Goal: Information Seeking & Learning: Learn about a topic

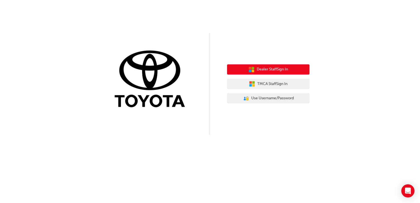
click at [283, 67] on span "Dealer Staff Sign In" at bounding box center [272, 69] width 31 height 6
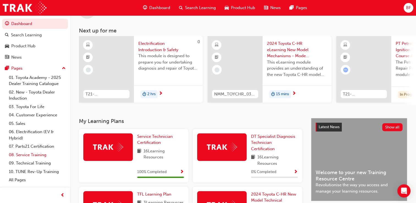
scroll to position [23, 0]
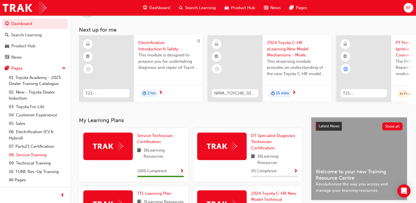
click at [34, 156] on link "08. Service Training" at bounding box center [37, 155] width 61 height 9
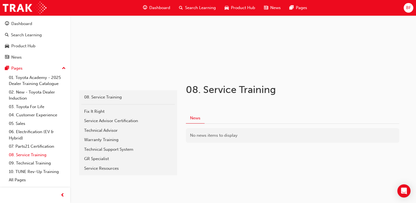
scroll to position [56, 0]
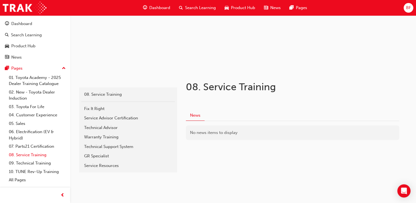
click at [35, 154] on link "08. Service Training" at bounding box center [37, 155] width 61 height 9
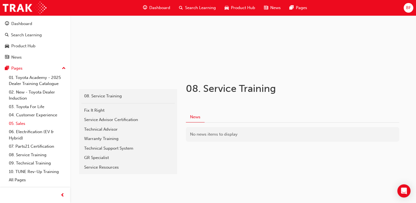
scroll to position [51, 0]
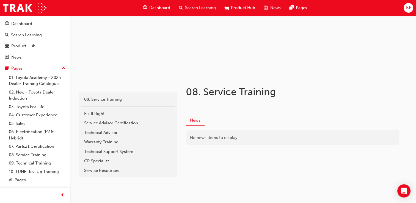
click at [155, 6] on span "Dashboard" at bounding box center [159, 8] width 21 height 6
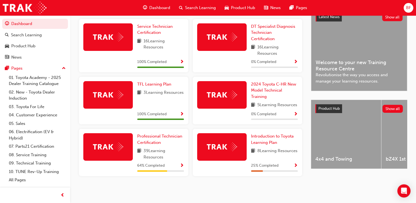
scroll to position [130, 0]
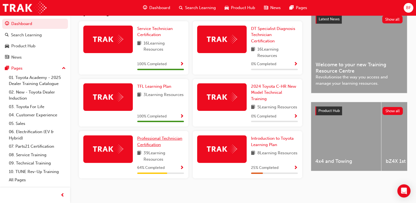
click at [151, 148] on link "Professional Technician Certification" at bounding box center [160, 141] width 47 height 12
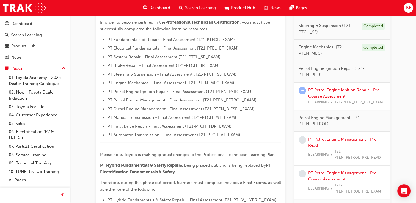
scroll to position [150, 0]
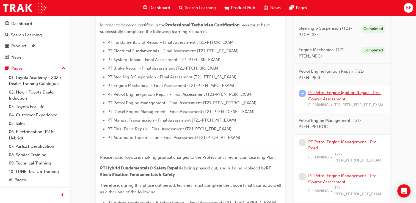
click at [324, 93] on link "PT Petrol Engine Ignition Repair - Pre-Course Assessment" at bounding box center [344, 95] width 73 height 11
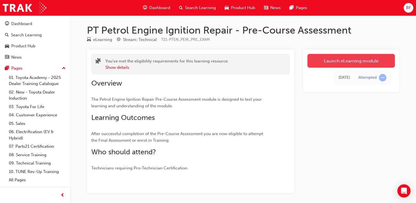
click at [336, 59] on link "Launch eLearning module" at bounding box center [350, 61] width 87 height 14
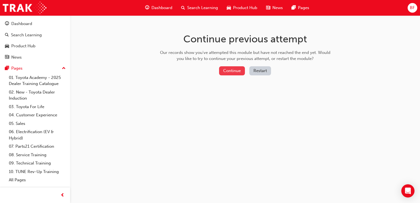
click at [236, 72] on button "Continue" at bounding box center [232, 70] width 26 height 9
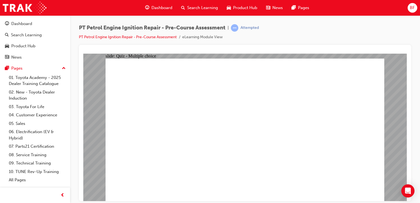
radio input "true"
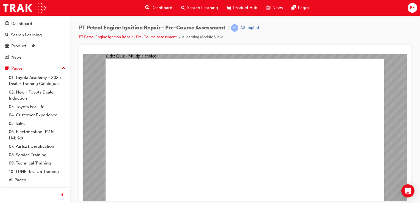
radio input "true"
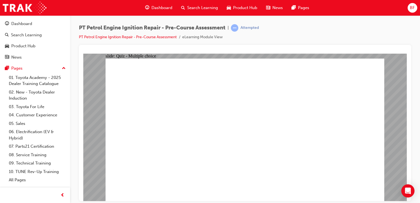
radio input "false"
radio input "true"
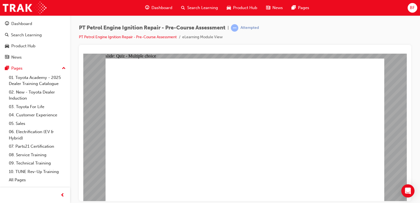
radio input "true"
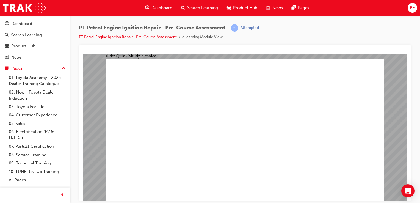
radio input "false"
radio input "true"
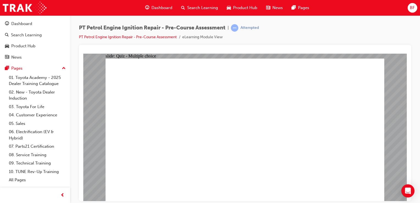
radio input "true"
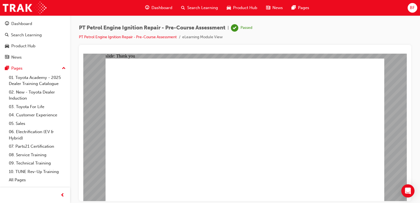
drag, startPoint x: 257, startPoint y: 172, endPoint x: 255, endPoint y: 159, distance: 12.8
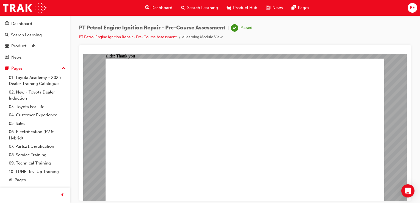
click at [102, 36] on link "PT Petrol Engine Ignition Repair - Pre-Course Assessment" at bounding box center [128, 37] width 98 height 5
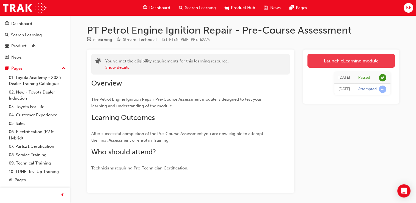
click at [329, 56] on link "Launch eLearning module" at bounding box center [350, 61] width 87 height 14
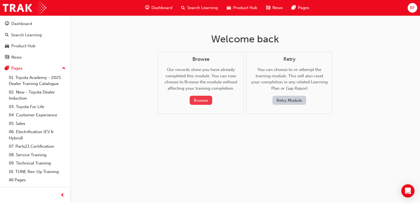
click at [200, 96] on button "Browse" at bounding box center [201, 100] width 23 height 9
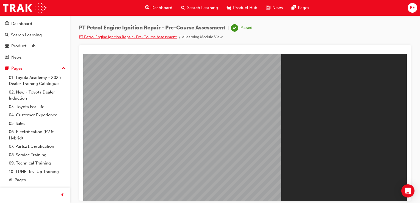
click at [96, 35] on link "PT Petrol Engine Ignition Repair - Pre-Course Assessment" at bounding box center [128, 37] width 98 height 5
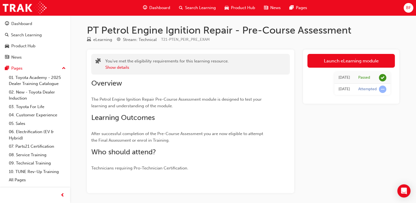
click at [153, 10] on span "Dashboard" at bounding box center [159, 8] width 21 height 6
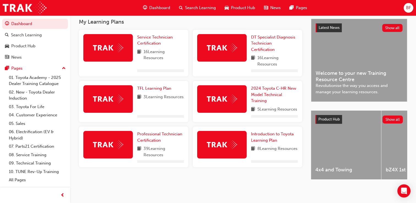
scroll to position [126, 0]
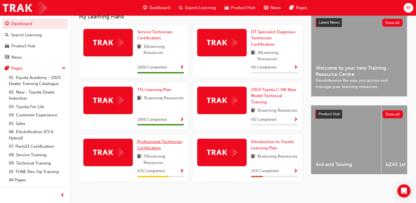
click at [146, 151] on link "Professional Technician Certification" at bounding box center [160, 145] width 47 height 12
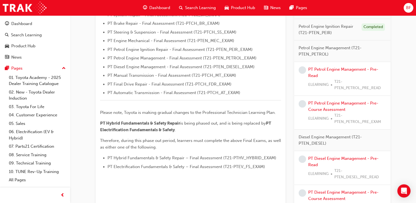
scroll to position [194, 0]
click at [318, 70] on link "PT Petrol Engine Management - Pre-Read" at bounding box center [343, 73] width 70 height 11
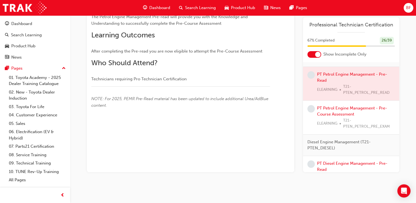
scroll to position [178, 0]
click at [330, 83] on div at bounding box center [351, 84] width 96 height 34
click at [324, 91] on div at bounding box center [351, 84] width 96 height 34
click at [327, 116] on link "PT Petrol Engine Management - Pre-Course Assessment" at bounding box center [352, 111] width 70 height 11
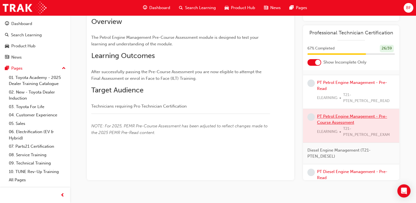
scroll to position [82, 0]
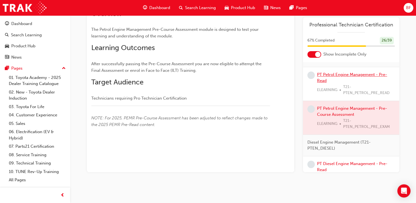
click at [328, 83] on link "PT Petrol Engine Management - Pre-Read" at bounding box center [352, 77] width 70 height 11
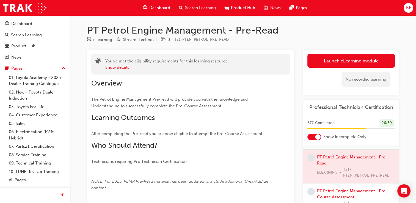
click at [164, 11] on div "Dashboard" at bounding box center [157, 7] width 36 height 11
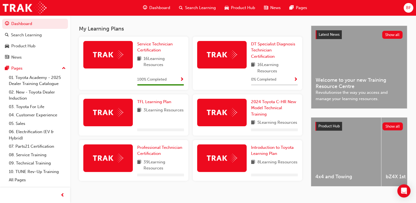
scroll to position [126, 0]
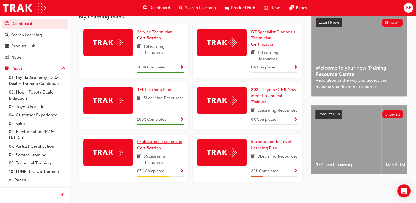
click at [149, 150] on span "Professional Technician Certification" at bounding box center [159, 144] width 45 height 11
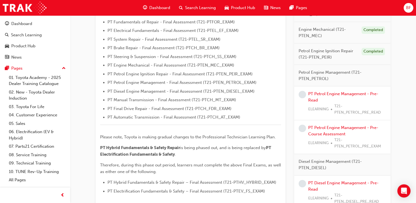
scroll to position [169, 0]
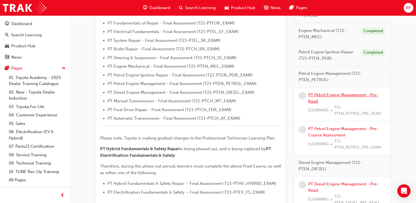
click at [317, 95] on link "PT Petrol Engine Management - Pre-Read" at bounding box center [343, 97] width 70 height 11
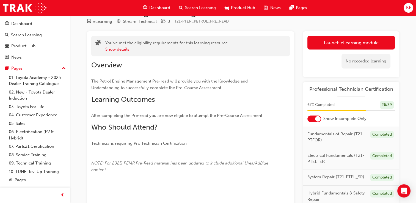
scroll to position [18, 0]
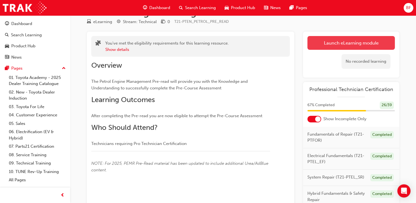
click at [332, 40] on link "Launch eLearning module" at bounding box center [350, 43] width 87 height 14
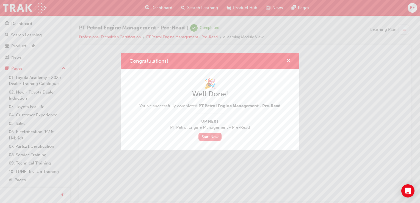
click at [209, 137] on link "Start Now" at bounding box center [209, 137] width 23 height 8
click at [210, 135] on link "Start Now" at bounding box center [209, 137] width 23 height 8
click at [211, 138] on link "Start Now" at bounding box center [209, 137] width 23 height 8
click at [287, 62] on span "cross-icon" at bounding box center [288, 61] width 4 height 5
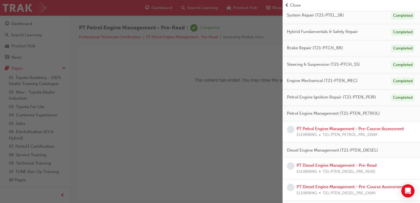
scroll to position [147, 0]
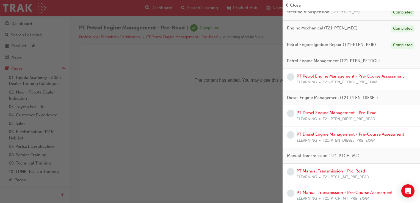
click at [349, 76] on link "PT Petrol Engine Management - Pre-Course Assessment" at bounding box center [350, 76] width 107 height 5
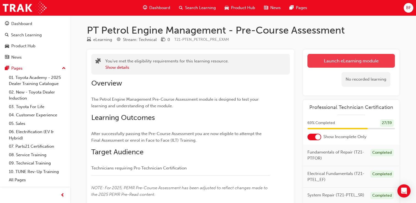
click at [357, 61] on link "Launch eLearning module" at bounding box center [350, 61] width 87 height 14
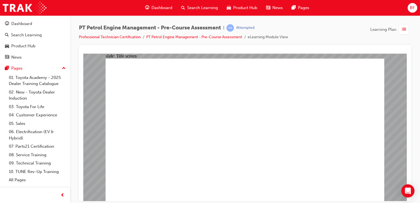
radio input "true"
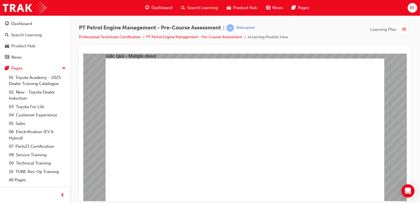
radio input "true"
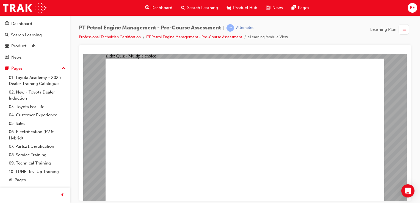
radio input "true"
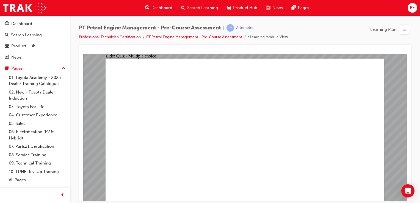
radio input "true"
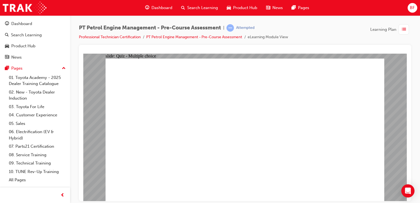
radio input "true"
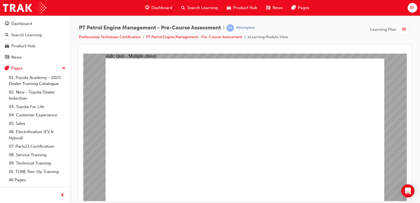
radio input "true"
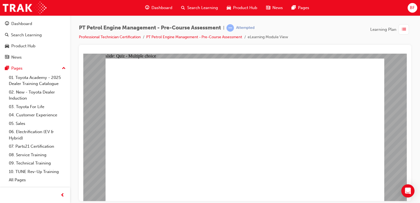
radio input "true"
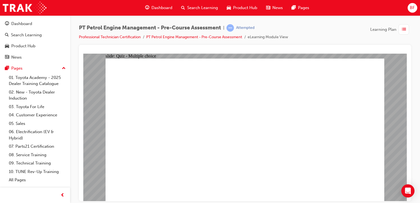
radio input "false"
radio input "true"
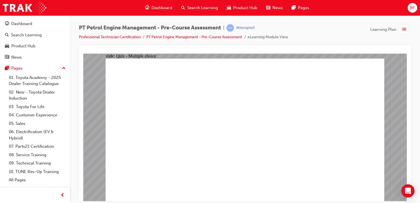
radio input "false"
radio input "true"
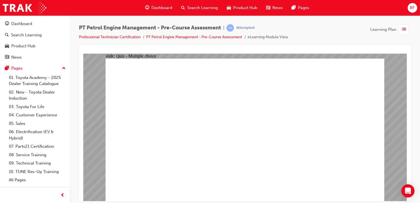
radio input "true"
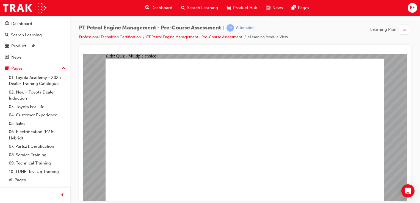
radio input "true"
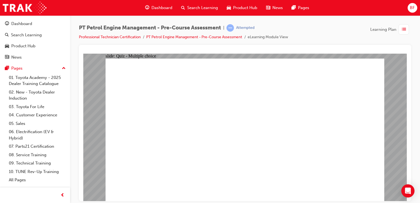
radio input "true"
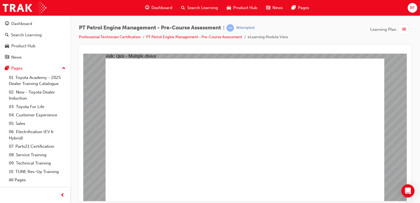
radio input "true"
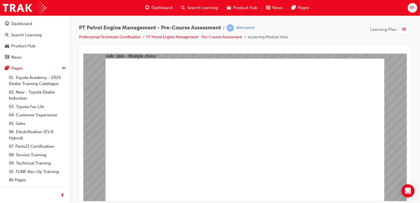
radio input "true"
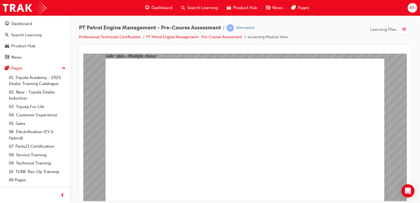
radio input "true"
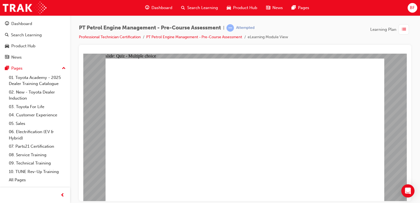
radio input "true"
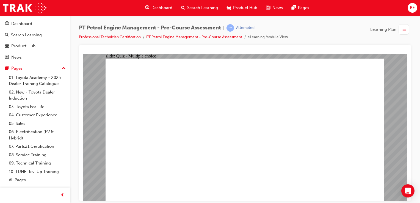
radio input "false"
radio input "true"
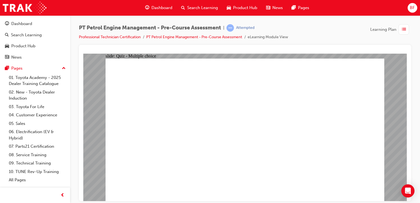
radio input "true"
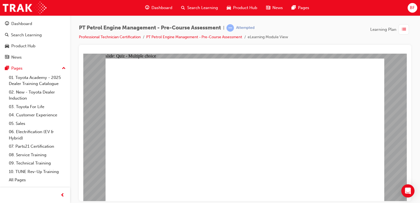
radio input "true"
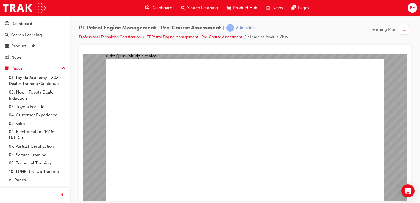
radio input "true"
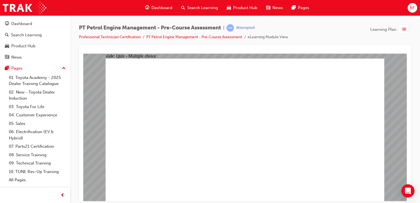
radio input "true"
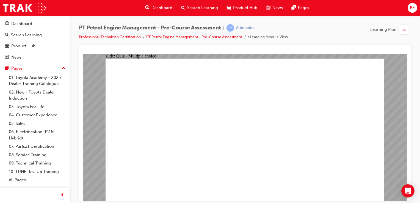
radio input "true"
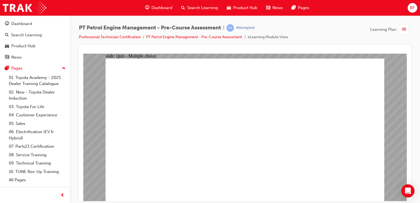
radio input "true"
drag, startPoint x: 170, startPoint y: 84, endPoint x: 207, endPoint y: 86, distance: 37.2
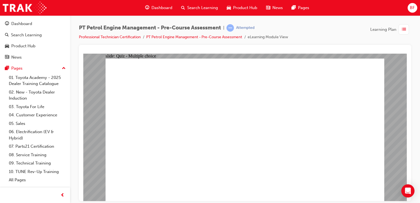
drag, startPoint x: 207, startPoint y: 83, endPoint x: 214, endPoint y: 85, distance: 7.3
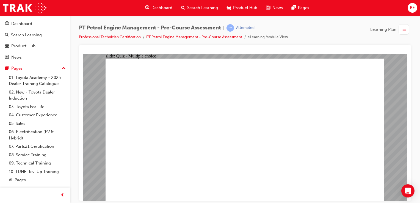
drag, startPoint x: 172, startPoint y: 84, endPoint x: 308, endPoint y: 84, distance: 136.1
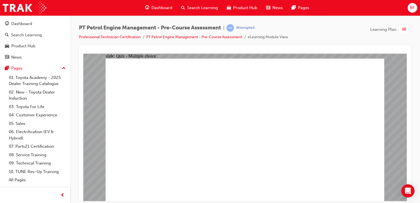
radio input "true"
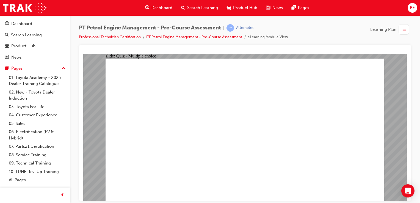
radio input "true"
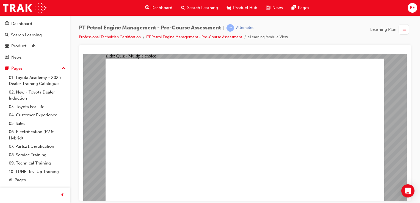
radio input "true"
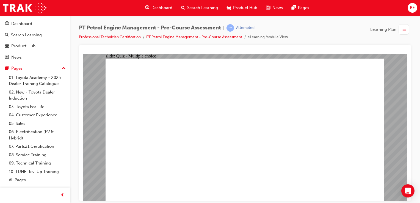
radio input "true"
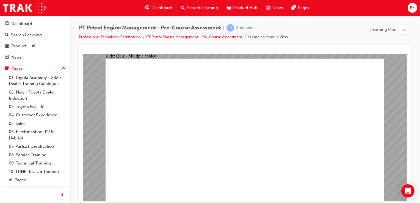
radio input "true"
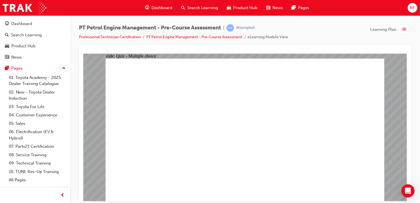
radio input "true"
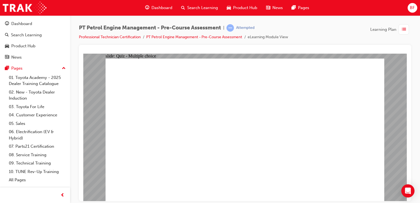
radio input "true"
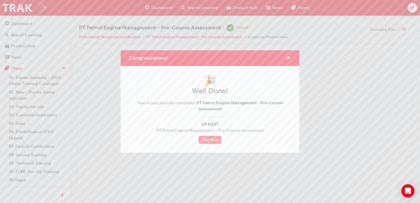
click at [205, 140] on link "Start Now" at bounding box center [209, 140] width 23 height 8
click at [208, 143] on link "Start Now" at bounding box center [209, 140] width 23 height 8
click at [208, 142] on link "Start Now" at bounding box center [209, 140] width 23 height 8
click at [338, 140] on div "Congratulations! 🎉 Well Done! You've successfully completed PT Petrol Engine Ma…" at bounding box center [210, 101] width 420 height 203
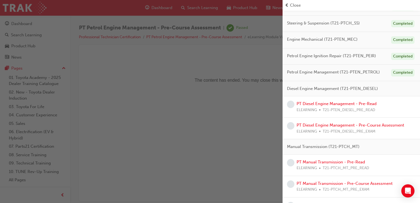
scroll to position [136, 0]
click at [330, 103] on link "PT Diesel Engine Management - Pre-Read" at bounding box center [337, 103] width 80 height 5
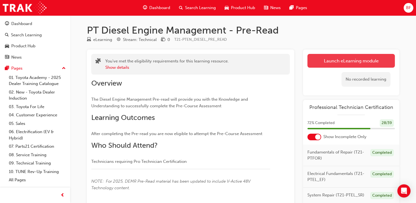
click at [372, 64] on link "Launch eLearning module" at bounding box center [350, 61] width 87 height 14
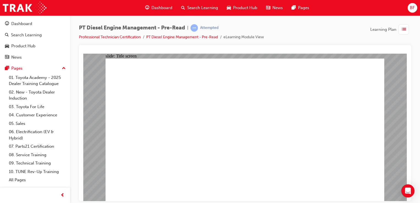
drag, startPoint x: 455, startPoint y: 118, endPoint x: 252, endPoint y: 135, distance: 204.2
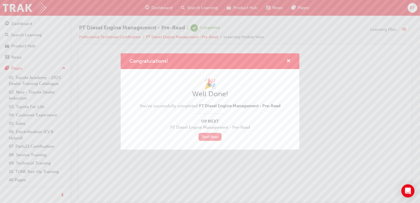
click at [204, 136] on link "Start Now" at bounding box center [209, 137] width 23 height 8
click at [215, 136] on link "Start Now" at bounding box center [209, 137] width 23 height 8
click at [205, 140] on link "Start Now" at bounding box center [209, 137] width 23 height 8
click at [209, 136] on link "Start Now" at bounding box center [209, 137] width 23 height 8
click at [226, 167] on div "Congratulations! 🎉 Well Done! You've successfully completed PT Diesel Engine Ma…" at bounding box center [210, 101] width 420 height 203
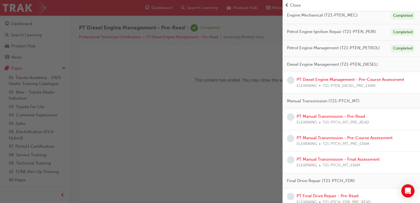
scroll to position [161, 0]
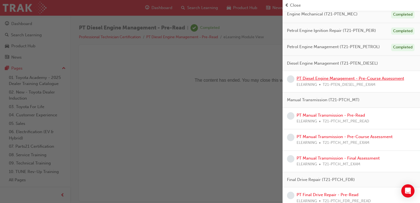
click at [330, 77] on link "PT Diesel Engine Management - Pre-Course Assessment" at bounding box center [350, 78] width 107 height 5
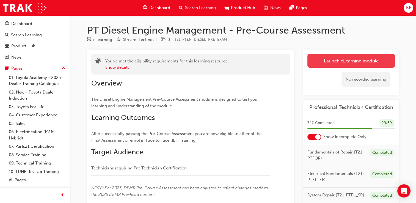
click at [339, 54] on link "Launch eLearning module" at bounding box center [350, 61] width 87 height 14
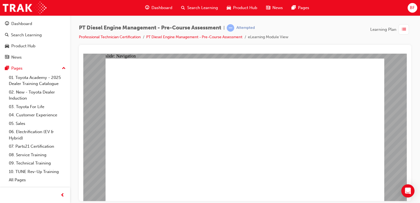
radio input "true"
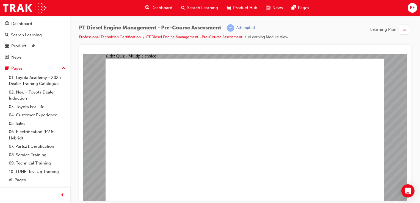
radio input "true"
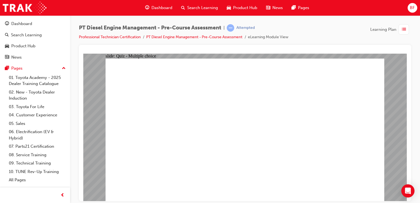
radio input "true"
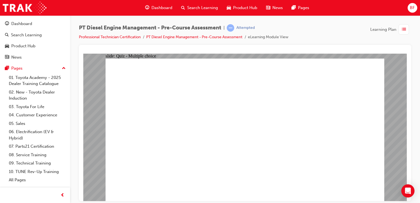
radio input "true"
radio input "false"
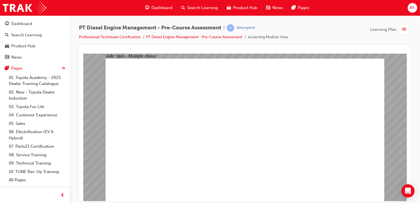
radio input "true"
radio input "false"
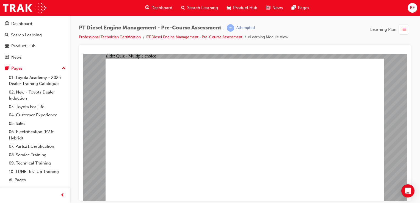
radio input "true"
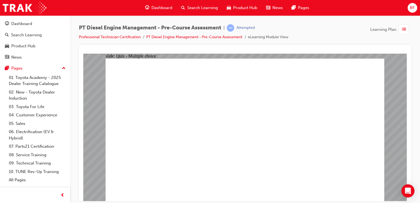
radio input "true"
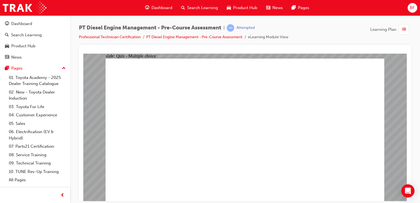
radio input "true"
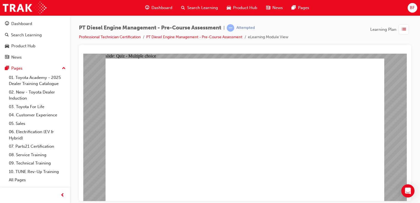
radio input "true"
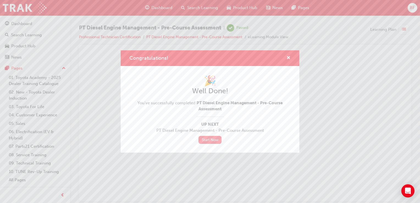
click at [215, 137] on link "Start Now" at bounding box center [209, 140] width 23 height 8
click at [207, 137] on link "Start Now" at bounding box center [209, 140] width 23 height 8
click at [205, 145] on div "🎉 Well Done! You've successfully completed PT Diesel Engine Management - Pre-Co…" at bounding box center [210, 109] width 179 height 87
click at [207, 140] on link "Start Now" at bounding box center [209, 140] width 23 height 8
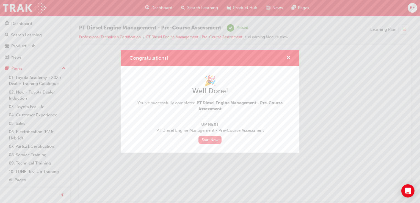
click at [205, 139] on link "Start Now" at bounding box center [209, 140] width 23 height 8
click at [244, 144] on div "🎉 Well Done! You've successfully completed PT Diesel Engine Management - Pre-Co…" at bounding box center [210, 109] width 179 height 87
click at [256, 159] on div "Congratulations! 🎉 Well Done! You've successfully completed PT Diesel Engine Ma…" at bounding box center [210, 101] width 420 height 203
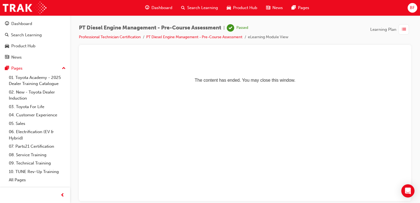
click at [293, 87] on html "The content has ended. You may close this window." at bounding box center [245, 70] width 324 height 34
click at [131, 37] on link "Professional Technician Certification" at bounding box center [110, 37] width 62 height 5
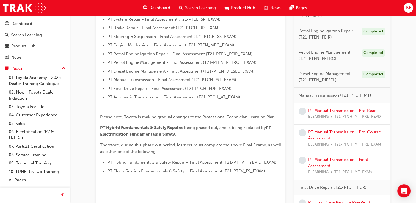
scroll to position [189, 0]
click at [331, 110] on link "PT Manual Transmission - Pre-Read" at bounding box center [342, 111] width 68 height 5
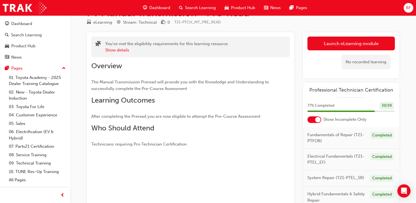
scroll to position [17, 0]
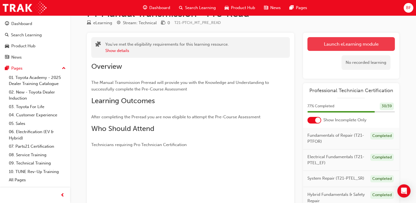
click at [340, 46] on link "Launch eLearning module" at bounding box center [350, 44] width 87 height 14
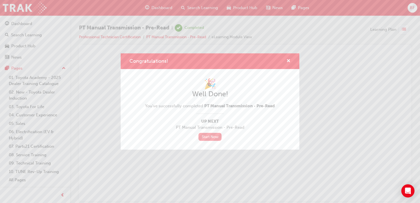
click at [214, 139] on link "Start Now" at bounding box center [209, 137] width 23 height 8
click at [245, 174] on div "Congratulations! 🎉 Well Done! You've successfully completed PT Manual Transmiss…" at bounding box center [210, 101] width 420 height 203
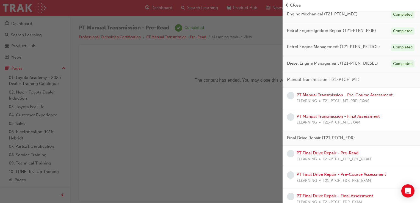
scroll to position [163, 0]
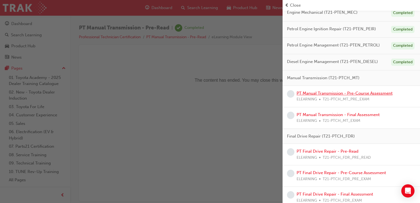
click at [367, 92] on link "PT Manual Transmission - Pre-Course Assessment" at bounding box center [345, 93] width 96 height 5
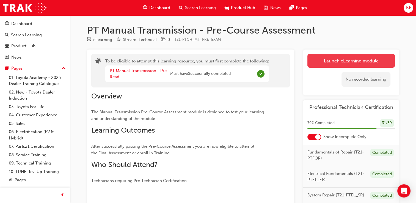
click at [369, 62] on button "Launch eLearning module" at bounding box center [350, 61] width 87 height 14
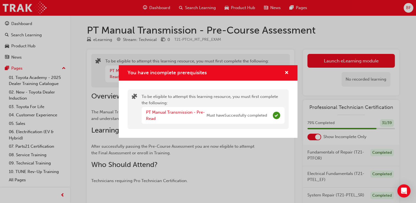
click at [314, 53] on div "You have incomplete prerequisites To be eligible to attempt this learning resou…" at bounding box center [208, 101] width 416 height 203
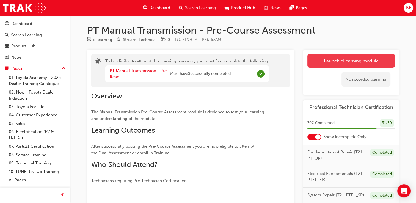
click at [325, 60] on button "Launch eLearning module" at bounding box center [350, 61] width 87 height 14
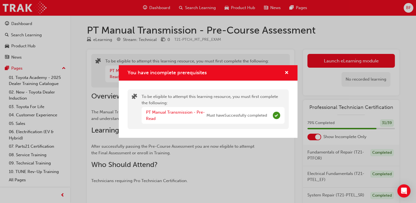
click at [234, 116] on span "Must have Successfully completed" at bounding box center [236, 115] width 60 height 6
click at [190, 111] on link "PT Manual Transmission - Pre-Read" at bounding box center [175, 115] width 59 height 11
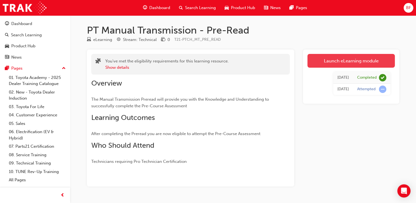
click at [344, 64] on link "Launch eLearning module" at bounding box center [350, 61] width 87 height 14
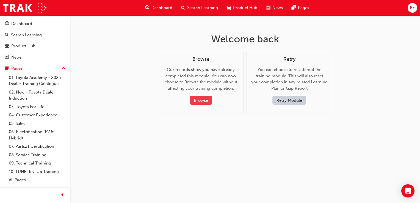
click at [206, 103] on button "Browse" at bounding box center [201, 100] width 23 height 9
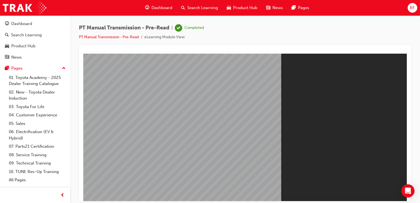
click at [124, 34] on li "PT Manual Transmission - Pre-Read" at bounding box center [111, 37] width 65 height 6
click at [124, 37] on link "PT Manual Transmission - Pre-Read" at bounding box center [109, 37] width 60 height 5
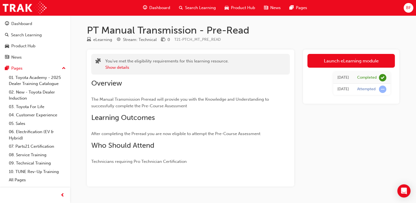
click at [165, 12] on div "Dashboard" at bounding box center [157, 7] width 36 height 11
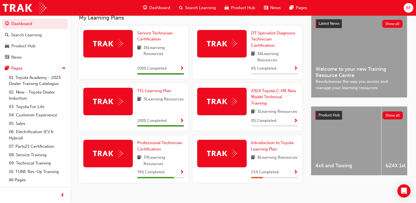
scroll to position [137, 0]
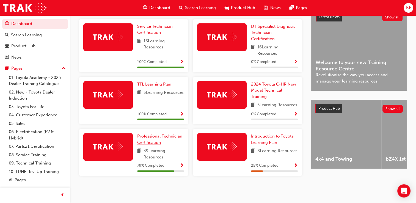
click at [156, 140] on span "Professional Technician Certification" at bounding box center [159, 139] width 45 height 11
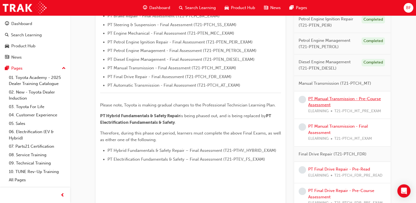
click at [338, 98] on link "PT Manual Transmission - Pre-Course Assessment" at bounding box center [344, 101] width 73 height 11
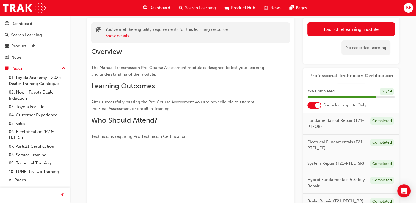
scroll to position [31, 0]
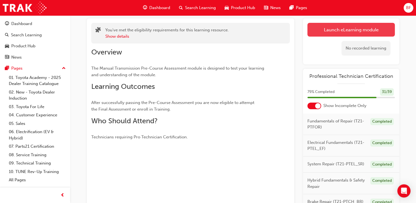
click at [346, 31] on button "Launch eLearning module" at bounding box center [350, 30] width 87 height 14
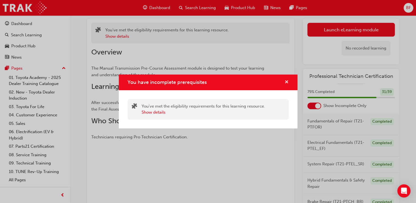
click at [286, 80] on span "cross-icon" at bounding box center [287, 82] width 4 height 5
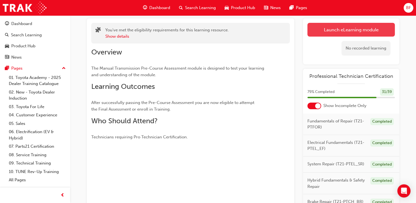
click at [338, 29] on button "Launch eLearning module" at bounding box center [350, 30] width 87 height 14
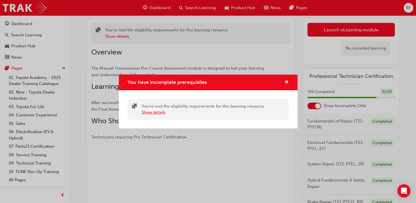
click at [161, 111] on button "Show details" at bounding box center [154, 112] width 24 height 6
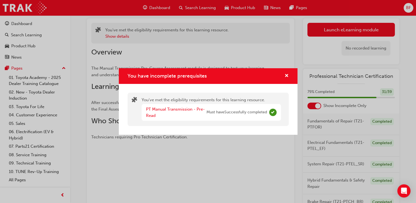
click at [185, 153] on div "You have incomplete prerequisites You've met the eligibility requirements for t…" at bounding box center [208, 101] width 416 height 203
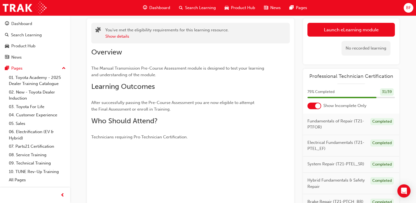
click at [154, 6] on span "Dashboard" at bounding box center [159, 8] width 21 height 6
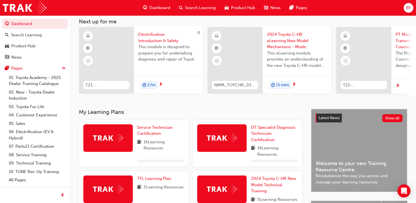
scroll to position [125, 0]
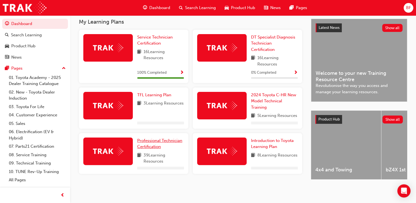
click at [150, 144] on span "Professional Technician Certification" at bounding box center [159, 143] width 45 height 11
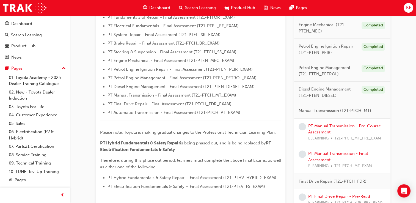
scroll to position [188, 0]
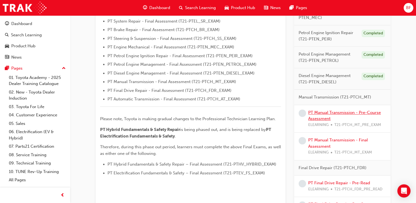
click at [316, 112] on link "PT Manual Transmission - Pre-Course Assessment" at bounding box center [344, 115] width 73 height 11
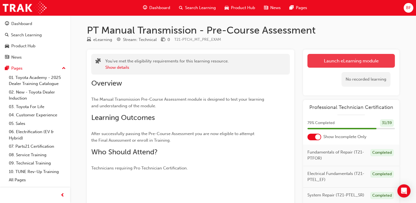
click at [366, 59] on link "Launch eLearning module" at bounding box center [350, 61] width 87 height 14
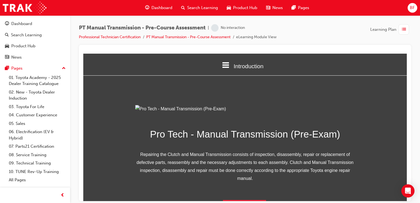
scroll to position [75, 0]
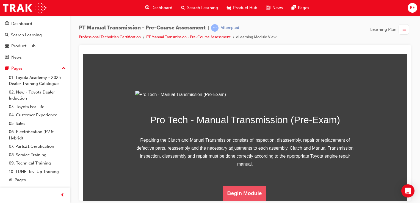
click at [256, 196] on button "Begin Module" at bounding box center [244, 192] width 43 height 15
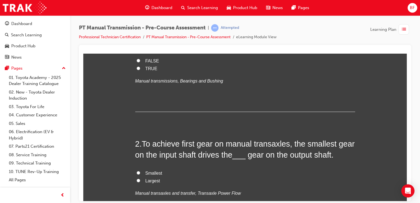
scroll to position [0, 0]
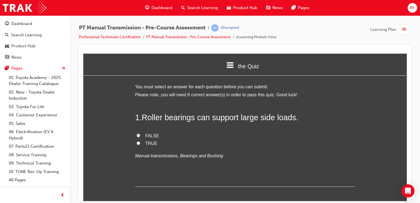
click at [140, 138] on label "FALSE" at bounding box center [245, 136] width 220 height 8
click at [140, 137] on input "FALSE" at bounding box center [139, 135] width 4 height 4
radio input "true"
click at [140, 138] on label "FALSE" at bounding box center [245, 136] width 220 height 8
click at [140, 137] on input "FALSE" at bounding box center [139, 135] width 4 height 4
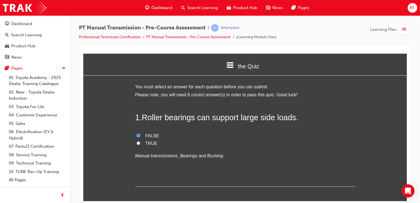
click at [137, 143] on input "TRUE" at bounding box center [139, 143] width 4 height 4
radio input "true"
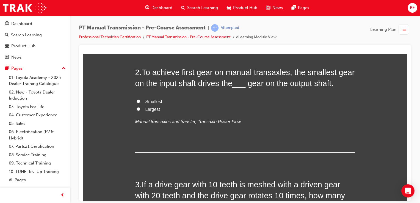
scroll to position [145, 0]
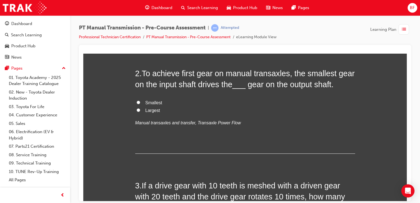
click at [152, 111] on span "Largest" at bounding box center [152, 110] width 15 height 5
click at [140, 111] on input "Largest" at bounding box center [139, 110] width 4 height 4
radio input "true"
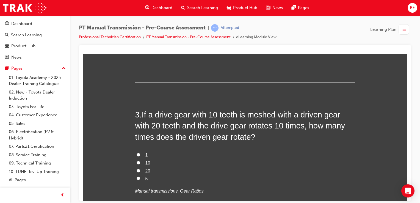
scroll to position [217, 0]
click at [138, 175] on label "5" at bounding box center [245, 178] width 220 height 8
click at [138, 176] on input "5" at bounding box center [139, 178] width 4 height 4
radio input "true"
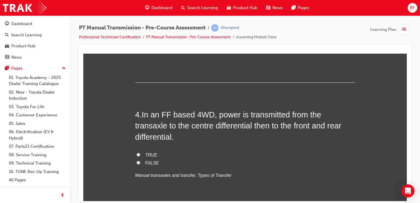
scroll to position [355, 0]
click at [139, 151] on label "TRUE" at bounding box center [245, 155] width 220 height 8
click at [139, 153] on input "TRUE" at bounding box center [139, 155] width 4 height 4
radio input "true"
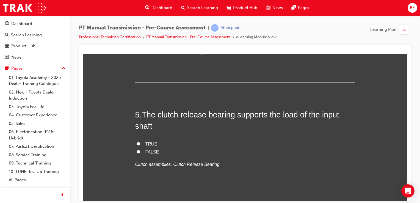
scroll to position [479, 0]
click at [137, 149] on input "FALSE" at bounding box center [139, 151] width 4 height 4
radio input "true"
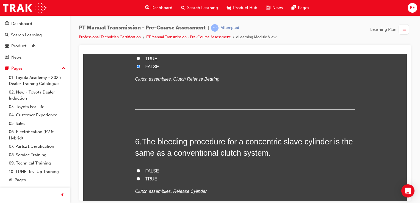
scroll to position [569, 0]
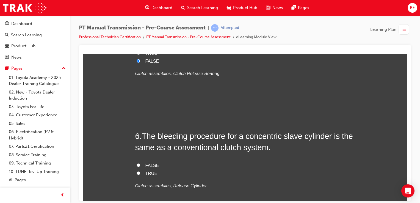
click at [145, 171] on span "TRUE" at bounding box center [151, 173] width 12 height 5
click at [140, 171] on input "TRUE" at bounding box center [139, 173] width 4 height 4
radio input "true"
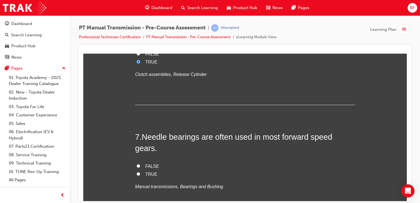
scroll to position [681, 0]
click at [136, 170] on label "TRUE" at bounding box center [245, 174] width 220 height 8
click at [137, 172] on input "TRUE" at bounding box center [139, 174] width 4 height 4
radio input "true"
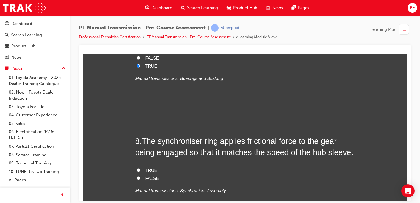
scroll to position [793, 0]
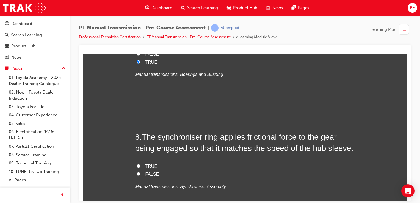
click at [139, 170] on label "FALSE" at bounding box center [245, 174] width 220 height 8
click at [139, 172] on input "FALSE" at bounding box center [139, 174] width 4 height 4
radio input "true"
click at [139, 162] on label "TRUE" at bounding box center [245, 166] width 220 height 8
click at [139, 164] on input "TRUE" at bounding box center [139, 166] width 4 height 4
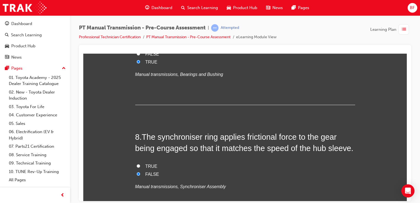
radio input "true"
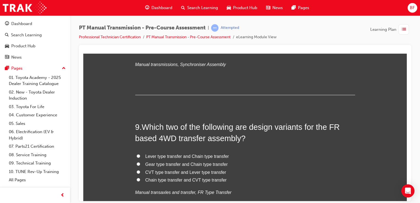
scroll to position [914, 0]
click at [150, 153] on label "Lever type transfer and Chain type transfer" at bounding box center [245, 157] width 220 height 8
click at [140, 154] on input "Lever type transfer and Chain type transfer" at bounding box center [139, 156] width 4 height 4
radio input "true"
click at [150, 162] on span "Gear type transfer and Chain type transfer" at bounding box center [186, 164] width 82 height 5
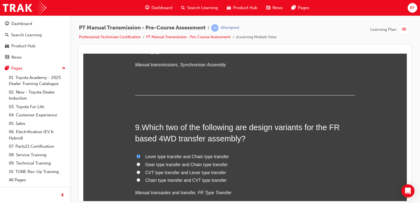
click at [140, 162] on input "Gear type transfer and Chain type transfer" at bounding box center [139, 164] width 4 height 4
radio input "true"
click at [151, 154] on span "Lever type transfer and Chain type transfer" at bounding box center [187, 156] width 84 height 5
click at [140, 154] on input "Lever type transfer and Chain type transfer" at bounding box center [139, 156] width 4 height 4
radio input "true"
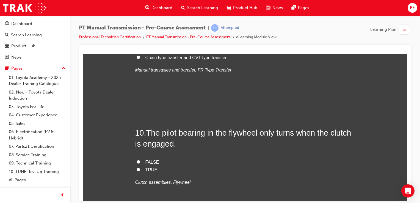
scroll to position [1038, 0]
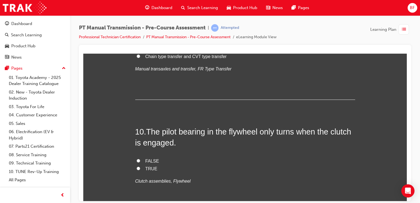
click at [150, 158] on span "FALSE" at bounding box center [152, 160] width 14 height 5
click at [140, 159] on input "FALSE" at bounding box center [139, 161] width 4 height 4
radio input "true"
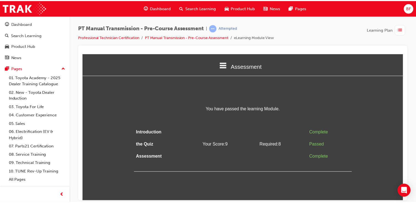
scroll to position [0, 0]
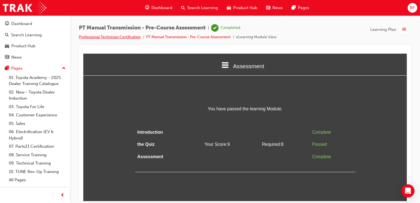
click at [131, 37] on link "Professional Technician Certification" at bounding box center [110, 37] width 62 height 5
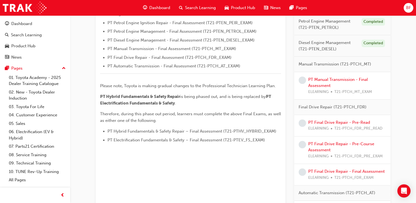
scroll to position [221, 0]
click at [322, 81] on div "PT Manual Transmission - Final Assessment ELEARNING T21-PTCH_MT_EXAM" at bounding box center [347, 85] width 78 height 19
click at [322, 77] on link "PT Manual Transmission - Final Assessment" at bounding box center [338, 82] width 60 height 11
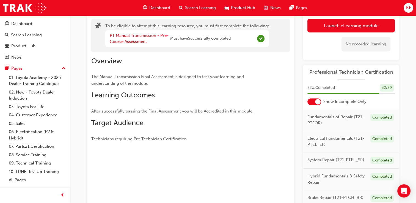
scroll to position [34, 0]
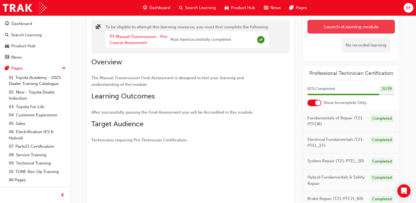
click at [325, 27] on button "Launch eLearning module" at bounding box center [350, 27] width 87 height 14
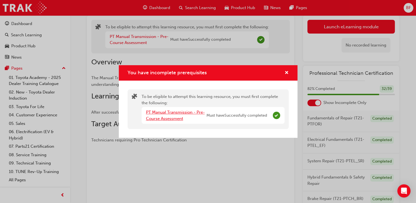
click at [182, 114] on link "PT Manual Transmission - Pre-Course Assessment" at bounding box center [175, 115] width 59 height 11
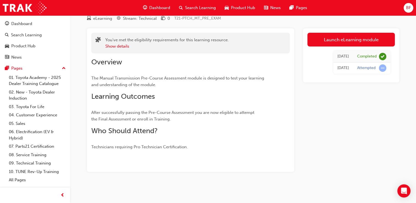
click at [149, 11] on div "Dashboard" at bounding box center [157, 7] width 36 height 11
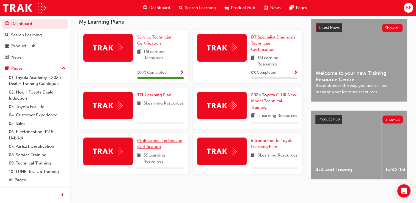
scroll to position [126, 0]
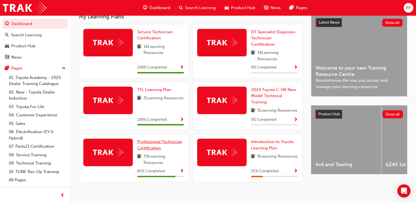
click at [154, 150] on span "Professional Technician Certification" at bounding box center [159, 144] width 45 height 11
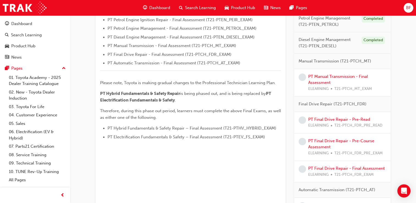
scroll to position [225, 0]
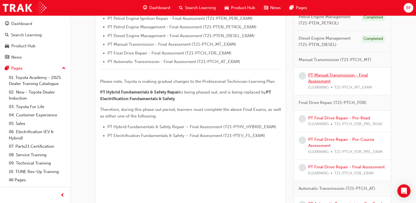
click at [316, 73] on link "PT Manual Transmission - Final Assessment" at bounding box center [338, 78] width 60 height 11
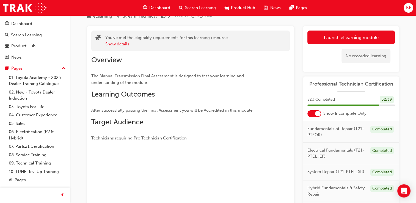
scroll to position [23, 0]
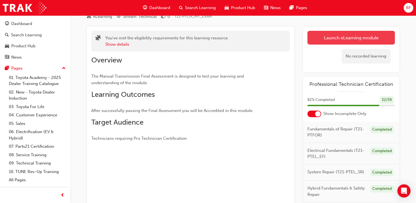
click at [355, 39] on button "Launch eLearning module" at bounding box center [350, 38] width 87 height 14
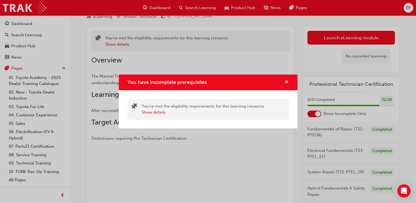
click at [285, 83] on span "cross-icon" at bounding box center [287, 82] width 4 height 5
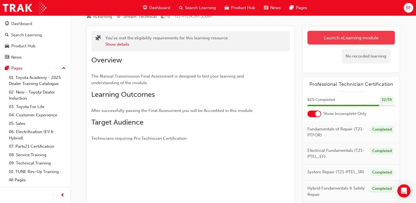
click at [338, 35] on button "Launch eLearning module" at bounding box center [350, 38] width 87 height 14
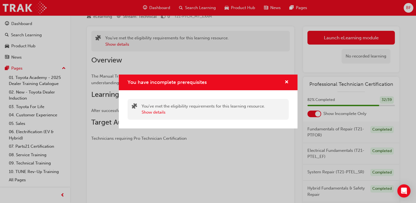
click at [284, 83] on div "You have incomplete prerequisites" at bounding box center [284, 82] width 9 height 7
click at [286, 83] on span "cross-icon" at bounding box center [287, 82] width 4 height 5
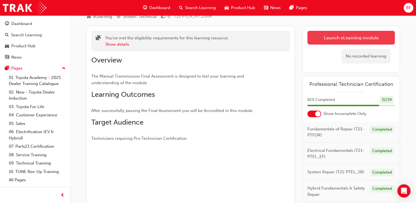
click at [326, 35] on button "Launch eLearning module" at bounding box center [350, 38] width 87 height 14
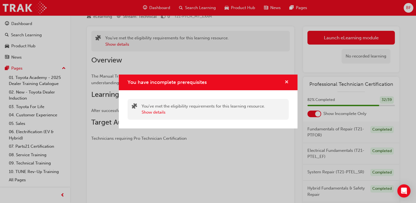
click at [288, 81] on span "cross-icon" at bounding box center [287, 82] width 4 height 5
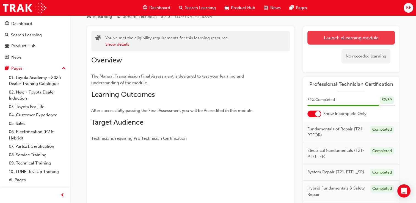
click at [336, 37] on button "Launch eLearning module" at bounding box center [350, 38] width 87 height 14
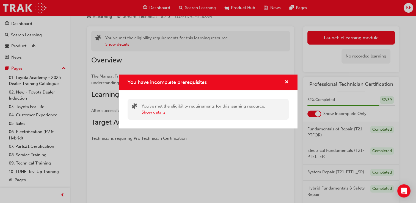
click at [163, 114] on button "Show details" at bounding box center [154, 112] width 24 height 6
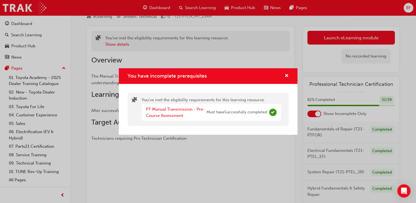
click at [223, 109] on div "PT Manual Transmission - Pre-Course Assessment Must have Successfully completed" at bounding box center [206, 112] width 121 height 12
click at [251, 111] on span "Must have Successfully completed" at bounding box center [236, 112] width 60 height 6
click at [288, 78] on span "cross-icon" at bounding box center [287, 76] width 4 height 5
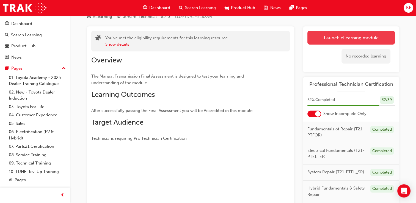
click at [330, 38] on button "Launch eLearning module" at bounding box center [350, 38] width 87 height 14
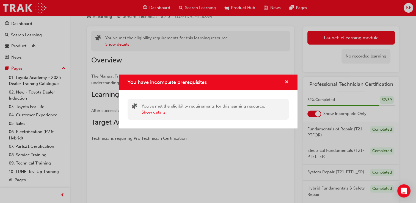
click at [287, 84] on span "cross-icon" at bounding box center [287, 82] width 4 height 5
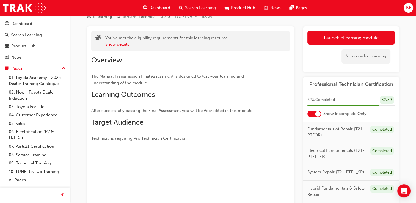
click at [151, 10] on span "Dashboard" at bounding box center [159, 8] width 21 height 6
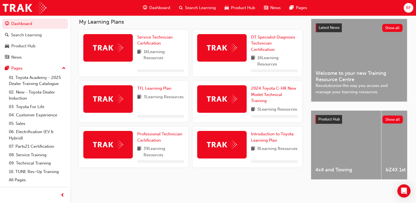
scroll to position [126, 0]
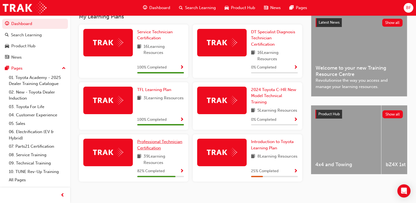
click at [151, 149] on span "Professional Technician Certification" at bounding box center [159, 144] width 45 height 11
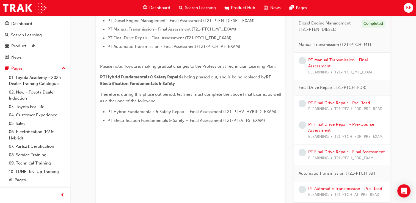
scroll to position [235, 0]
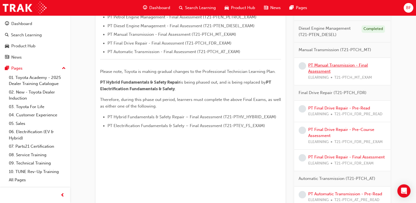
click at [327, 69] on link "PT Manual Transmission - Final Assessment" at bounding box center [338, 68] width 60 height 11
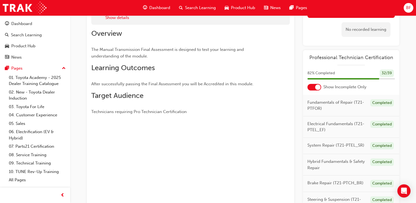
scroll to position [35, 0]
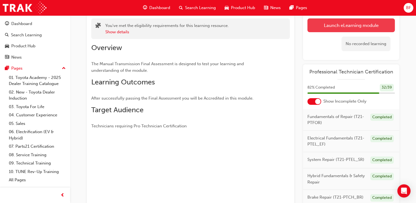
click at [351, 23] on link "Launch eLearning module" at bounding box center [350, 25] width 87 height 14
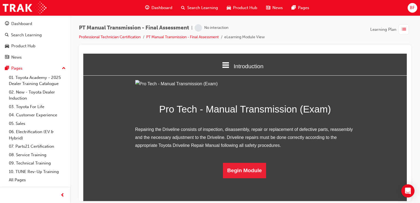
scroll to position [38, 0]
click at [244, 178] on button "Begin Module" at bounding box center [244, 169] width 43 height 15
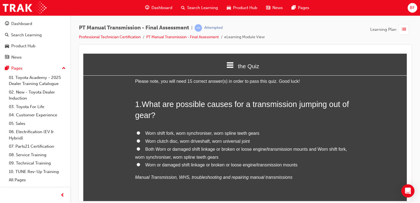
scroll to position [11, 0]
click at [162, 150] on span "Both Worn or damaged shift linkage or broken or loose engine/transmission mount…" at bounding box center [241, 152] width 212 height 13
click at [140, 150] on input "Both Worn or damaged shift linkage or broken or loose engine/transmission mount…" at bounding box center [139, 149] width 4 height 4
radio input "true"
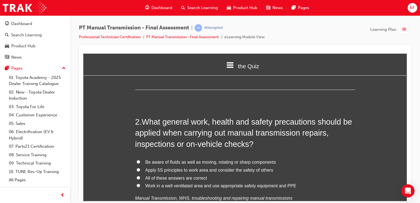
scroll to position [147, 0]
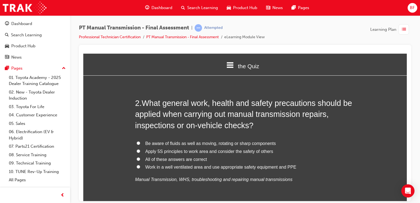
click at [176, 158] on span "All of these answers are correct" at bounding box center [176, 159] width 62 height 5
click at [140, 158] on input "All of these answers are correct" at bounding box center [139, 159] width 4 height 4
radio input "true"
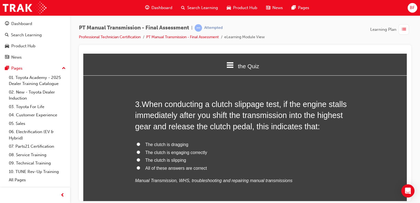
scroll to position [285, 0]
click at [170, 154] on span "The clutch is engaging correctly" at bounding box center [176, 152] width 62 height 5
click at [140, 154] on input "The clutch is engaging correctly" at bounding box center [139, 153] width 4 height 4
radio input "true"
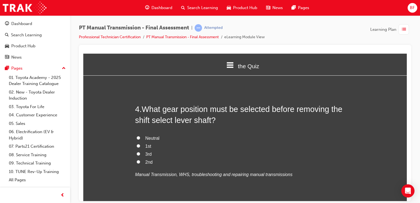
scroll to position [420, 0]
click at [152, 136] on span "Neutral" at bounding box center [152, 137] width 14 height 5
click at [140, 136] on input "Neutral" at bounding box center [139, 137] width 4 height 4
radio input "true"
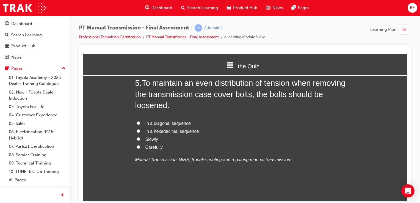
scroll to position [573, 0]
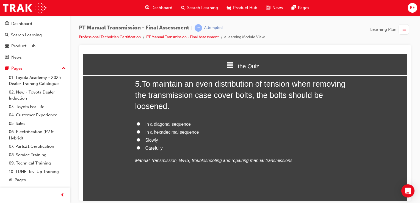
click at [165, 123] on span "In a diagonal sequence" at bounding box center [167, 124] width 45 height 5
click at [140, 123] on input "In a diagonal sequence" at bounding box center [139, 124] width 4 height 4
radio input "true"
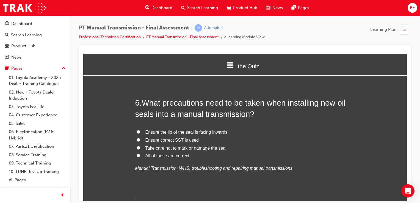
scroll to position [693, 0]
click at [162, 154] on span "All of these are correct" at bounding box center [167, 155] width 44 height 5
click at [140, 154] on input "All of these are correct" at bounding box center [139, 155] width 4 height 4
radio input "true"
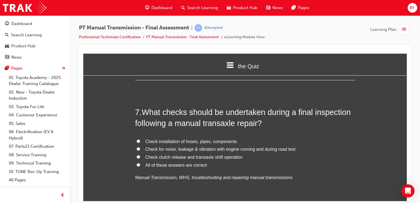
scroll to position [812, 0]
click at [170, 166] on span "All of these answers are correct" at bounding box center [176, 164] width 62 height 5
click at [140, 166] on input "All of these answers are correct" at bounding box center [139, 164] width 4 height 4
radio input "true"
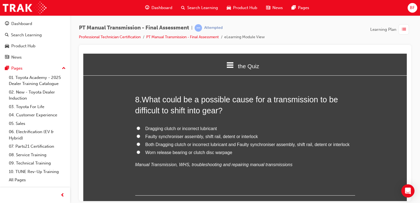
scroll to position [953, 0]
click at [175, 144] on span "Both Dragging clutch or incorrect lubricant and Faulty synchroniser assembly, s…" at bounding box center [247, 143] width 204 height 5
click at [140, 144] on input "Both Dragging clutch or incorrect lubricant and Faulty synchroniser assembly, s…" at bounding box center [139, 144] width 4 height 4
radio input "true"
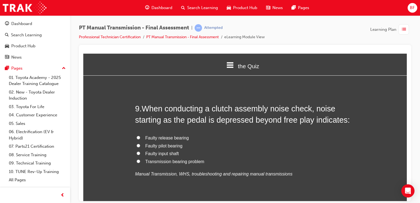
scroll to position [1075, 0]
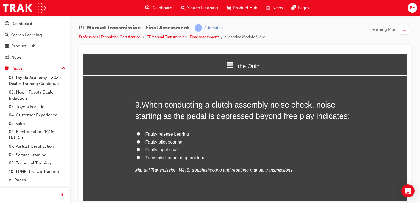
click at [167, 133] on span "Faulty release bearing" at bounding box center [166, 133] width 43 height 5
click at [140, 133] on input "Faulty release bearing" at bounding box center [139, 134] width 4 height 4
radio input "true"
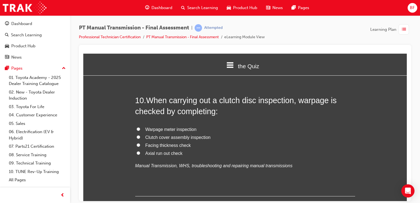
scroll to position [1205, 0]
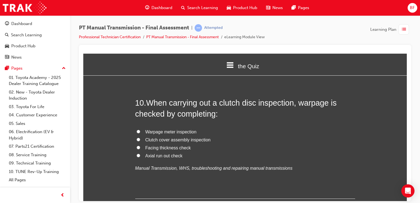
click at [180, 129] on span "Warpage meter inspection" at bounding box center [170, 131] width 51 height 5
click at [140, 129] on input "Warpage meter inspection" at bounding box center [139, 131] width 4 height 4
radio input "true"
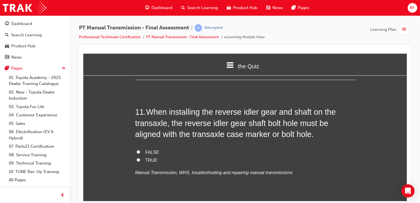
scroll to position [1325, 0]
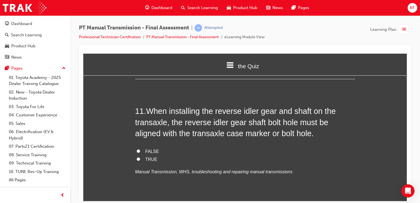
click at [148, 151] on span "FALSE" at bounding box center [152, 151] width 14 height 5
click at [140, 151] on input "FALSE" at bounding box center [139, 151] width 4 height 4
radio input "true"
click at [147, 158] on span "TRUE" at bounding box center [151, 159] width 12 height 5
click at [140, 158] on input "TRUE" at bounding box center [139, 159] width 4 height 4
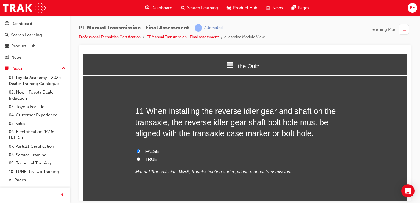
radio input "true"
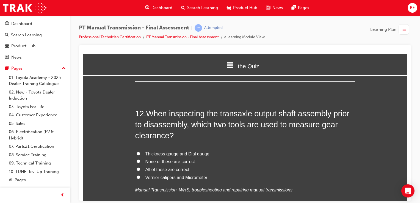
scroll to position [1450, 0]
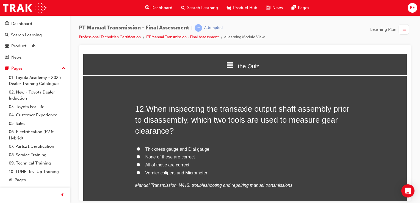
click at [181, 145] on label "Thickness gauge and Dial gauge" at bounding box center [245, 149] width 220 height 8
click at [140, 147] on input "Thickness gauge and Dial gauge" at bounding box center [139, 149] width 4 height 4
radio input "true"
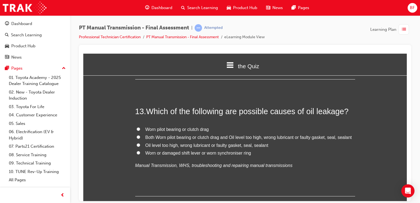
scroll to position [1588, 0]
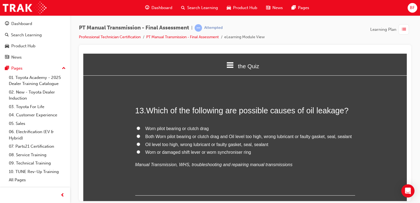
click at [167, 136] on span "Both Worn pilot bearing or clutch drag and Oil level too high, wrong lubricant …" at bounding box center [248, 136] width 206 height 5
click at [140, 136] on input "Both Worn pilot bearing or clutch drag and Oil level too high, wrong lubricant …" at bounding box center [139, 136] width 4 height 4
radio input "true"
click at [166, 142] on span "Oil level too high, wrong lubricant or faulty gasket, seal, sealant" at bounding box center [206, 144] width 123 height 5
click at [140, 142] on input "Oil level too high, wrong lubricant or faulty gasket, seal, sealant" at bounding box center [139, 144] width 4 height 4
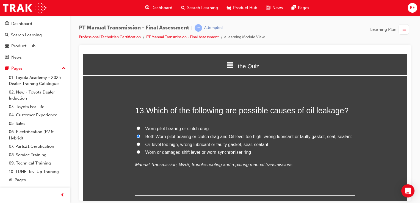
radio input "true"
click at [169, 135] on span "Both Worn pilot bearing or clutch drag and Oil level too high, wrong lubricant …" at bounding box center [248, 136] width 206 height 5
click at [140, 135] on input "Both Worn pilot bearing or clutch drag and Oil level too high, wrong lubricant …" at bounding box center [139, 136] width 4 height 4
radio input "true"
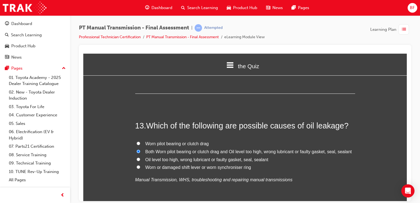
scroll to position [1574, 0]
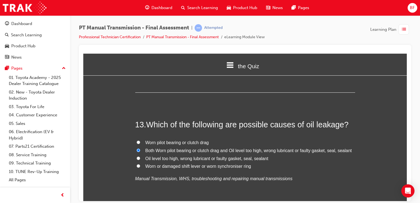
click at [258, 142] on label "Worn pilot bearing or clutch drag" at bounding box center [245, 143] width 220 height 8
click at [140, 142] on input "Worn pilot bearing or clutch drag" at bounding box center [139, 142] width 4 height 4
radio input "true"
click at [254, 149] on span "Both Worn pilot bearing or clutch drag and Oil level too high, wrong lubricant …" at bounding box center [248, 150] width 206 height 5
click at [140, 149] on input "Both Worn pilot bearing or clutch drag and Oil level too high, wrong lubricant …" at bounding box center [139, 150] width 4 height 4
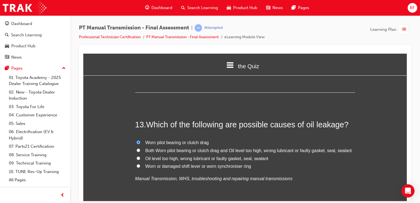
radio input "true"
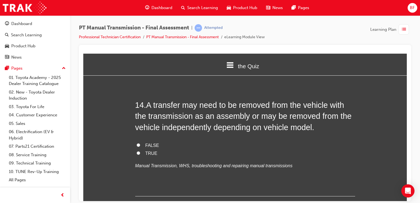
scroll to position [1711, 0]
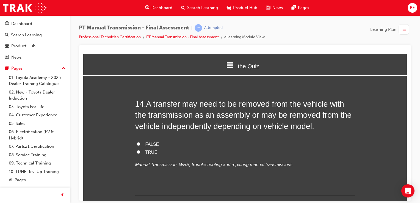
click at [147, 151] on span "TRUE" at bounding box center [151, 152] width 12 height 5
click at [140, 151] on input "TRUE" at bounding box center [139, 152] width 4 height 4
radio input "true"
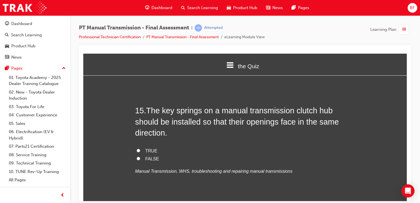
scroll to position [1830, 0]
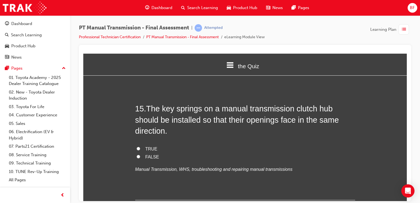
click at [141, 154] on label "FALSE" at bounding box center [245, 157] width 220 height 8
click at [140, 154] on input "FALSE" at bounding box center [139, 156] width 4 height 4
radio input "true"
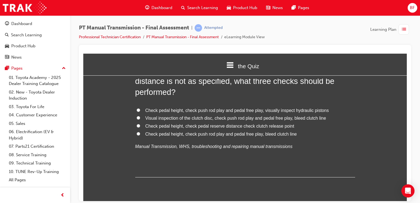
scroll to position [1992, 0]
click at [159, 109] on span "Check pedal height, check push rod play and pedal free play, visually inspect h…" at bounding box center [237, 109] width 184 height 5
click at [140, 109] on input "Check pedal height, check push rod play and pedal free play, visually inspect h…" at bounding box center [139, 109] width 4 height 4
radio input "true"
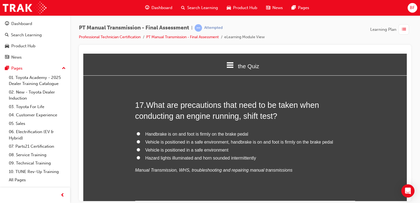
scroll to position [2096, 0]
click at [180, 132] on span "Handbrake is on and foot is firmly on the brake pedal" at bounding box center [196, 133] width 103 height 5
click at [140, 132] on input "Handbrake is on and foot is firmly on the brake pedal" at bounding box center [139, 133] width 4 height 4
radio input "true"
click at [182, 139] on span "Vehicle is positioned in a safe environment, handbrake is on and foot is firmly…" at bounding box center [239, 141] width 188 height 5
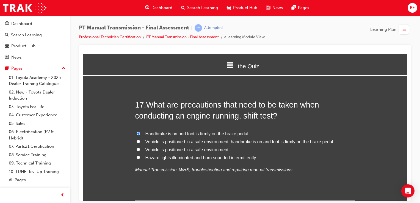
click at [140, 139] on input "Vehicle is positioned in a safe environment, handbrake is on and foot is firmly…" at bounding box center [139, 141] width 4 height 4
radio input "true"
click at [186, 134] on span "Handbrake is on and foot is firmly on the brake pedal" at bounding box center [196, 133] width 103 height 5
click at [140, 134] on input "Handbrake is on and foot is firmly on the brake pedal" at bounding box center [139, 133] width 4 height 4
radio input "true"
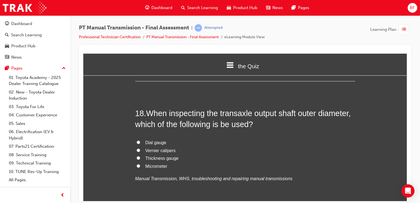
scroll to position [2216, 0]
click at [160, 165] on span "Micrometer" at bounding box center [156, 165] width 22 height 5
click at [140, 165] on input "Micrometer" at bounding box center [139, 165] width 4 height 4
radio input "true"
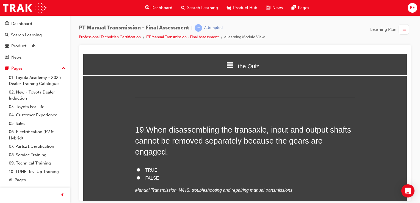
scroll to position [2344, 0]
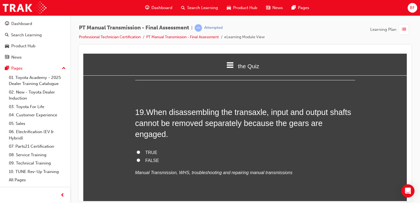
click at [149, 150] on span "TRUE" at bounding box center [151, 152] width 12 height 5
click at [140, 150] on input "TRUE" at bounding box center [139, 152] width 4 height 4
radio input "true"
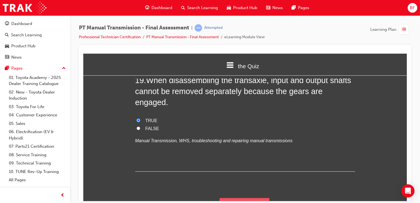
click at [242, 198] on button "Submit Answers" at bounding box center [245, 205] width 50 height 15
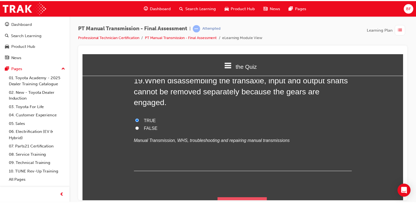
scroll to position [0, 0]
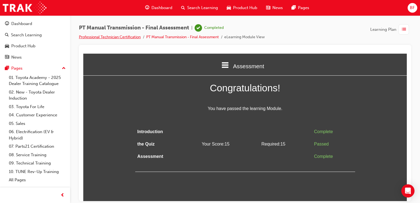
click at [124, 35] on link "Professional Technician Certification" at bounding box center [110, 37] width 62 height 5
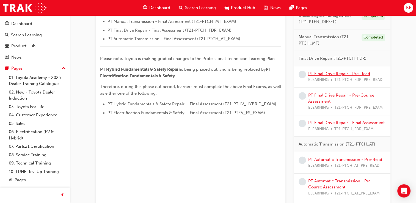
scroll to position [245, 0]
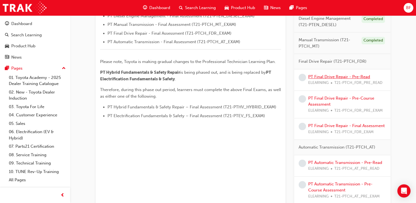
click at [329, 76] on link "PT Final Drive Repair - Pre-Read" at bounding box center [339, 76] width 62 height 5
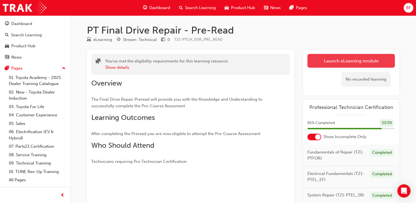
click at [344, 59] on link "Launch eLearning module" at bounding box center [350, 61] width 87 height 14
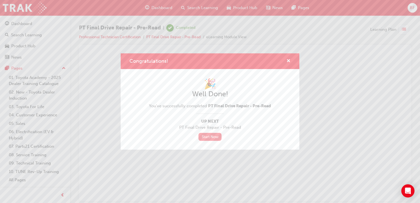
click at [208, 137] on link "Start Now" at bounding box center [209, 137] width 23 height 8
click at [209, 136] on link "Start Now" at bounding box center [209, 137] width 23 height 8
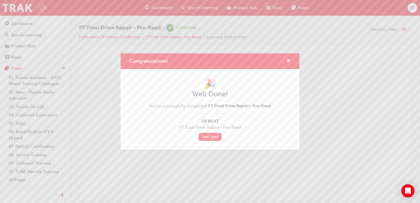
click at [298, 119] on div "🎉 Well Done! You've successfully completed PT Final Drive Repair - Pre-Read Up …" at bounding box center [210, 109] width 179 height 81
click at [212, 136] on link "Start Now" at bounding box center [209, 137] width 23 height 8
click at [207, 161] on div "Congratulations! 🎉 Well Done! You've successfully completed PT Final Drive Repa…" at bounding box center [210, 101] width 420 height 203
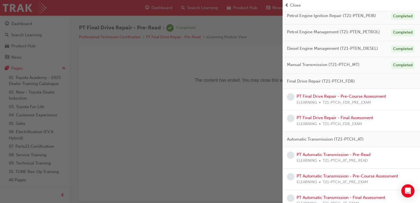
scroll to position [183, 0]
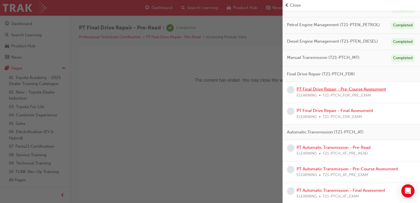
click at [333, 90] on link "PT Final Drive Repair - Pre-Course Assessment" at bounding box center [341, 89] width 89 height 5
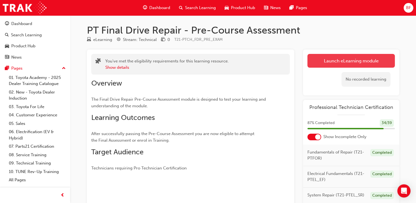
click at [335, 61] on link "Launch eLearning module" at bounding box center [350, 61] width 87 height 14
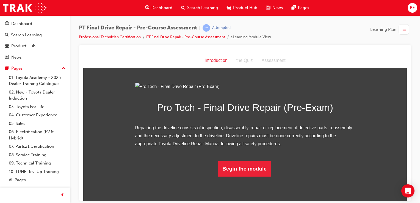
scroll to position [34, 0]
click at [240, 176] on button "Begin the module" at bounding box center [244, 168] width 53 height 15
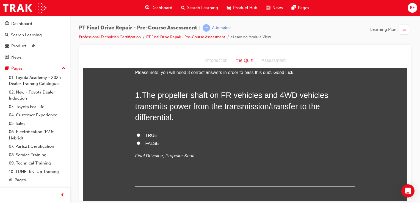
scroll to position [0, 0]
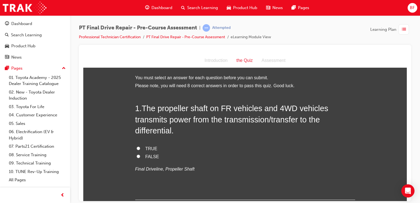
click at [150, 146] on span "TRUE" at bounding box center [151, 148] width 12 height 5
click at [140, 146] on input "TRUE" at bounding box center [139, 148] width 4 height 4
radio input "true"
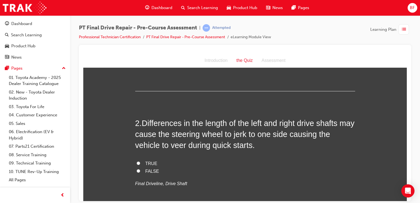
scroll to position [109, 0]
click at [153, 163] on span "TRUE" at bounding box center [151, 163] width 12 height 5
click at [140, 163] on input "TRUE" at bounding box center [139, 163] width 4 height 4
radio input "true"
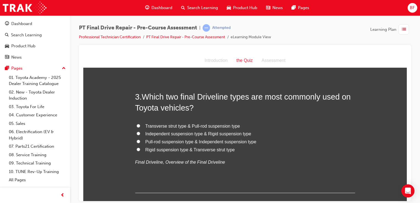
scroll to position [258, 0]
click at [170, 142] on span "Pull-rod suspension type & Independent suspension type" at bounding box center [200, 141] width 111 height 5
click at [140, 142] on input "Pull-rod suspension type & Independent suspension type" at bounding box center [139, 141] width 4 height 4
radio input "true"
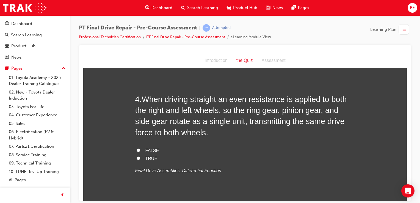
scroll to position [384, 0]
click at [145, 158] on span "TRUE" at bounding box center [151, 158] width 12 height 5
click at [140, 158] on input "TRUE" at bounding box center [139, 158] width 4 height 4
radio input "true"
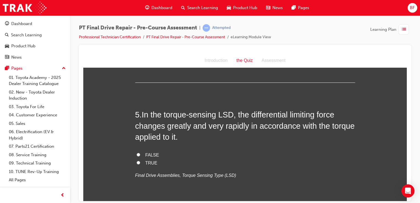
scroll to position [508, 0]
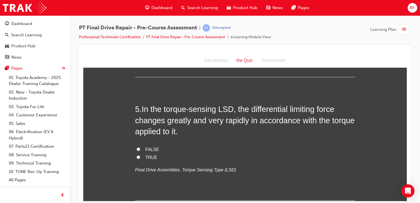
click at [146, 155] on span "TRUE" at bounding box center [151, 157] width 12 height 5
click at [140, 155] on input "TRUE" at bounding box center [139, 157] width 4 height 4
radio input "true"
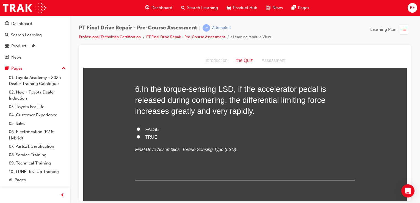
scroll to position [652, 0]
click at [145, 133] on label "TRUE" at bounding box center [245, 137] width 220 height 8
click at [140, 134] on input "TRUE" at bounding box center [139, 136] width 4 height 4
radio input "true"
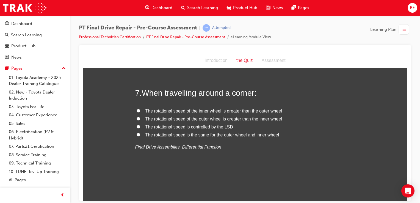
scroll to position [771, 0]
click at [201, 124] on span "The rotational speed is controlled by the LSD" at bounding box center [189, 126] width 88 height 5
click at [140, 124] on input "The rotational speed is controlled by the LSD" at bounding box center [139, 126] width 4 height 4
radio input "true"
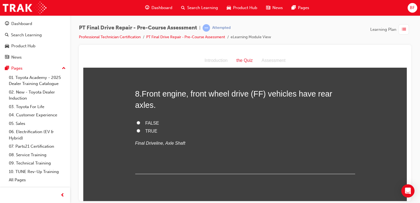
scroll to position [886, 0]
click at [148, 129] on span "TRUE" at bounding box center [151, 131] width 12 height 5
click at [140, 129] on input "TRUE" at bounding box center [139, 131] width 4 height 4
radio input "true"
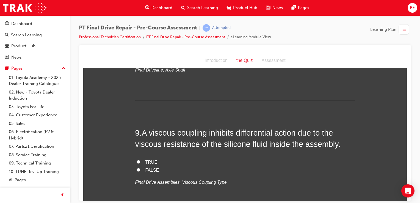
scroll to position [962, 0]
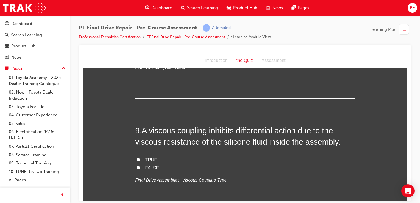
click at [147, 156] on label "TRUE" at bounding box center [245, 160] width 220 height 8
click at [140, 158] on input "TRUE" at bounding box center [139, 160] width 4 height 4
radio input "true"
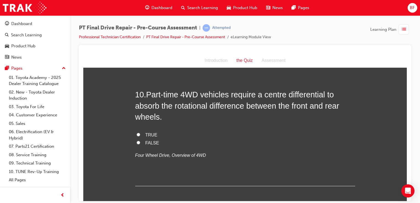
scroll to position [1111, 0]
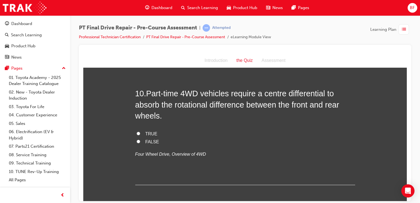
click at [146, 131] on span "TRUE" at bounding box center [151, 133] width 12 height 5
click at [140, 131] on input "TRUE" at bounding box center [139, 133] width 4 height 4
radio input "true"
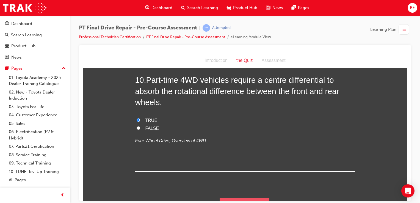
click at [260, 198] on button "Submit Answers" at bounding box center [245, 205] width 50 height 15
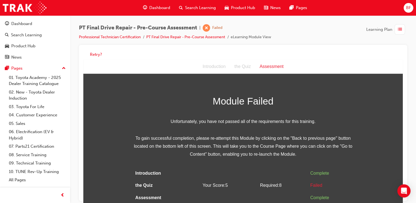
scroll to position [4, 0]
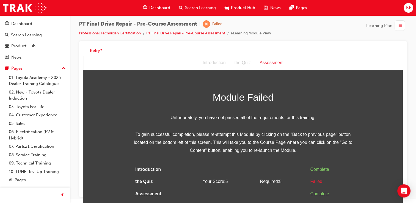
click at [274, 61] on div "Assessment" at bounding box center [271, 63] width 33 height 8
click at [98, 49] on button "Retry?" at bounding box center [96, 51] width 12 height 6
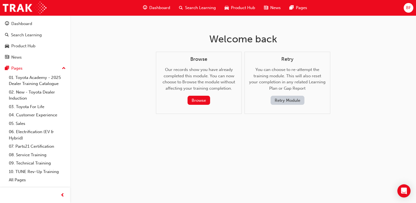
scroll to position [0, 0]
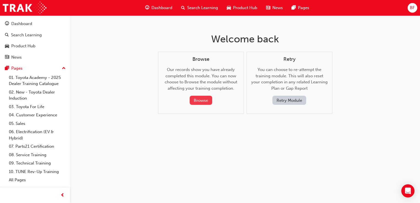
click at [199, 101] on button "Browse" at bounding box center [201, 100] width 23 height 9
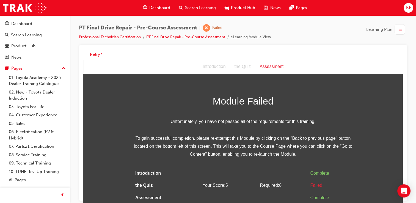
click at [269, 67] on div "Assessment" at bounding box center [271, 67] width 33 height 8
click at [98, 55] on button "Retry?" at bounding box center [96, 54] width 12 height 6
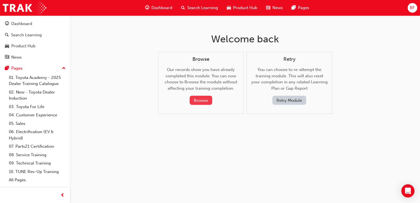
click at [209, 102] on button "Browse" at bounding box center [201, 100] width 23 height 9
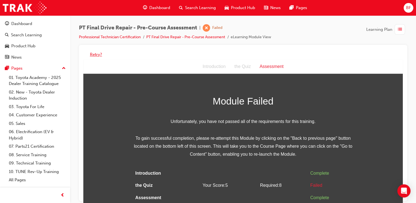
click at [95, 53] on button "Retry?" at bounding box center [96, 54] width 12 height 6
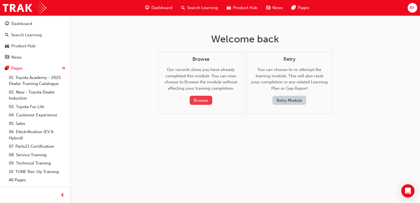
click at [196, 101] on button "Browse" at bounding box center [201, 100] width 23 height 9
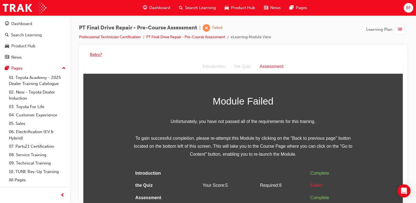
click at [98, 56] on button "Retry?" at bounding box center [96, 54] width 12 height 6
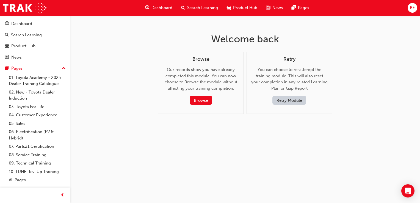
click at [290, 103] on button "Retry Module" at bounding box center [289, 100] width 34 height 9
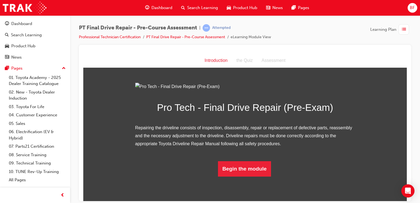
scroll to position [36, 0]
click at [243, 176] on button "Begin the module" at bounding box center [244, 168] width 53 height 15
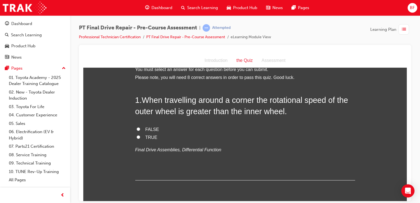
scroll to position [9, 0]
click at [153, 130] on span "FALSE" at bounding box center [152, 128] width 14 height 5
click at [140, 130] on input "FALSE" at bounding box center [139, 129] width 4 height 4
radio input "true"
click at [150, 136] on span "TRUE" at bounding box center [151, 136] width 12 height 5
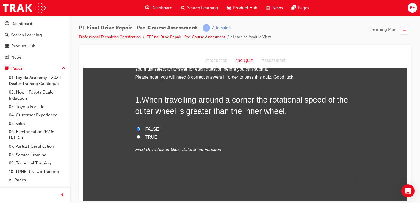
click at [140, 136] on input "TRUE" at bounding box center [139, 137] width 4 height 4
radio input "true"
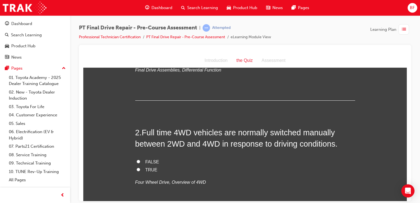
scroll to position [95, 0]
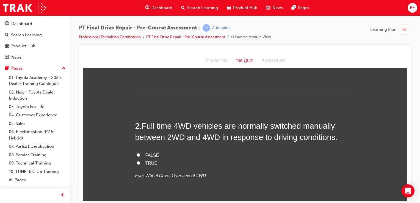
click at [151, 162] on span "TRUE" at bounding box center [151, 163] width 12 height 5
click at [140, 162] on input "TRUE" at bounding box center [139, 163] width 4 height 4
radio input "true"
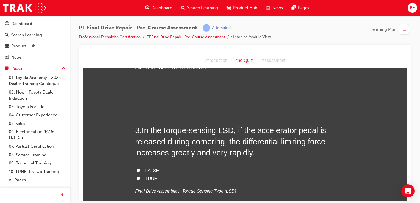
scroll to position [205, 0]
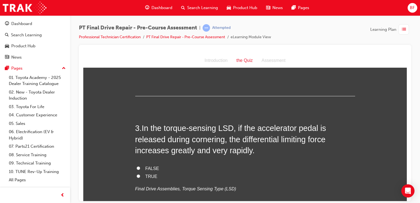
click at [145, 178] on span "TRUE" at bounding box center [151, 176] width 12 height 5
click at [140, 178] on input "TRUE" at bounding box center [139, 176] width 4 height 4
radio input "true"
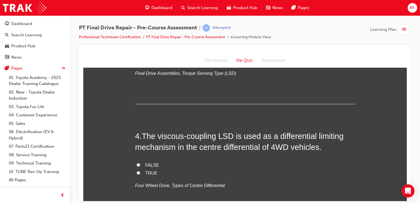
scroll to position [323, 0]
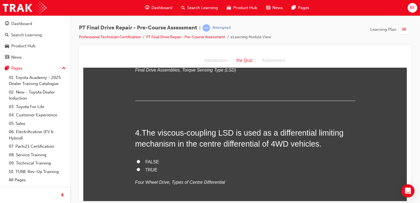
click at [147, 170] on span "TRUE" at bounding box center [151, 169] width 12 height 5
click at [140, 170] on input "TRUE" at bounding box center [139, 169] width 4 height 4
radio input "true"
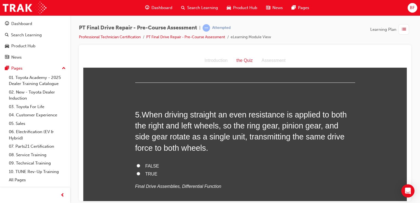
scroll to position [454, 0]
click at [146, 174] on span "TRUE" at bounding box center [151, 173] width 12 height 5
click at [140, 174] on input "TRUE" at bounding box center [139, 173] width 4 height 4
radio input "true"
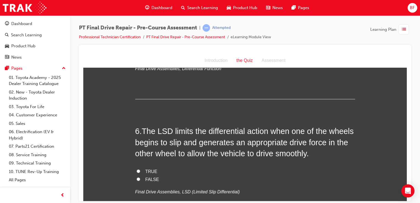
scroll to position [573, 0]
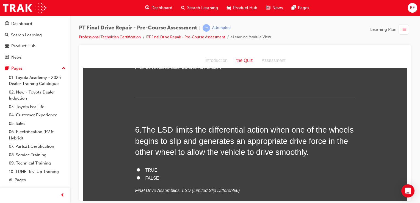
click at [146, 177] on span "FALSE" at bounding box center [152, 177] width 14 height 5
click at [140, 177] on input "FALSE" at bounding box center [139, 178] width 4 height 4
radio input "true"
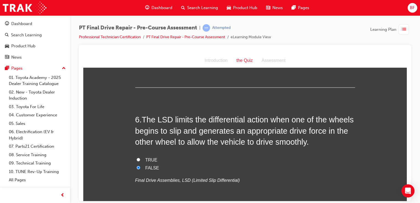
scroll to position [585, 0]
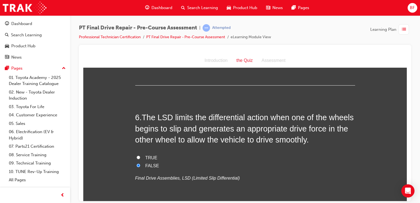
click at [147, 158] on span "TRUE" at bounding box center [151, 157] width 12 height 5
click at [140, 158] on input "TRUE" at bounding box center [139, 157] width 4 height 4
radio input "true"
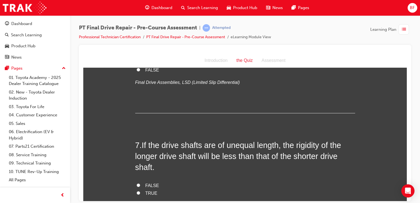
scroll to position [681, 0]
click at [147, 190] on span "TRUE" at bounding box center [151, 192] width 12 height 5
click at [140, 190] on input "TRUE" at bounding box center [139, 192] width 4 height 4
radio input "true"
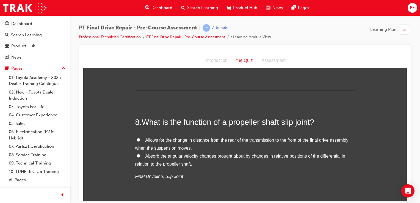
scroll to position [843, 0]
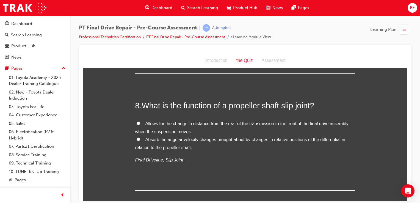
click at [139, 139] on label "Absorb the angular velocity changes brought about by changes in relative positi…" at bounding box center [245, 144] width 220 height 16
click at [139, 139] on input "Absorb the angular velocity changes brought about by changes in relative positi…" at bounding box center [139, 139] width 4 height 4
radio input "true"
click at [140, 120] on label "Allows for the change in distance from the rear of the transmission to the fron…" at bounding box center [245, 128] width 220 height 16
click at [140, 121] on input "Allows for the change in distance from the rear of the transmission to the fron…" at bounding box center [139, 123] width 4 height 4
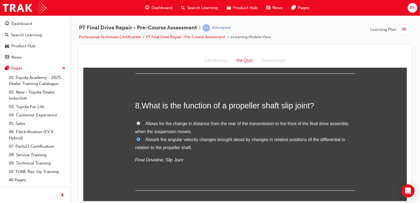
radio input "true"
click at [139, 141] on label "Absorb the angular velocity changes brought about by changes in relative positi…" at bounding box center [245, 144] width 220 height 16
click at [139, 141] on input "Absorb the angular velocity changes brought about by changes in relative positi…" at bounding box center [139, 139] width 4 height 4
radio input "true"
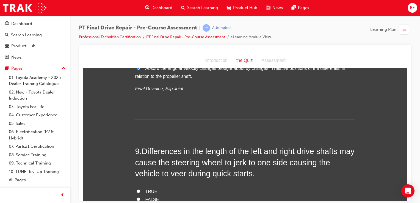
scroll to position [923, 0]
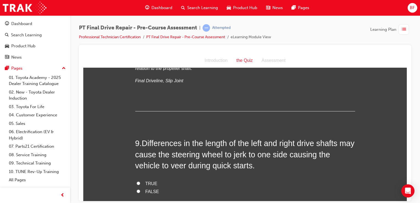
click at [147, 184] on span "TRUE" at bounding box center [151, 183] width 12 height 5
click at [140, 184] on input "TRUE" at bounding box center [139, 183] width 4 height 4
radio input "true"
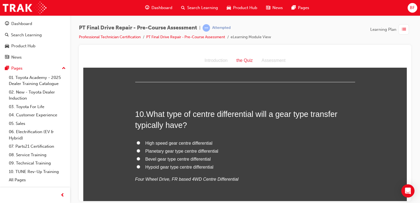
scroll to position [1080, 0]
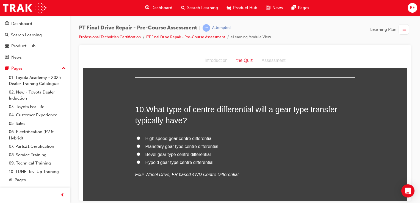
click at [169, 136] on span "High speed gear centre differential" at bounding box center [178, 138] width 67 height 5
click at [140, 136] on input "High speed gear centre differential" at bounding box center [139, 138] width 4 height 4
radio input "true"
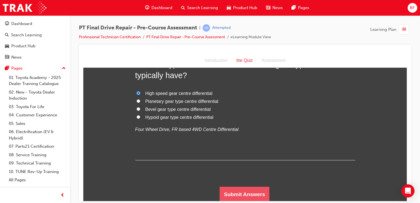
click at [253, 196] on button "Submit Answers" at bounding box center [245, 193] width 50 height 15
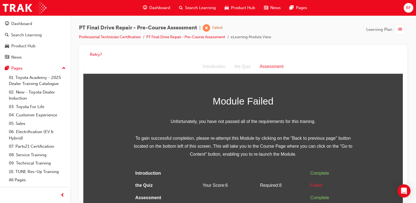
scroll to position [4, 0]
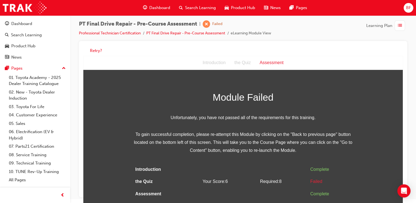
click at [270, 64] on div "Assessment" at bounding box center [271, 63] width 33 height 8
click at [92, 49] on button "Retry?" at bounding box center [96, 51] width 12 height 6
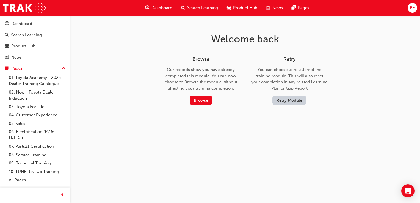
click at [288, 101] on button "Retry Module" at bounding box center [289, 100] width 34 height 9
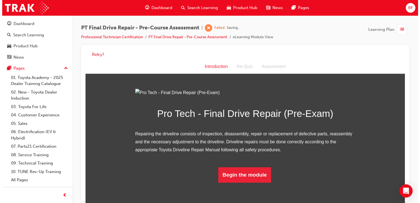
scroll to position [36, 0]
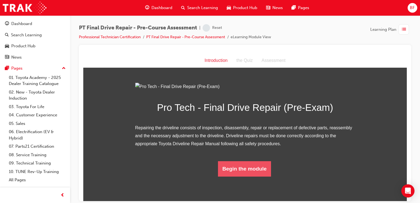
click at [239, 176] on button "Begin the module" at bounding box center [244, 168] width 53 height 15
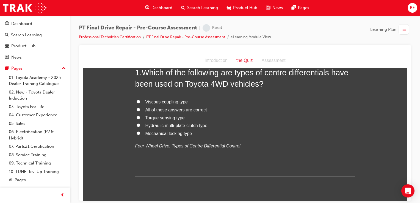
scroll to position [0, 0]
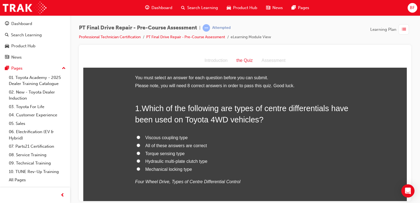
click at [160, 146] on span "All of these answers are correct" at bounding box center [176, 145] width 62 height 5
click at [140, 146] on input "All of these answers are correct" at bounding box center [139, 145] width 4 height 4
radio input "true"
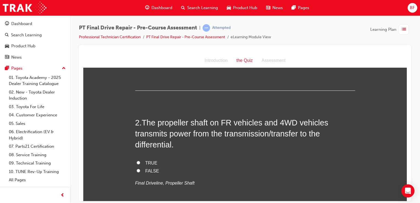
scroll to position [122, 0]
click at [137, 159] on label "TRUE" at bounding box center [245, 163] width 220 height 8
click at [137, 160] on input "TRUE" at bounding box center [139, 162] width 4 height 4
radio input "true"
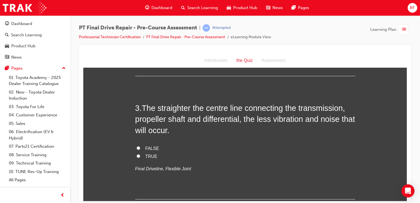
scroll to position [266, 0]
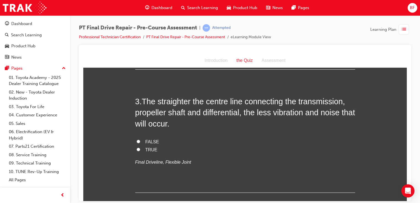
click at [146, 148] on span "TRUE" at bounding box center [151, 149] width 12 height 5
click at [140, 148] on input "TRUE" at bounding box center [139, 149] width 4 height 4
radio input "true"
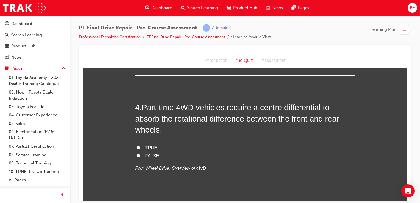
scroll to position [383, 0]
click at [145, 154] on span "FALSE" at bounding box center [152, 155] width 14 height 5
click at [140, 154] on input "FALSE" at bounding box center [139, 155] width 4 height 4
radio input "true"
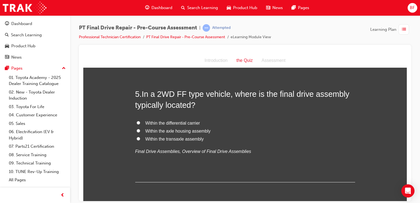
scroll to position [521, 0]
click at [162, 139] on span "Within the transaxle assembly" at bounding box center [174, 138] width 59 height 5
click at [140, 139] on input "Within the transaxle assembly" at bounding box center [139, 138] width 4 height 4
radio input "true"
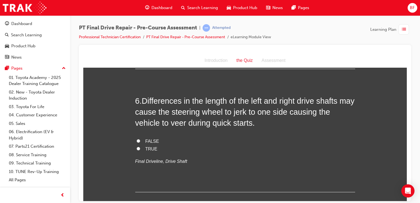
scroll to position [634, 0]
click at [147, 146] on span "TRUE" at bounding box center [151, 148] width 12 height 5
click at [140, 146] on input "TRUE" at bounding box center [139, 148] width 4 height 4
radio input "true"
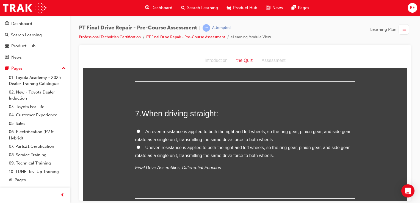
scroll to position [744, 0]
click at [176, 131] on span "An even resistance is applied to both the right and left wheels, so the ring ge…" at bounding box center [243, 135] width 216 height 13
click at [140, 131] on input "An even resistance is applied to both the right and left wheels, so the ring ge…" at bounding box center [139, 131] width 4 height 4
radio input "true"
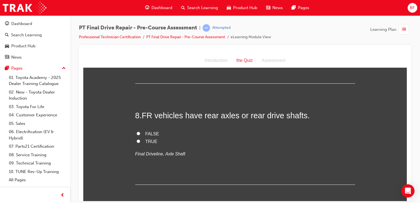
scroll to position [859, 0]
click at [145, 140] on span "TRUE" at bounding box center [151, 140] width 12 height 5
click at [140, 140] on input "TRUE" at bounding box center [139, 141] width 4 height 4
radio input "true"
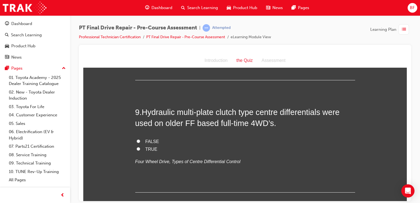
scroll to position [964, 0]
click at [147, 148] on span "TRUE" at bounding box center [151, 148] width 12 height 5
click at [140, 148] on input "TRUE" at bounding box center [139, 148] width 4 height 4
radio input "true"
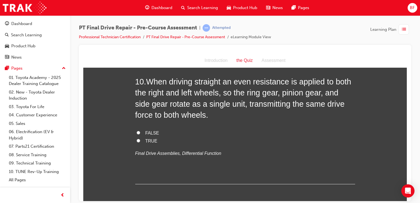
scroll to position [1106, 0]
click at [148, 142] on span "TRUE" at bounding box center [151, 140] width 12 height 5
click at [140, 142] on input "TRUE" at bounding box center [139, 140] width 4 height 4
radio input "true"
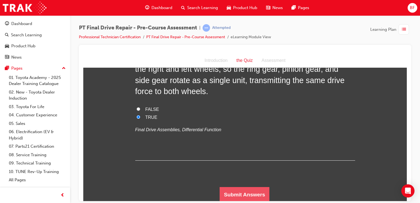
click at [233, 191] on button "Submit Answers" at bounding box center [245, 194] width 50 height 15
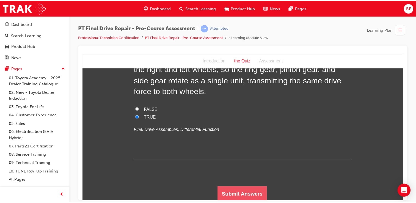
scroll to position [0, 0]
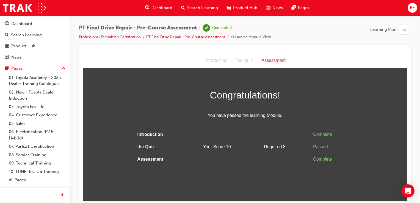
click at [278, 62] on div "Assessment" at bounding box center [273, 60] width 33 height 8
click at [131, 38] on link "Professional Technician Certification" at bounding box center [110, 37] width 62 height 5
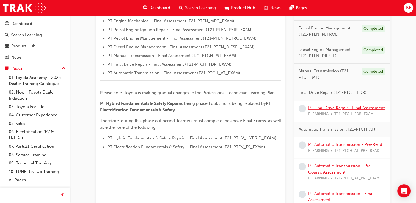
click at [331, 106] on link "PT Final Drive Repair - Final Assessment" at bounding box center [346, 107] width 76 height 5
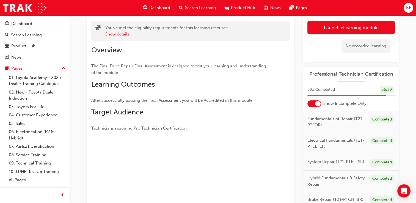
scroll to position [31, 0]
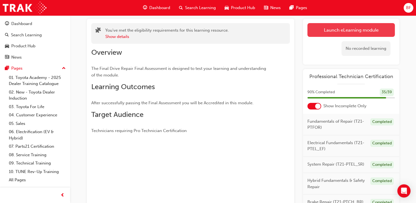
click at [343, 31] on link "Launch eLearning module" at bounding box center [350, 30] width 87 height 14
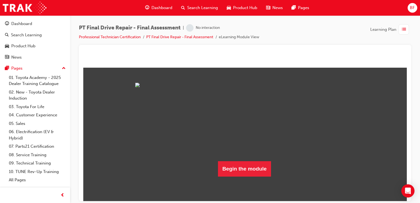
scroll to position [36, 0]
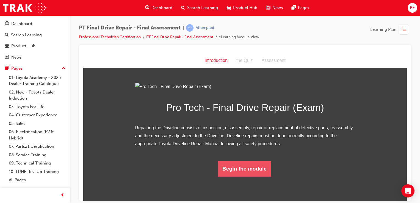
click at [245, 176] on button "Begin the module" at bounding box center [244, 168] width 53 height 15
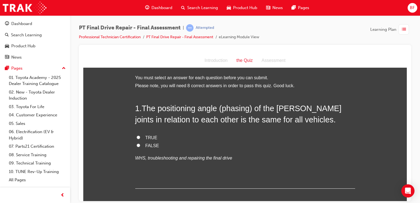
click at [151, 149] on label "FALSE" at bounding box center [245, 146] width 220 height 8
click at [140, 147] on input "FALSE" at bounding box center [139, 145] width 4 height 4
radio input "true"
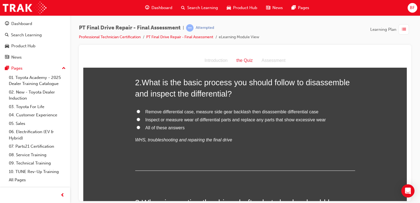
scroll to position [138, 0]
click at [172, 129] on span "All of these answers" at bounding box center [164, 127] width 39 height 5
click at [140, 129] on input "All of these answers" at bounding box center [139, 127] width 4 height 4
radio input "true"
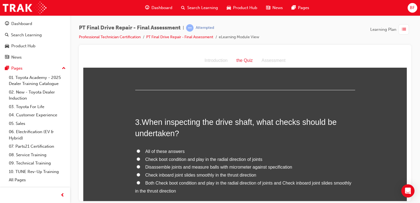
scroll to position [224, 0]
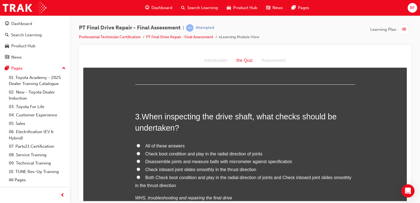
click at [172, 145] on span "All of these answers" at bounding box center [164, 145] width 39 height 5
click at [140, 145] on input "All of these answers" at bounding box center [139, 146] width 4 height 4
radio input "true"
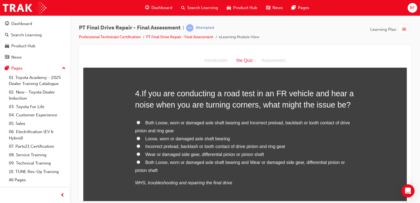
scroll to position [394, 0]
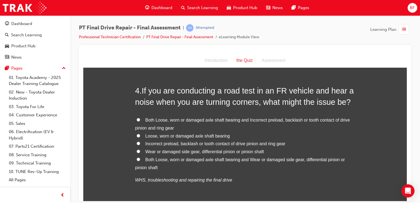
click at [167, 119] on span "Both Loose, worn or damaged axle shaft bearing and Incorrect preload, backlash …" at bounding box center [242, 123] width 215 height 13
click at [140, 119] on input "Both Loose, worn or damaged axle shaft bearing and Incorrect preload, backlash …" at bounding box center [139, 120] width 4 height 4
radio input "true"
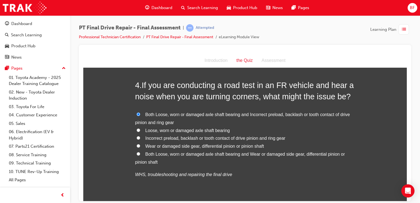
scroll to position [399, 0]
click at [143, 158] on label "Both Loose, worn or damaged axle shaft bearing and Wear or damaged side gear, d…" at bounding box center [245, 158] width 220 height 16
click at [140, 155] on input "Both Loose, worn or damaged axle shaft bearing and Wear or damaged side gear, d…" at bounding box center [139, 154] width 4 height 4
radio input "true"
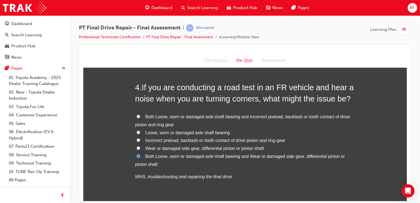
scroll to position [396, 0]
click at [222, 119] on span "Both Loose, worn or damaged axle shaft bearing and Incorrect preload, backlash …" at bounding box center [242, 121] width 215 height 13
click at [140, 118] on input "Both Loose, worn or damaged axle shaft bearing and Incorrect preload, backlash …" at bounding box center [139, 117] width 4 height 4
radio input "true"
click at [185, 154] on span "Both Loose, worn or damaged axle shaft bearing and Wear or damaged side gear, d…" at bounding box center [240, 160] width 210 height 13
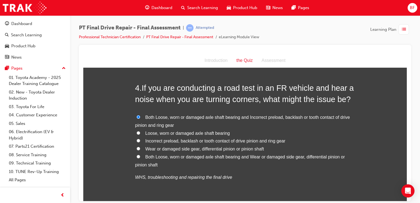
click at [140, 154] on input "Both Loose, worn or damaged axle shaft bearing and Wear or damaged side gear, d…" at bounding box center [139, 156] width 4 height 4
radio input "true"
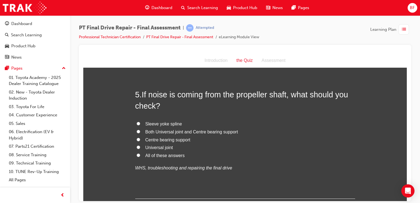
scroll to position [542, 0]
click at [161, 153] on span "All of these answers" at bounding box center [164, 154] width 39 height 5
click at [140, 153] on input "All of these answers" at bounding box center [139, 155] width 4 height 4
radio input "true"
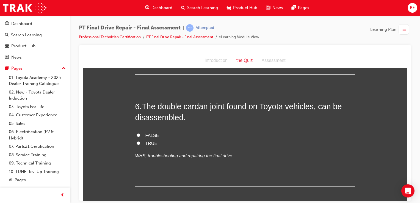
scroll to position [668, 0]
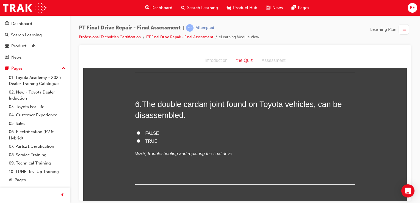
click at [142, 142] on label "TRUE" at bounding box center [245, 141] width 220 height 8
click at [140, 142] on input "TRUE" at bounding box center [139, 141] width 4 height 4
radio input "true"
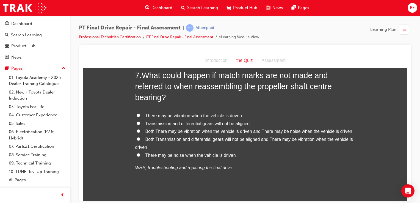
scroll to position [807, 0]
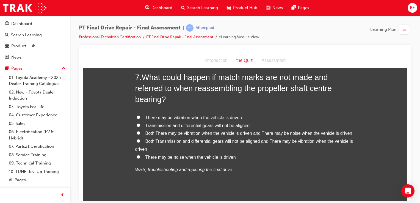
click at [198, 133] on span "Both There may be vibration when the vehicle is driven and There may be noise w…" at bounding box center [248, 133] width 207 height 5
click at [140, 133] on input "Both There may be vibration when the vehicle is driven and There may be noise w…" at bounding box center [139, 133] width 4 height 4
radio input "true"
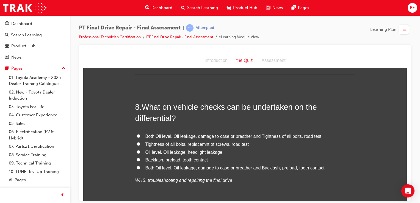
scroll to position [935, 0]
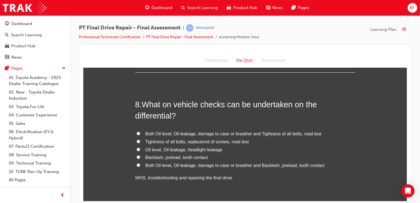
click at [201, 163] on span "Both Oil level, Oil leakage, damage to case or breather and Backlash, preload, …" at bounding box center [234, 165] width 179 height 5
click at [140, 163] on input "Both Oil level, Oil leakage, damage to case or breather and Backlash, preload, …" at bounding box center [139, 165] width 4 height 4
radio input "true"
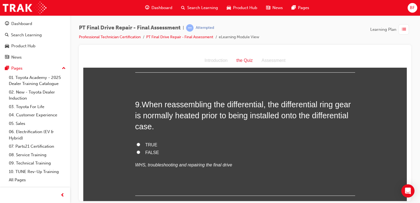
scroll to position [1071, 0]
click at [137, 144] on input "TRUE" at bounding box center [139, 144] width 4 height 4
radio input "true"
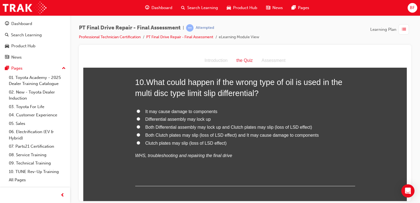
scroll to position [1217, 0]
click at [183, 110] on span "It may cause damage to components" at bounding box center [181, 110] width 72 height 5
click at [140, 110] on input "It may cause damage to components" at bounding box center [139, 111] width 4 height 4
radio input "true"
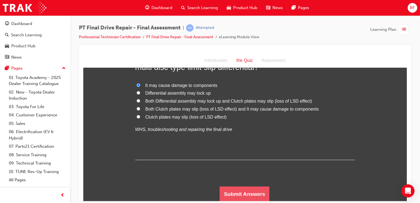
click at [232, 194] on button "Submit Answers" at bounding box center [245, 193] width 50 height 15
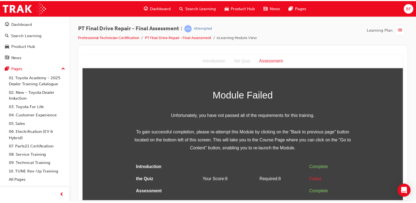
scroll to position [0, 0]
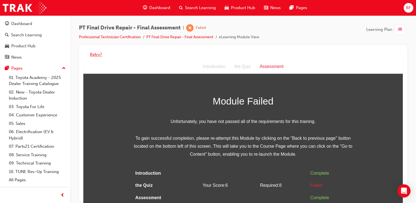
click at [95, 54] on button "Retry?" at bounding box center [96, 54] width 12 height 6
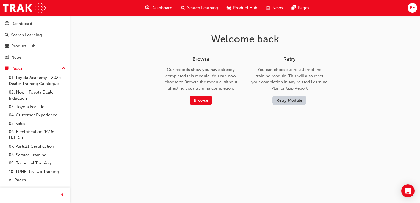
click at [299, 102] on button "Retry Module" at bounding box center [289, 100] width 34 height 9
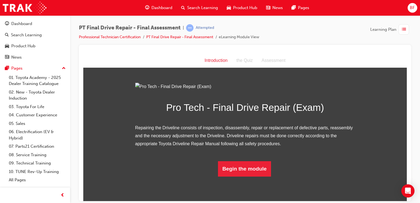
scroll to position [36, 0]
click at [258, 176] on button "Begin the module" at bounding box center [244, 168] width 53 height 15
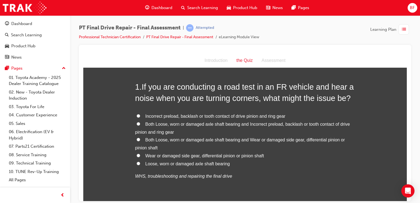
scroll to position [30, 0]
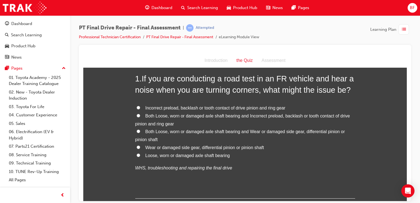
click at [159, 115] on span "Both Loose, worn or damaged axle shaft bearing and Incorrect preload, backlash …" at bounding box center [242, 119] width 215 height 13
click at [140, 115] on input "Both Loose, worn or damaged axle shaft bearing and Incorrect preload, backlash …" at bounding box center [139, 116] width 4 height 4
radio input "true"
click at [210, 131] on span "Both Loose, worn or damaged axle shaft bearing and Wear or damaged side gear, d…" at bounding box center [240, 135] width 210 height 13
click at [140, 131] on input "Both Loose, worn or damaged axle shaft bearing and Wear or damaged side gear, d…" at bounding box center [139, 131] width 4 height 4
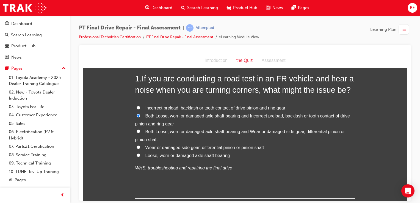
radio input "true"
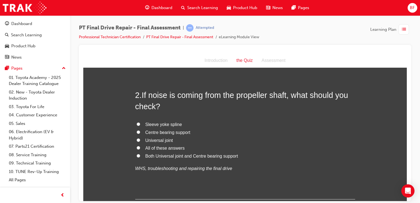
scroll to position [165, 0]
click at [159, 149] on span "All of these answers" at bounding box center [164, 147] width 39 height 5
click at [140, 149] on input "All of these answers" at bounding box center [139, 148] width 4 height 4
radio input "true"
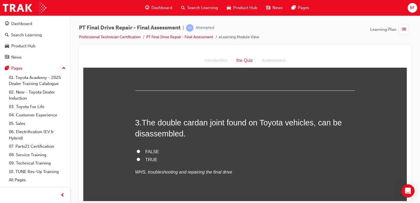
scroll to position [275, 0]
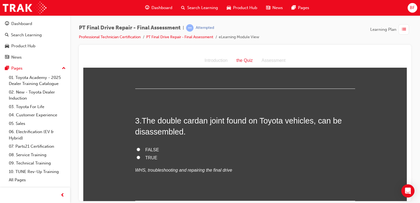
click at [143, 158] on label "TRUE" at bounding box center [245, 158] width 220 height 8
click at [140, 158] on input "TRUE" at bounding box center [139, 157] width 4 height 4
radio input "true"
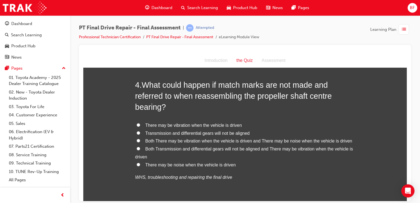
scroll to position [423, 0]
click at [175, 139] on span "Both There may be vibration when the vehicle is driven and There may be noise w…" at bounding box center [248, 140] width 207 height 5
click at [140, 139] on input "Both There may be vibration when the vehicle is driven and There may be noise w…" at bounding box center [139, 141] width 4 height 4
radio input "true"
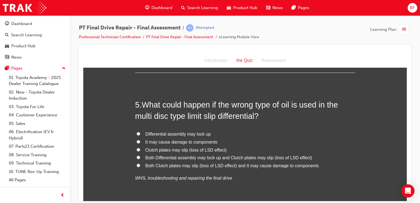
scroll to position [559, 0]
click at [177, 166] on span "Both Clutch plates may slip (loss of LSD effect) and It may cause damage to com…" at bounding box center [231, 165] width 173 height 5
click at [140, 166] on input "Both Clutch plates may slip (loss of LSD effect) and It may cause damage to com…" at bounding box center [139, 165] width 4 height 4
radio input "true"
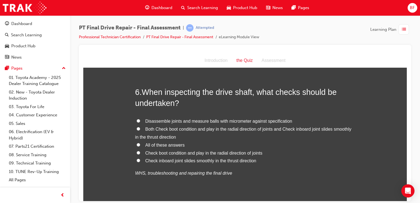
scroll to position [711, 0]
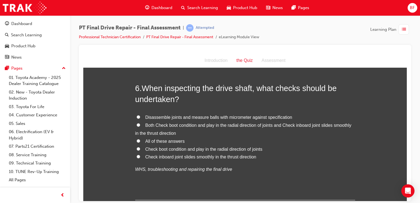
click at [156, 140] on span "All of these answers" at bounding box center [164, 141] width 39 height 5
click at [140, 140] on input "All of these answers" at bounding box center [139, 141] width 4 height 4
radio input "true"
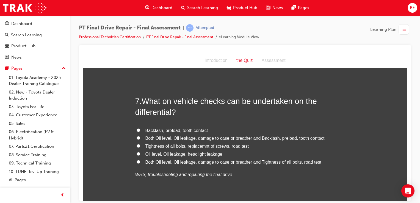
scroll to position [842, 0]
click at [180, 129] on span "Backlash, preload, tooth contact" at bounding box center [176, 130] width 63 height 5
click at [140, 129] on input "Backlash, preload, tooth contact" at bounding box center [139, 130] width 4 height 4
radio input "true"
click at [185, 138] on span "Both Oil level, Oil leakage, damage to case or breather and Backlash, preload, …" at bounding box center [234, 137] width 179 height 5
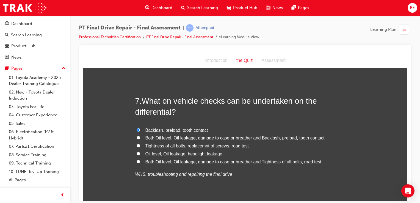
click at [140, 138] on input "Both Oil level, Oil leakage, damage to case or breather and Backlash, preload, …" at bounding box center [139, 138] width 4 height 4
radio input "true"
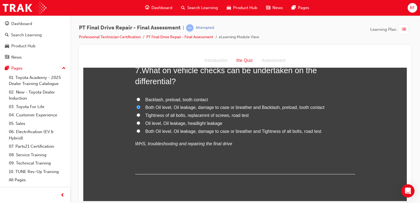
scroll to position [872, 0]
click at [236, 131] on span "Both Oil level, Oil leakage, damage to case or breather and Tightness of all bo…" at bounding box center [233, 131] width 176 height 5
click at [140, 131] on input "Both Oil level, Oil leakage, damage to case or breather and Tightness of all bo…" at bounding box center [139, 131] width 4 height 4
radio input "true"
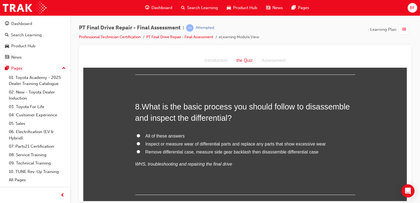
scroll to position [976, 0]
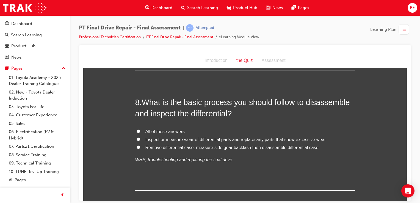
click at [173, 131] on span "All of these answers" at bounding box center [164, 131] width 39 height 5
click at [140, 131] on input "All of these answers" at bounding box center [139, 131] width 4 height 4
radio input "true"
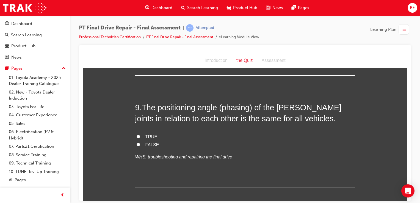
scroll to position [1092, 0]
click at [148, 134] on span "TRUE" at bounding box center [151, 136] width 12 height 5
click at [140, 134] on input "TRUE" at bounding box center [139, 136] width 4 height 4
radio input "true"
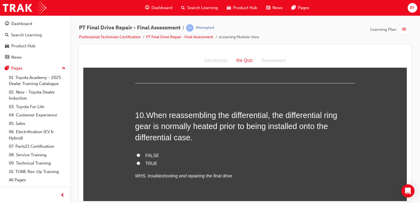
scroll to position [1196, 0]
click at [148, 154] on span "FALSE" at bounding box center [152, 155] width 14 height 5
click at [140, 154] on input "FALSE" at bounding box center [139, 155] width 4 height 4
radio input "true"
click at [142, 160] on label "TRUE" at bounding box center [245, 163] width 220 height 8
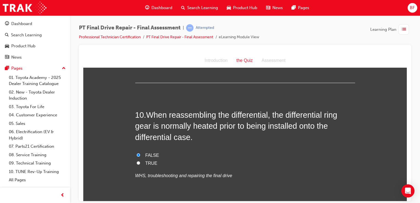
click at [140, 161] on input "TRUE" at bounding box center [139, 163] width 4 height 4
radio input "true"
click at [148, 153] on span "FALSE" at bounding box center [152, 155] width 14 height 5
click at [140, 153] on input "FALSE" at bounding box center [139, 155] width 4 height 4
radio input "true"
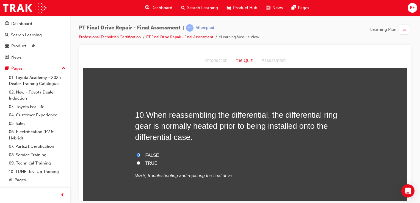
scroll to position [1242, 0]
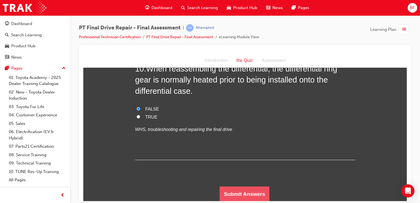
click at [244, 187] on button "Submit Answers" at bounding box center [245, 193] width 50 height 15
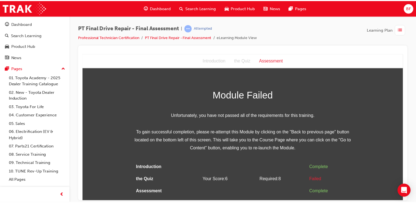
scroll to position [0, 0]
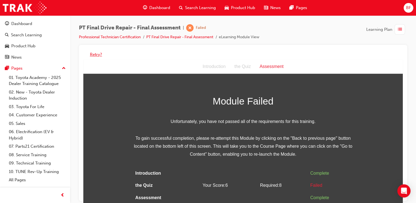
click at [95, 55] on button "Retry?" at bounding box center [96, 54] width 12 height 6
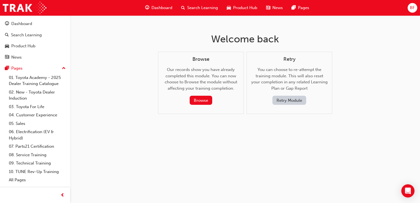
click at [289, 101] on button "Retry Module" at bounding box center [289, 100] width 34 height 9
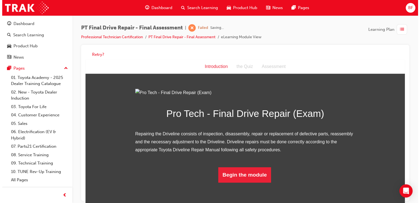
scroll to position [36, 0]
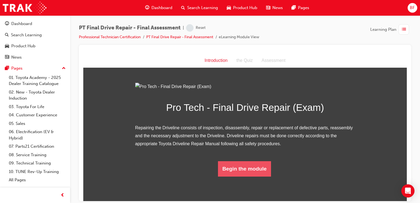
click at [234, 176] on button "Begin the module" at bounding box center [244, 168] width 53 height 15
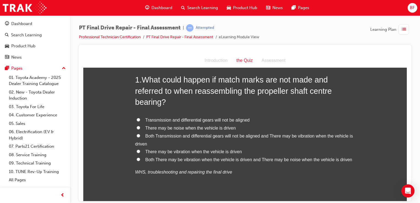
scroll to position [29, 0]
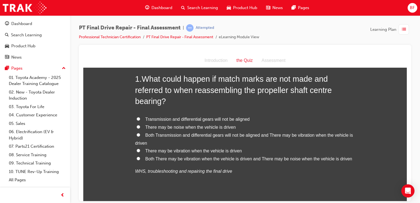
click at [178, 160] on span "Both There may be vibration when the vehicle is driven and There may be noise w…" at bounding box center [248, 158] width 207 height 5
click at [140, 160] on input "Both There may be vibration when the vehicle is driven and There may be noise w…" at bounding box center [139, 158] width 4 height 4
radio input "true"
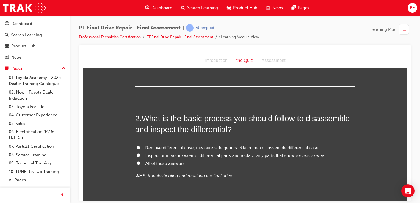
scroll to position [151, 0]
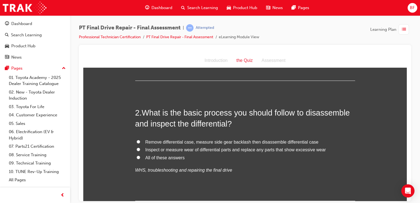
click at [165, 155] on span "All of these answers" at bounding box center [164, 157] width 39 height 5
click at [140, 155] on input "All of these answers" at bounding box center [139, 157] width 4 height 4
radio input "true"
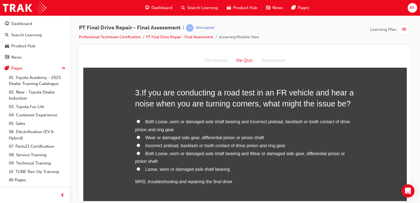
scroll to position [291, 0]
click at [161, 151] on span "Both Loose, worn or damaged axle shaft bearing and Wear or damaged side gear, d…" at bounding box center [240, 156] width 210 height 13
click at [140, 151] on input "Both Loose, worn or damaged axle shaft bearing and Wear or damaged side gear, d…" at bounding box center [139, 153] width 4 height 4
radio input "true"
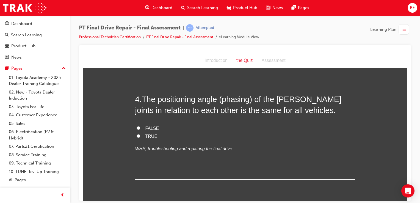
scroll to position [437, 0]
click at [146, 129] on span "FALSE" at bounding box center [152, 127] width 14 height 5
click at [140, 129] on input "FALSE" at bounding box center [139, 127] width 4 height 4
radio input "true"
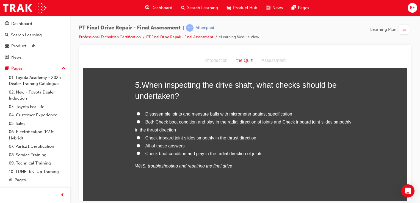
scroll to position [562, 0]
click at [165, 146] on span "All of these answers" at bounding box center [164, 146] width 39 height 5
click at [140, 146] on input "All of these answers" at bounding box center [139, 146] width 4 height 4
radio input "true"
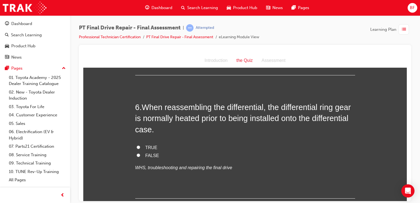
scroll to position [687, 0]
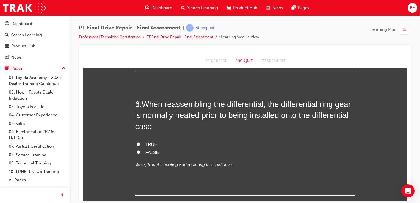
click at [145, 142] on span "TRUE" at bounding box center [151, 144] width 12 height 5
click at [140, 142] on input "TRUE" at bounding box center [139, 144] width 4 height 4
radio input "true"
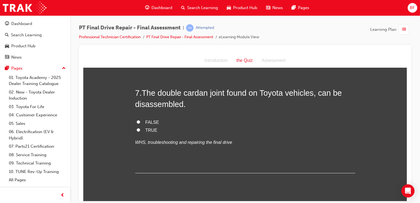
scroll to position [821, 0]
click at [146, 129] on span "TRUE" at bounding box center [151, 130] width 12 height 5
click at [140, 129] on input "TRUE" at bounding box center [139, 130] width 4 height 4
radio input "true"
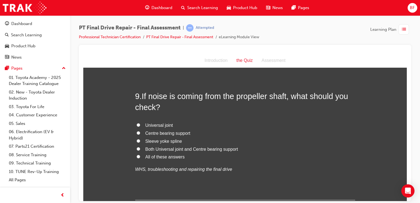
scroll to position [1067, 0]
click at [166, 157] on span "All of these answers" at bounding box center [164, 156] width 39 height 5
click at [140, 157] on input "All of these answers" at bounding box center [139, 156] width 4 height 4
radio input "true"
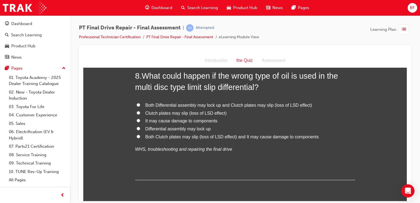
scroll to position [950, 0]
click at [201, 106] on span "Both Differential assembly may lock up and Clutch plates may slip (loss of LSD …" at bounding box center [228, 105] width 167 height 5
click at [140, 106] on input "Both Differential assembly may lock up and Clutch plates may slip (loss of LSD …" at bounding box center [139, 105] width 4 height 4
radio input "true"
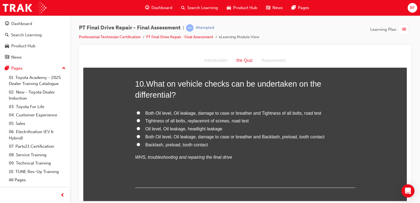
scroll to position [1214, 0]
click at [218, 138] on span "Both Oil level, Oil leakage, damage to case or breather and Backlash, preload, …" at bounding box center [234, 137] width 179 height 5
click at [140, 138] on input "Both Oil level, Oil leakage, damage to case or breather and Backlash, preload, …" at bounding box center [139, 137] width 4 height 4
radio input "true"
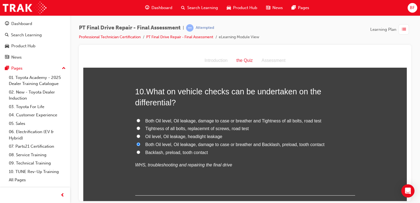
scroll to position [1206, 0]
click at [203, 119] on span "Both Oil level, Oil leakage, damage to case or breather and Tightness of all bo…" at bounding box center [233, 121] width 176 height 5
click at [140, 119] on input "Both Oil level, Oil leakage, damage to case or breather and Tightness of all bo…" at bounding box center [139, 121] width 4 height 4
radio input "true"
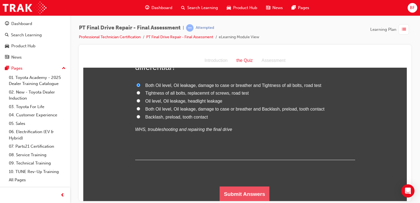
click at [238, 187] on button "Submit Answers" at bounding box center [245, 193] width 50 height 15
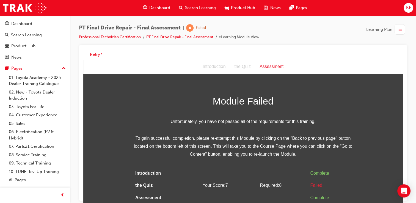
scroll to position [4, 0]
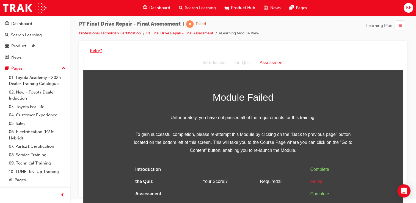
click at [92, 49] on button "Retry?" at bounding box center [96, 51] width 12 height 6
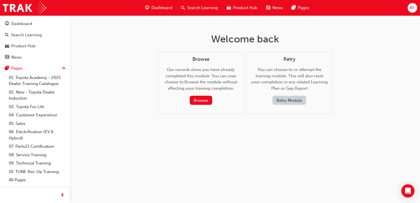
click at [304, 102] on button "Retry Module" at bounding box center [289, 100] width 34 height 9
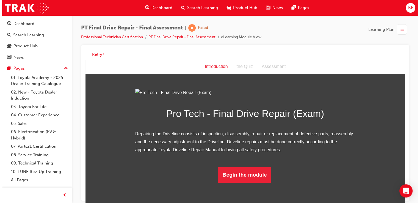
scroll to position [36, 0]
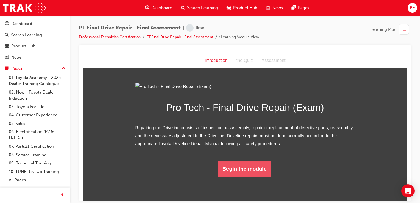
click at [233, 176] on button "Begin the module" at bounding box center [244, 168] width 53 height 15
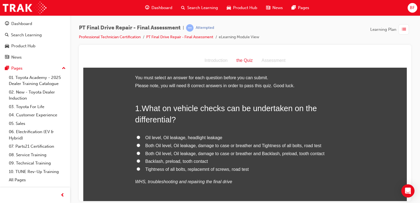
click at [207, 146] on span "Both Oil level, Oil leakage, damage to case or breather and Tightness of all bo…" at bounding box center [233, 145] width 176 height 5
click at [140, 146] on input "Both Oil level, Oil leakage, damage to case or breather and Tightness of all bo…" at bounding box center [139, 145] width 4 height 4
radio input "true"
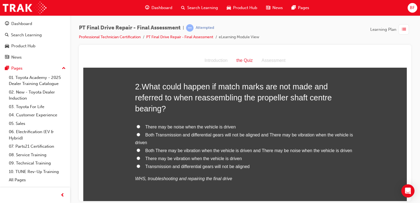
scroll to position [158, 0]
click at [218, 135] on span "Both Transmission and differential gears will not be aligned and There may be v…" at bounding box center [244, 138] width 218 height 13
click at [140, 135] on input "Both Transmission and differential gears will not be aligned and There may be v…" at bounding box center [139, 134] width 4 height 4
radio input "true"
click at [256, 148] on span "Both There may be vibration when the vehicle is driven and There may be noise w…" at bounding box center [248, 150] width 207 height 5
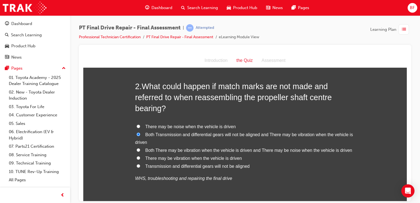
click at [140, 148] on input "Both There may be vibration when the vehicle is driven and There may be noise w…" at bounding box center [139, 150] width 4 height 4
radio input "true"
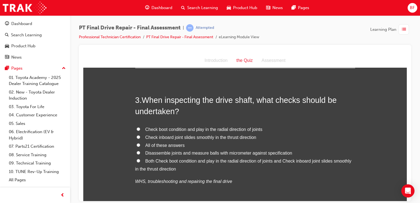
scroll to position [300, 0]
click at [176, 145] on span "All of these answers" at bounding box center [164, 144] width 39 height 5
click at [140, 145] on input "All of these answers" at bounding box center [139, 144] width 4 height 4
radio input "true"
click at [183, 128] on span "Check boot condition and play in the radial direction of joints" at bounding box center [203, 128] width 117 height 5
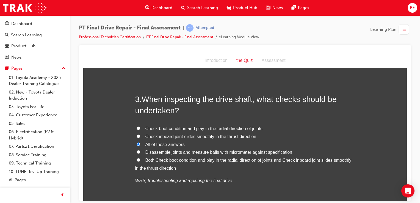
click at [140, 128] on input "Check boot condition and play in the radial direction of joints" at bounding box center [139, 128] width 4 height 4
radio input "true"
click at [184, 136] on span "Check inboard joint slides smoothly in the thrust direction" at bounding box center [200, 136] width 111 height 5
click at [140, 136] on input "Check inboard joint slides smoothly in the thrust direction" at bounding box center [139, 136] width 4 height 4
radio input "true"
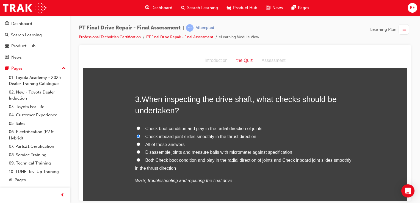
click at [194, 161] on span "Both Check boot condition and play in the radial direction of joints and Check …" at bounding box center [243, 164] width 216 height 13
click at [140, 161] on input "Both Check boot condition and play in the radial direction of joints and Check …" at bounding box center [139, 160] width 4 height 4
radio input "true"
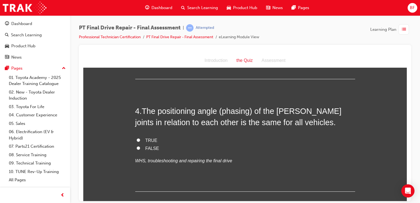
scroll to position [433, 0]
click at [147, 139] on span "TRUE" at bounding box center [151, 139] width 12 height 5
click at [140, 139] on input "TRUE" at bounding box center [139, 139] width 4 height 4
radio input "true"
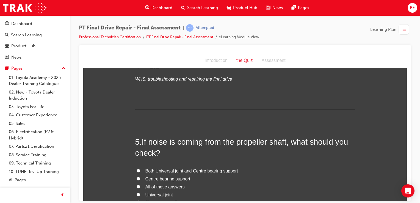
scroll to position [564, 0]
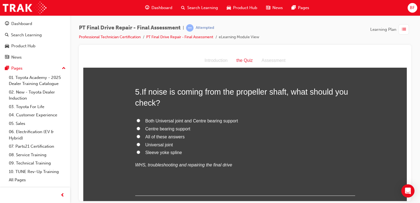
click at [162, 120] on span "Both Universal joint and Centre bearing support" at bounding box center [191, 120] width 93 height 5
click at [140, 120] on input "Both Universal joint and Centre bearing support" at bounding box center [139, 120] width 4 height 4
radio input "true"
click at [173, 136] on span "All of these answers" at bounding box center [164, 136] width 39 height 5
click at [140, 136] on input "All of these answers" at bounding box center [139, 136] width 4 height 4
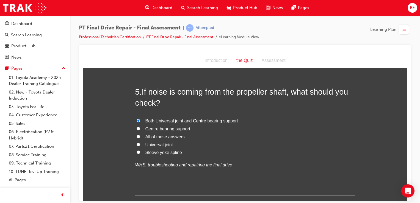
radio input "true"
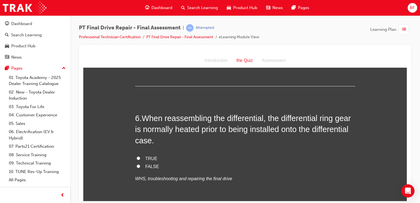
scroll to position [674, 0]
click at [148, 155] on span "TRUE" at bounding box center [151, 157] width 12 height 5
click at [140, 156] on input "TRUE" at bounding box center [139, 158] width 4 height 4
radio input "true"
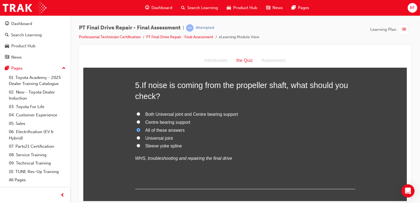
scroll to position [570, 0]
click at [171, 115] on span "Both Universal joint and Centre bearing support" at bounding box center [191, 114] width 93 height 5
click at [140, 115] on input "Both Universal joint and Centre bearing support" at bounding box center [139, 114] width 4 height 4
radio input "true"
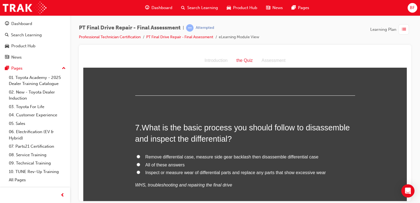
scroll to position [788, 0]
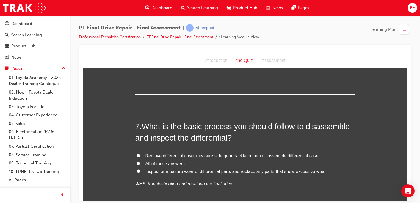
click at [174, 155] on span "Remove differential case, measure side gear backlash then disassemble different…" at bounding box center [231, 155] width 173 height 5
click at [140, 155] on input "Remove differential case, measure side gear backlash then disassemble different…" at bounding box center [139, 155] width 4 height 4
radio input "true"
click at [241, 156] on span "Remove differential case, measure side gear backlash then disassemble different…" at bounding box center [231, 155] width 173 height 5
click at [140, 156] on input "Remove differential case, measure side gear backlash then disassemble different…" at bounding box center [139, 155] width 4 height 4
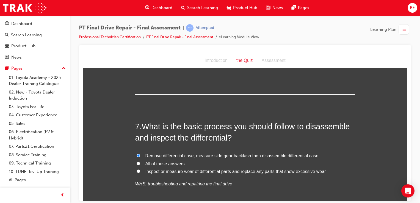
click at [180, 163] on span "All of these answers" at bounding box center [164, 163] width 39 height 5
click at [140, 163] on input "All of these answers" at bounding box center [139, 163] width 4 height 4
radio input "true"
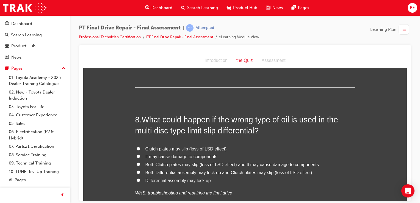
scroll to position [915, 0]
click at [180, 162] on span "Both Clutch plates may slip (loss of LSD effect) and It may cause damage to com…" at bounding box center [231, 163] width 173 height 5
click at [140, 162] on input "Both Clutch plates may slip (loss of LSD effect) and It may cause damage to com…" at bounding box center [139, 164] width 4 height 4
radio input "true"
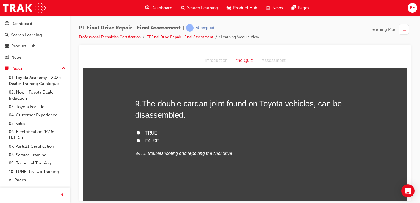
scroll to position [1069, 0]
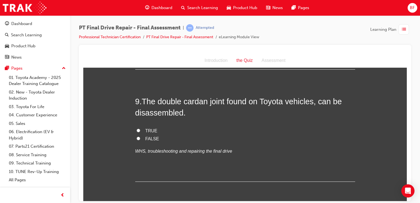
click at [147, 137] on span "FALSE" at bounding box center [152, 138] width 14 height 5
click at [140, 137] on input "FALSE" at bounding box center [139, 138] width 4 height 4
radio input "true"
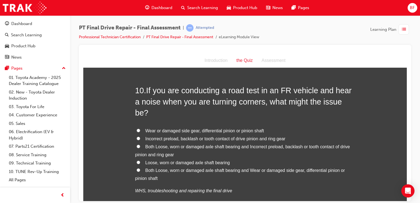
scroll to position [1192, 0]
click at [278, 144] on span "Both Loose, worn or damaged axle shaft bearing and Incorrect preload, backlash …" at bounding box center [242, 150] width 215 height 13
click at [140, 144] on input "Both Loose, worn or damaged axle shaft bearing and Incorrect preload, backlash …" at bounding box center [139, 146] width 4 height 4
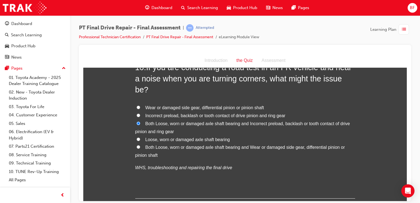
scroll to position [1242, 0]
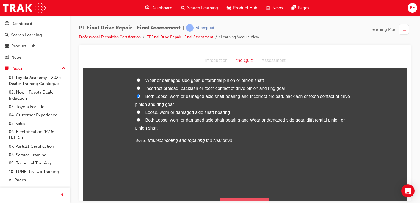
click at [222, 197] on button "Submit Answers" at bounding box center [245, 204] width 50 height 15
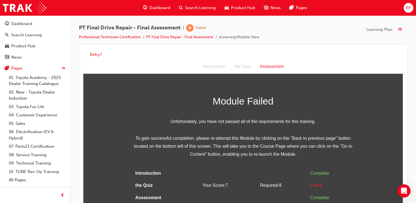
scroll to position [4, 0]
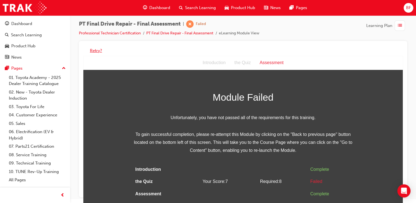
click at [96, 50] on button "Retry?" at bounding box center [96, 51] width 12 height 6
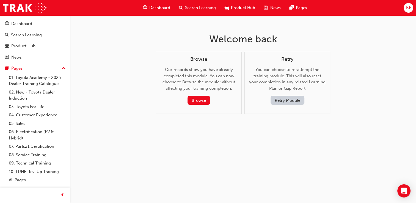
scroll to position [0, 0]
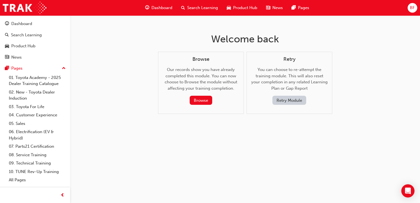
click at [283, 96] on button "Retry Module" at bounding box center [289, 100] width 34 height 9
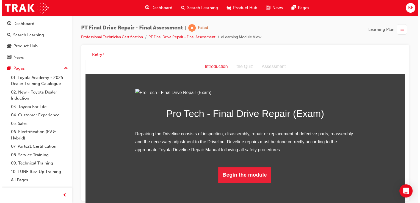
scroll to position [36, 0]
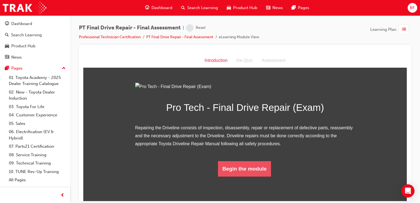
click at [243, 176] on button "Begin the module" at bounding box center [244, 168] width 53 height 15
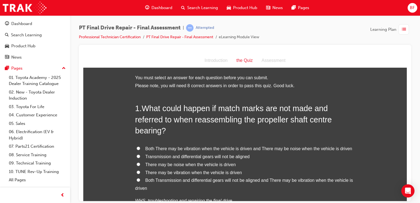
click at [186, 148] on span "Both There may be vibration when the vehicle is driven and There may be noise w…" at bounding box center [248, 148] width 207 height 5
click at [140, 148] on input "Both There may be vibration when the vehicle is driven and There may be noise w…" at bounding box center [139, 148] width 4 height 4
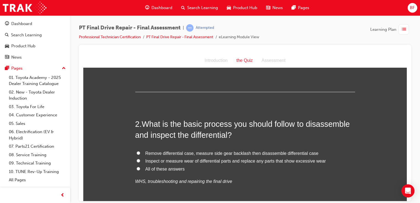
scroll to position [143, 0]
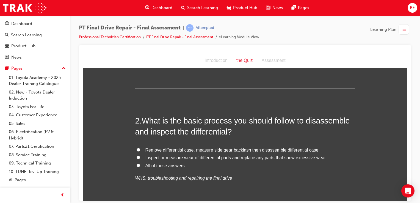
click at [177, 162] on label "All of these answers" at bounding box center [245, 166] width 220 height 8
click at [140, 163] on input "All of these answers" at bounding box center [139, 165] width 4 height 4
click at [198, 118] on span "What is the basic process you should follow to disassemble and inspect the diff…" at bounding box center [242, 126] width 215 height 20
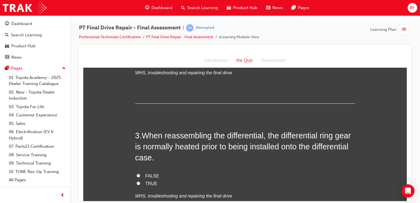
scroll to position [249, 0]
click at [147, 183] on span "TRUE" at bounding box center [151, 182] width 12 height 5
click at [140, 183] on input "TRUE" at bounding box center [139, 183] width 4 height 4
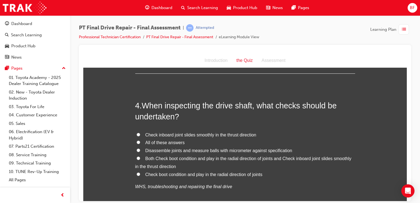
scroll to position [401, 0]
click at [158, 151] on span "Disassemble joints and measure balls with micrometer against specification" at bounding box center [218, 150] width 147 height 5
click at [140, 151] on input "Disassemble joints and measure balls with micrometer against specification" at bounding box center [139, 150] width 4 height 4
click at [157, 158] on span "Both Check boot condition and play in the radial direction of joints and Check …" at bounding box center [243, 162] width 216 height 13
click at [140, 158] on input "Both Check boot condition and play in the radial direction of joints and Check …" at bounding box center [139, 158] width 4 height 4
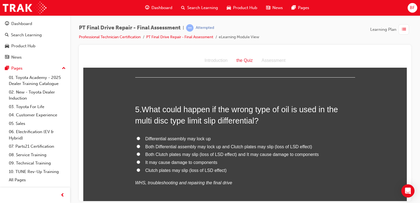
scroll to position [542, 0]
click at [159, 147] on span "Both Differential assembly may lock up and Clutch plates may slip (loss of LSD …" at bounding box center [228, 145] width 167 height 5
click at [140, 147] on input "Both Differential assembly may lock up and Clutch plates may slip (loss of LSD …" at bounding box center [139, 146] width 4 height 4
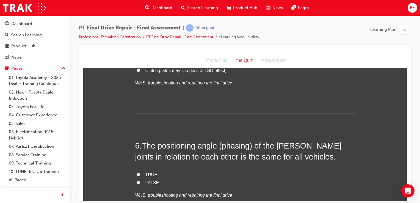
scroll to position [644, 0]
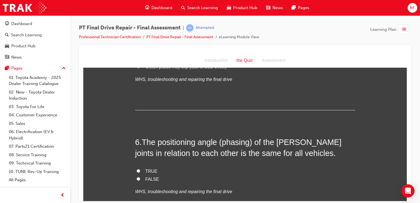
click at [147, 173] on label "TRUE" at bounding box center [245, 171] width 220 height 8
click at [140, 172] on input "TRUE" at bounding box center [139, 171] width 4 height 4
click at [147, 173] on label "TRUE" at bounding box center [245, 171] width 220 height 8
click at [140, 172] on input "TRUE" at bounding box center [139, 171] width 4 height 4
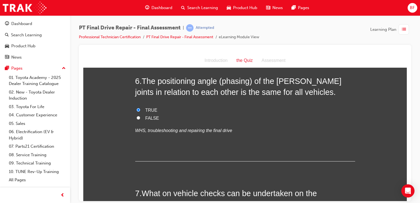
click at [239, 122] on div "TRUE FALSE WHS, troubleshooting and repairing the final drive" at bounding box center [245, 120] width 220 height 28
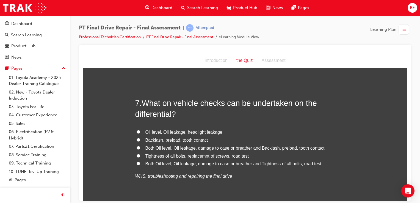
scroll to position [798, 0]
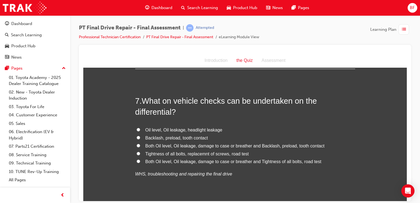
click at [160, 153] on span "Tightness of all bolts, replacemnt of screws, road test" at bounding box center [196, 153] width 103 height 5
click at [140, 153] on input "Tightness of all bolts, replacemnt of screws, road test" at bounding box center [139, 153] width 4 height 4
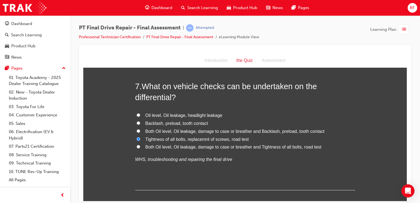
scroll to position [814, 0]
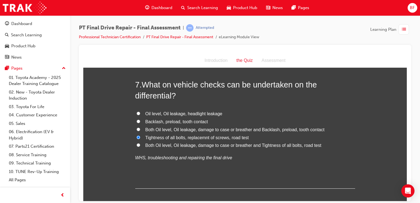
click at [238, 127] on span "Both Oil level, Oil leakage, damage to case or breather and Backlash, preload, …" at bounding box center [234, 129] width 179 height 5
click at [140, 127] on input "Both Oil level, Oil leakage, damage to case or breather and Backlash, preload, …" at bounding box center [139, 129] width 4 height 4
click at [241, 147] on span "Both Oil level, Oil leakage, damage to case or breather and Tightness of all bo…" at bounding box center [233, 145] width 176 height 5
click at [140, 147] on input "Both Oil level, Oil leakage, damage to case or breather and Tightness of all bo…" at bounding box center [139, 145] width 4 height 4
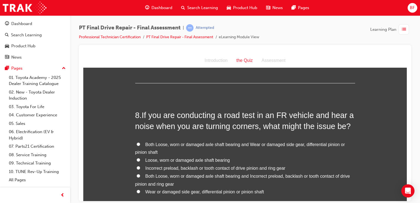
scroll to position [921, 0]
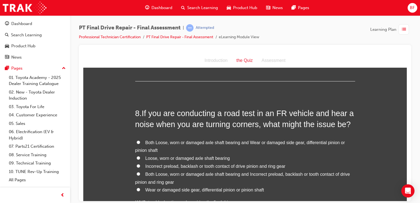
click at [207, 162] on label "Incorrect preload, backlash or tooth contact of drive pinion and ring gear" at bounding box center [245, 166] width 220 height 8
click at [140, 164] on input "Incorrect preload, backlash or tooth contact of drive pinion and ring gear" at bounding box center [139, 166] width 4 height 4
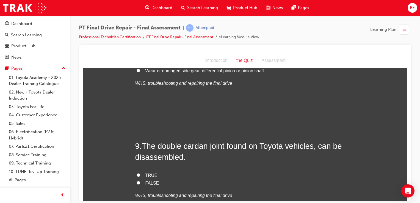
scroll to position [1042, 0]
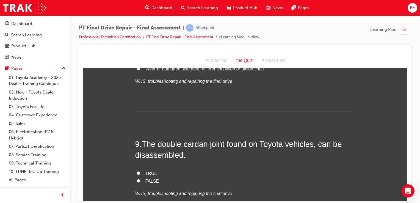
click at [151, 175] on span "TRUE" at bounding box center [151, 173] width 12 height 5
click at [140, 175] on input "TRUE" at bounding box center [139, 173] width 4 height 4
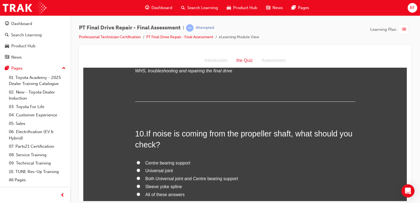
click at [153, 168] on span "Universal joint" at bounding box center [158, 170] width 27 height 5
click at [140, 168] on input "Universal joint" at bounding box center [139, 170] width 4 height 4
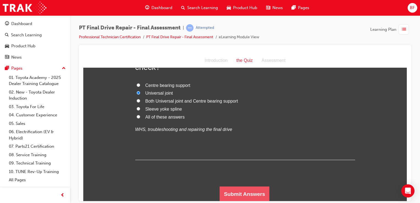
click at [255, 189] on button "Submit Answers" at bounding box center [245, 193] width 50 height 15
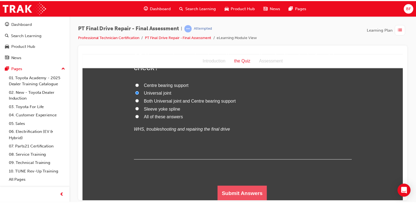
scroll to position [0, 0]
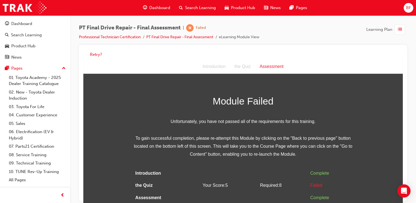
click at [94, 57] on div "Retry?" at bounding box center [242, 54] width 319 height 11
click at [94, 55] on button "Retry?" at bounding box center [96, 54] width 12 height 6
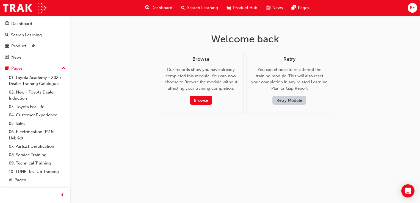
click at [284, 99] on button "Retry Module" at bounding box center [289, 100] width 34 height 9
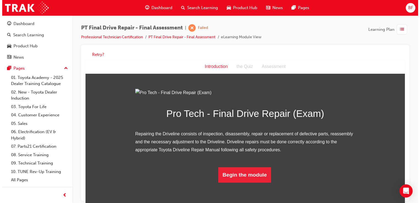
scroll to position [36, 0]
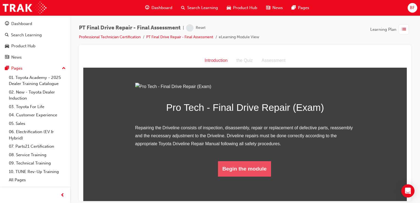
click at [232, 176] on button "Begin the module" at bounding box center [244, 168] width 53 height 15
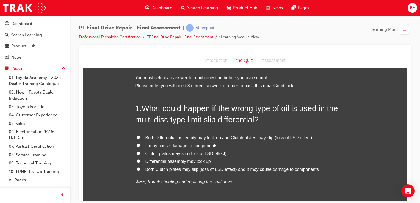
click at [192, 136] on span "Both Differential assembly may lock up and Clutch plates may slip (loss of LSD …" at bounding box center [228, 137] width 167 height 5
click at [140, 136] on input "Both Differential assembly may lock up and Clutch plates may slip (loss of LSD …" at bounding box center [139, 137] width 4 height 4
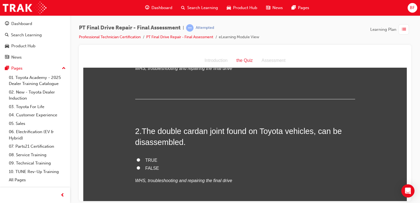
scroll to position [119, 0]
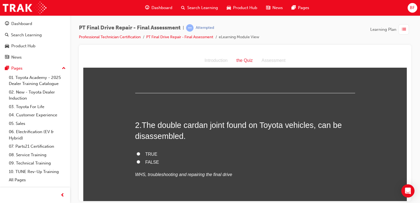
click at [158, 155] on label "TRUE" at bounding box center [245, 154] width 220 height 8
click at [140, 155] on input "TRUE" at bounding box center [139, 154] width 4 height 4
click at [145, 162] on span "FALSE" at bounding box center [152, 161] width 14 height 5
click at [140, 162] on input "FALSE" at bounding box center [139, 162] width 4 height 4
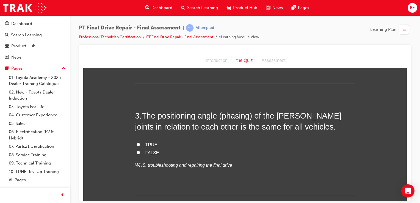
scroll to position [244, 0]
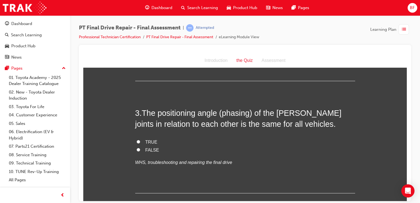
click at [145, 150] on span "FALSE" at bounding box center [152, 149] width 14 height 5
click at [140, 150] on input "FALSE" at bounding box center [139, 150] width 4 height 4
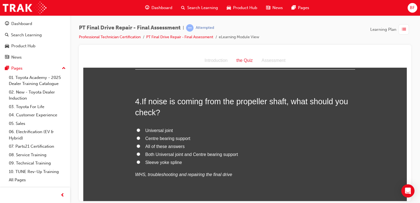
scroll to position [368, 0]
click at [165, 155] on span "Both Universal joint and Centre bearing support" at bounding box center [191, 153] width 93 height 5
click at [140, 155] on input "Both Universal joint and Centre bearing support" at bounding box center [139, 153] width 4 height 4
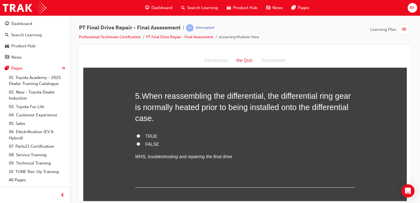
scroll to position [510, 0]
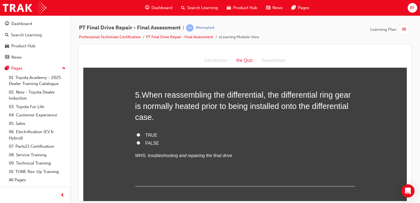
click at [149, 146] on label "FALSE" at bounding box center [245, 143] width 220 height 8
click at [140, 144] on input "FALSE" at bounding box center [139, 143] width 4 height 4
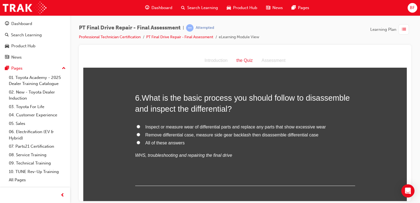
scroll to position [632, 0]
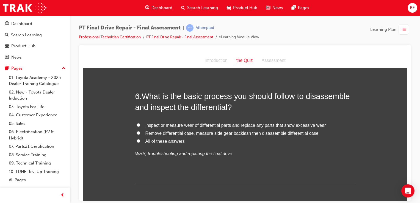
click at [165, 140] on span "All of these answers" at bounding box center [164, 141] width 39 height 5
click at [140, 140] on input "All of these answers" at bounding box center [139, 141] width 4 height 4
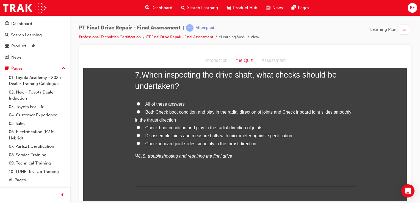
scroll to position [776, 0]
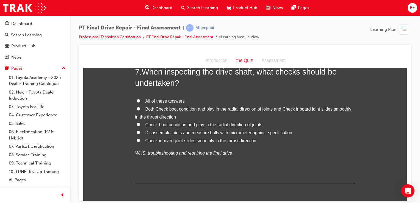
click at [163, 108] on span "Both Check boot condition and play in the radial direction of joints and Check …" at bounding box center [243, 112] width 216 height 13
click at [140, 108] on input "Both Check boot condition and play in the radial direction of joints and Check …" at bounding box center [139, 109] width 4 height 4
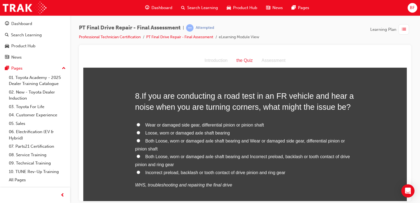
scroll to position [896, 0]
click at [151, 138] on span "Both Loose, worn or damaged axle shaft bearing and Wear or damaged side gear, d…" at bounding box center [240, 144] width 210 height 13
click at [140, 138] on input "Both Loose, worn or damaged axle shaft bearing and Wear or damaged side gear, d…" at bounding box center [139, 140] width 4 height 4
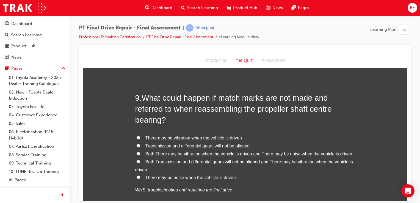
scroll to position [1046, 0]
click at [167, 153] on span "Both There may be vibration when the vehicle is driven and There may be noise w…" at bounding box center [248, 153] width 207 height 5
click at [140, 153] on input "Both There may be vibration when the vehicle is driven and There may be noise w…" at bounding box center [139, 153] width 4 height 4
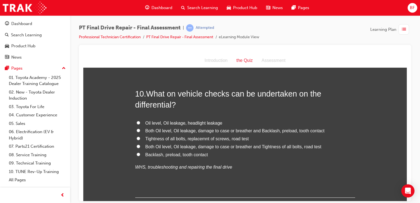
scroll to position [1206, 0]
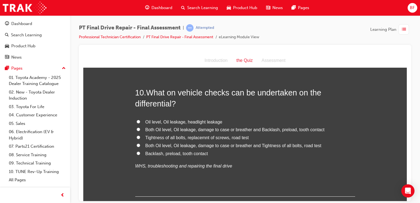
click at [199, 130] on span "Both Oil level, Oil leakage, damage to case or breather and Backlash, preload, …" at bounding box center [234, 129] width 179 height 5
click at [140, 130] on input "Both Oil level, Oil leakage, damage to case or breather and Backlash, preload, …" at bounding box center [139, 129] width 4 height 4
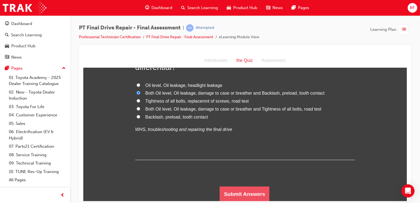
click at [225, 189] on button "Submit Answers" at bounding box center [245, 193] width 50 height 15
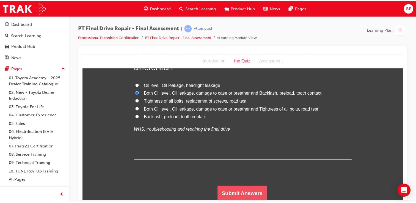
scroll to position [0, 0]
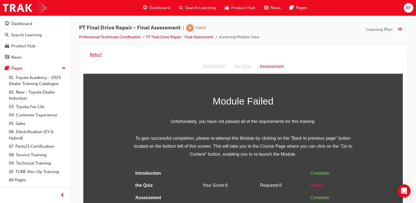
click at [95, 55] on button "Retry?" at bounding box center [96, 54] width 12 height 6
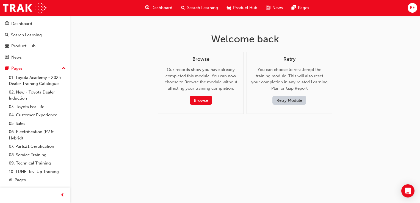
click at [289, 97] on button "Retry Module" at bounding box center [289, 100] width 34 height 9
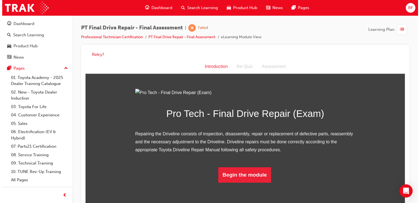
scroll to position [36, 0]
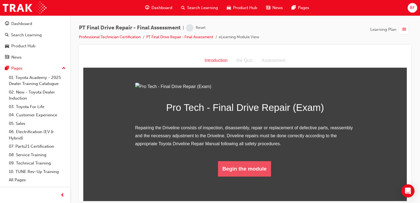
click at [231, 176] on button "Begin the module" at bounding box center [244, 168] width 53 height 15
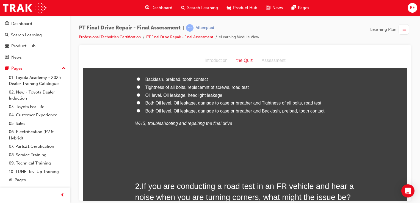
scroll to position [53, 0]
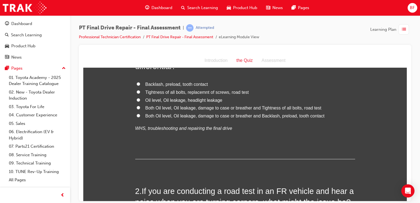
click at [198, 110] on span "Both Oil level, Oil leakage, damage to case or breather and Tightness of all bo…" at bounding box center [233, 107] width 176 height 5
click at [140, 109] on input "Both Oil level, Oil leakage, damage to case or breather and Tightness of all bo…" at bounding box center [139, 108] width 4 height 4
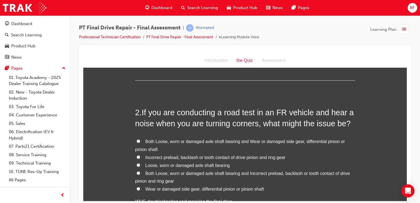
scroll to position [140, 0]
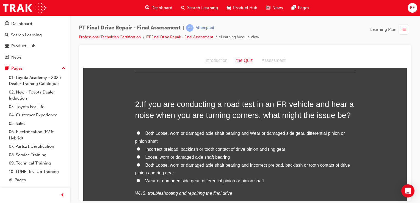
click at [172, 175] on span "Both Loose, worn or damaged axle shaft bearing and Incorrect preload, backlash …" at bounding box center [242, 168] width 215 height 13
click at [140, 166] on input "Both Loose, worn or damaged axle shaft bearing and Incorrect preload, backlash …" at bounding box center [139, 165] width 4 height 4
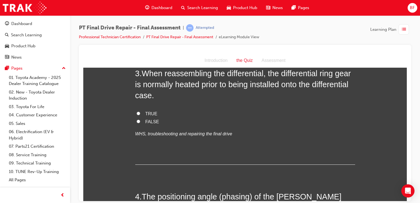
scroll to position [323, 0]
click at [149, 117] on label "FALSE" at bounding box center [245, 121] width 220 height 8
click at [140, 119] on input "FALSE" at bounding box center [139, 121] width 4 height 4
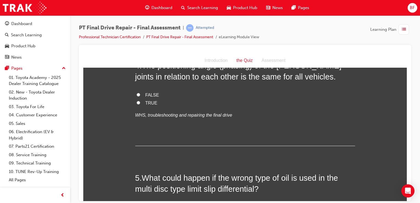
scroll to position [454, 0]
click at [152, 93] on span "FALSE" at bounding box center [152, 94] width 14 height 5
click at [140, 93] on input "FALSE" at bounding box center [139, 94] width 4 height 4
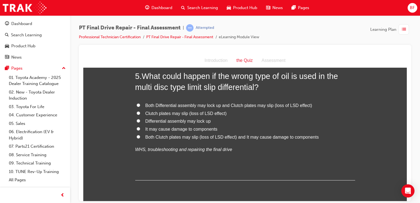
scroll to position [558, 0]
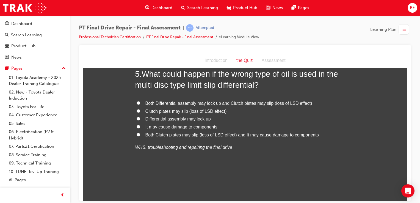
click at [153, 129] on span "It may cause damage to components" at bounding box center [181, 126] width 72 height 5
click at [140, 128] on input "It may cause damage to components" at bounding box center [139, 127] width 4 height 4
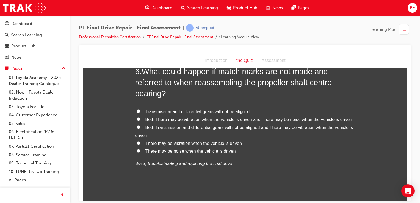
click at [158, 125] on span "Both Transmission and differential gears will not be aligned and There may be v…" at bounding box center [244, 131] width 218 height 13
click at [140, 125] on input "Both Transmission and differential gears will not be aligned and There may be v…" at bounding box center [139, 127] width 4 height 4
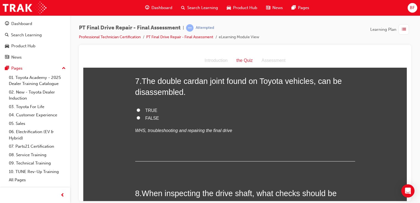
scroll to position [848, 0]
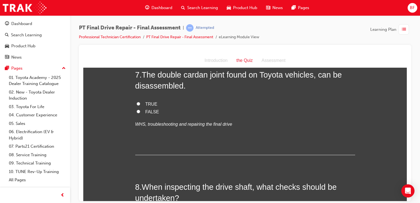
click at [147, 101] on span "TRUE" at bounding box center [151, 103] width 12 height 5
click at [140, 102] on input "TRUE" at bounding box center [139, 104] width 4 height 4
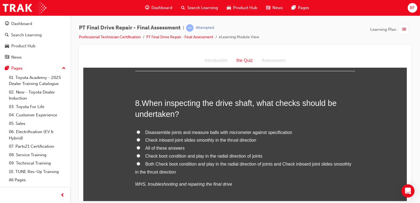
scroll to position [934, 0]
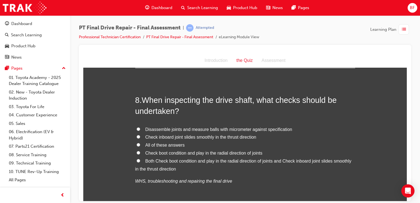
click at [154, 154] on span "Check boot condition and play in the radial direction of joints" at bounding box center [203, 152] width 117 height 5
click at [140, 154] on input "Check boot condition and play in the radial direction of joints" at bounding box center [139, 153] width 4 height 4
click at [156, 145] on span "All of these answers" at bounding box center [164, 144] width 39 height 5
click at [140, 145] on input "All of these answers" at bounding box center [139, 145] width 4 height 4
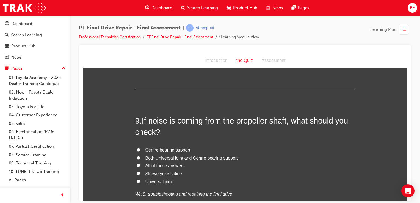
scroll to position [1059, 0]
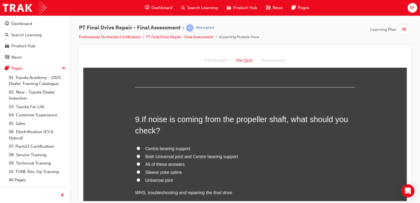
click at [158, 155] on span "Both Universal joint and Centre bearing support" at bounding box center [191, 156] width 93 height 5
click at [140, 155] on input "Both Universal joint and Centre bearing support" at bounding box center [139, 156] width 4 height 4
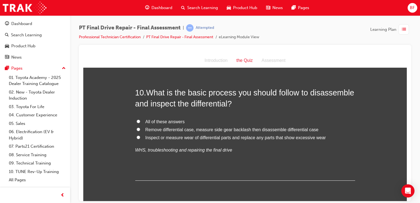
scroll to position [1226, 0]
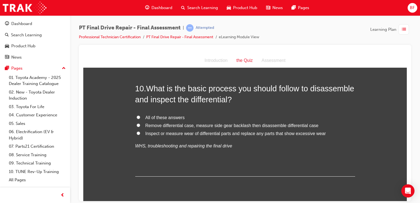
click at [163, 115] on span "All of these answers" at bounding box center [164, 117] width 39 height 5
click at [140, 115] on input "All of these answers" at bounding box center [139, 117] width 4 height 4
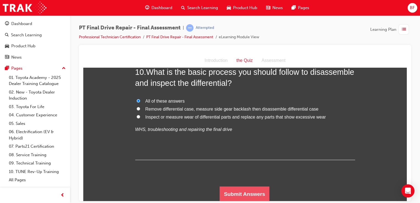
click at [231, 192] on button "Submit Answers" at bounding box center [245, 193] width 50 height 15
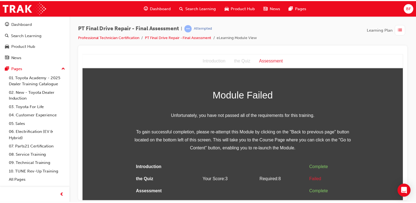
scroll to position [0, 0]
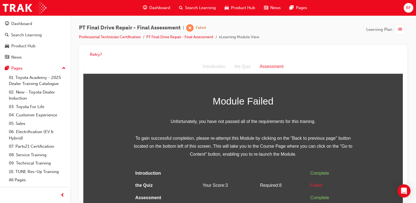
click at [89, 53] on div "Retry?" at bounding box center [242, 54] width 319 height 11
click at [94, 55] on button "Retry?" at bounding box center [96, 54] width 12 height 6
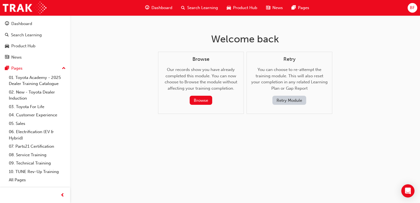
click at [284, 97] on button "Retry Module" at bounding box center [289, 100] width 34 height 9
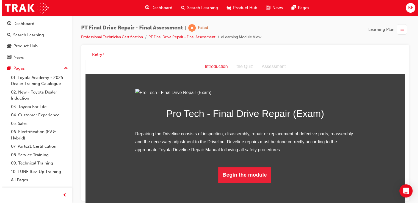
scroll to position [36, 0]
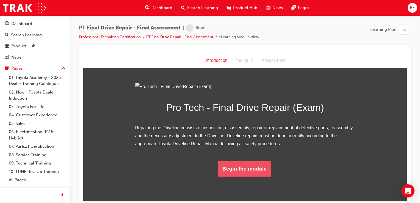
click at [230, 176] on button "Begin the module" at bounding box center [244, 168] width 53 height 15
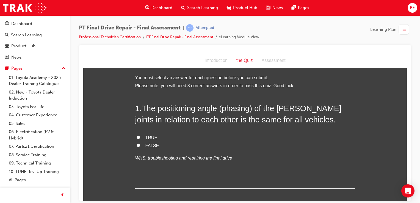
click at [137, 135] on input "TRUE" at bounding box center [139, 137] width 4 height 4
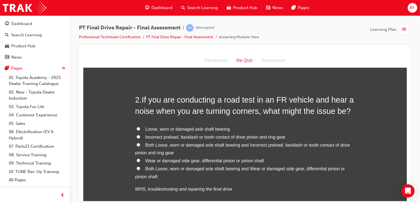
scroll to position [122, 0]
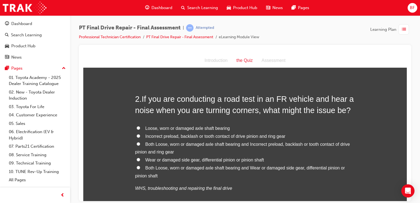
click at [152, 144] on span "Both Loose, worn or damaged axle shaft bearing and Incorrect preload, backlash …" at bounding box center [242, 148] width 215 height 13
click at [140, 144] on input "Both Loose, worn or damaged axle shaft bearing and Incorrect preload, backlash …" at bounding box center [139, 144] width 4 height 4
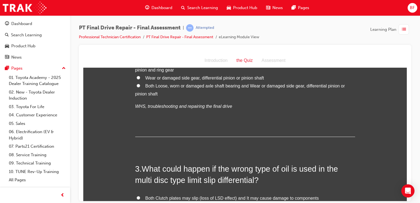
scroll to position [205, 0]
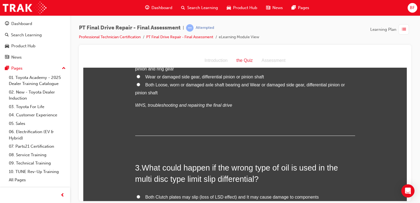
click at [196, 79] on span "Wear or damaged side gear, differential pinion or pinion shaft" at bounding box center [204, 76] width 119 height 5
click at [140, 78] on input "Wear or damaged side gear, differential pinion or pinion shaft" at bounding box center [139, 77] width 4 height 4
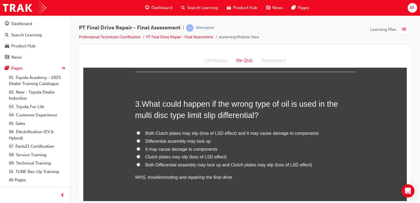
scroll to position [269, 0]
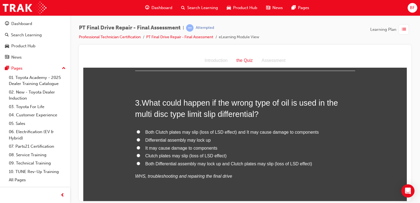
click at [173, 134] on span "Both Clutch plates may slip (loss of LSD effect) and It may cause damage to com…" at bounding box center [231, 131] width 173 height 5
click at [140, 133] on input "Both Clutch plates may slip (loss of LSD effect) and It may cause damage to com…" at bounding box center [139, 132] width 4 height 4
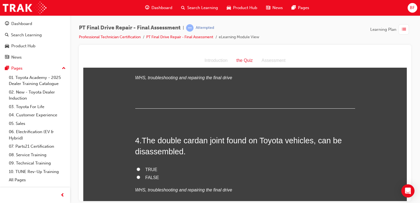
scroll to position [369, 0]
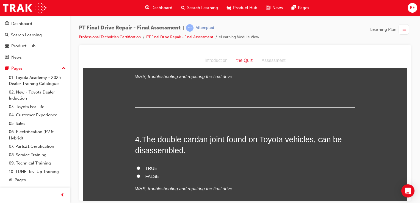
click at [146, 164] on label "TRUE" at bounding box center [245, 168] width 220 height 8
click at [140, 166] on input "TRUE" at bounding box center [139, 168] width 4 height 4
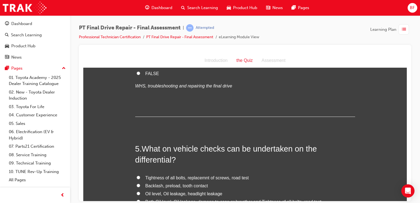
scroll to position [472, 0]
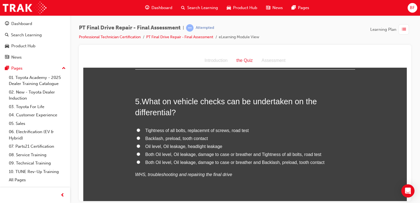
click at [158, 152] on span "Both Oil level, Oil leakage, damage to case or breather and Tightness of all bo…" at bounding box center [233, 154] width 176 height 5
click at [140, 152] on input "Both Oil level, Oil leakage, damage to case or breather and Tightness of all bo…" at bounding box center [139, 154] width 4 height 4
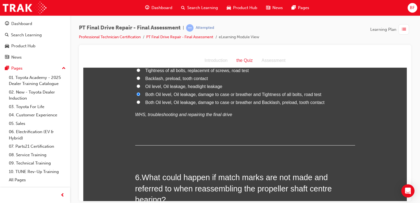
scroll to position [578, 0]
click at [177, 101] on span "Both Oil level, Oil leakage, damage to case or breather and Backlash, preload, …" at bounding box center [234, 102] width 179 height 5
click at [140, 101] on input "Both Oil level, Oil leakage, damage to case or breather and Backlash, preload, …" at bounding box center [139, 103] width 4 height 4
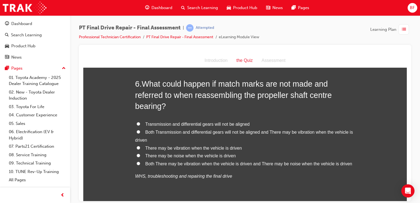
scroll to position [674, 0]
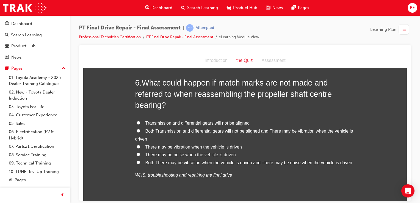
click at [171, 129] on span "Both Transmission and differential gears will not be aligned and There may be v…" at bounding box center [244, 134] width 218 height 13
click at [140, 129] on input "Both Transmission and differential gears will not be aligned and There may be v…" at bounding box center [139, 131] width 4 height 4
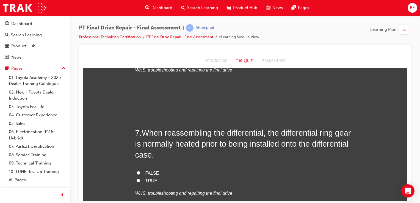
scroll to position [779, 0]
click at [145, 166] on div "7 . When reassembling the differential, the differential ring gear is normally …" at bounding box center [245, 174] width 220 height 97
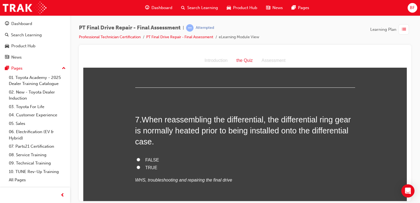
click at [142, 167] on label "TRUE" at bounding box center [245, 168] width 220 height 8
click at [140, 167] on input "TRUE" at bounding box center [139, 167] width 4 height 4
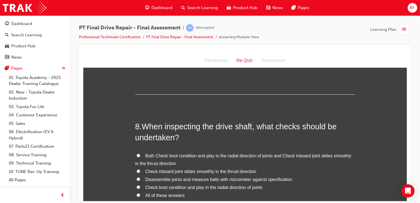
scroll to position [909, 0]
click at [161, 156] on span "Both Check boot condition and play in the radial direction of joints and Check …" at bounding box center [243, 158] width 216 height 13
click at [140, 156] on input "Both Check boot condition and play in the radial direction of joints and Check …" at bounding box center [139, 155] width 4 height 4
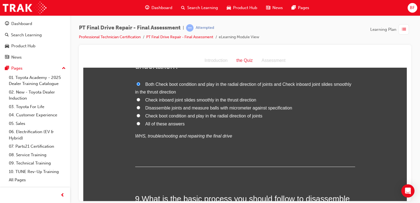
scroll to position [1010, 0]
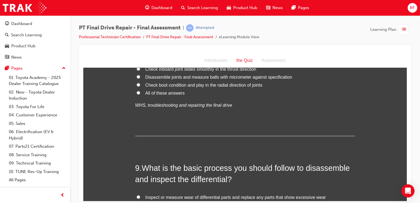
click at [173, 90] on span "All of these answers" at bounding box center [164, 92] width 39 height 5
click at [140, 91] on input "All of these answers" at bounding box center [139, 93] width 4 height 4
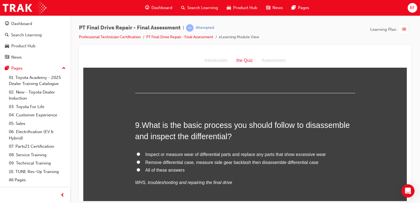
scroll to position [1075, 0]
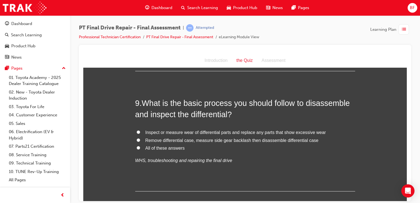
click at [151, 145] on span "All of these answers" at bounding box center [164, 147] width 39 height 5
click at [140, 146] on input "All of these answers" at bounding box center [139, 148] width 4 height 4
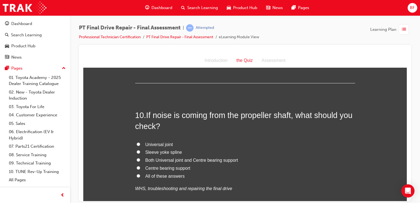
scroll to position [1195, 0]
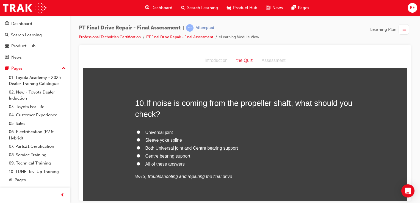
click at [170, 147] on span "Both Universal joint and Centre bearing support" at bounding box center [191, 147] width 93 height 5
click at [140, 147] on input "Both Universal joint and Centre bearing support" at bounding box center [139, 148] width 4 height 4
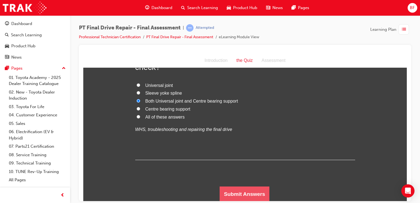
click at [230, 190] on button "Submit Answers" at bounding box center [245, 193] width 50 height 15
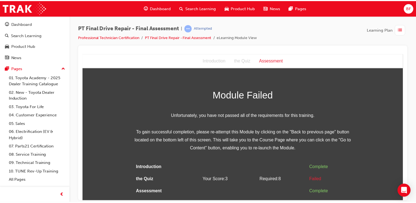
scroll to position [0, 0]
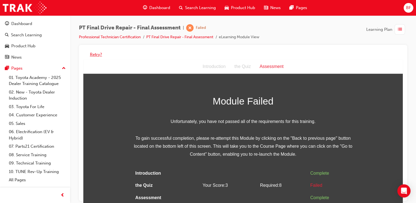
click at [96, 54] on button "Retry?" at bounding box center [96, 54] width 12 height 6
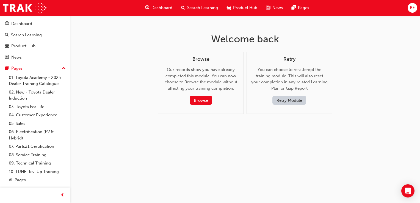
click at [287, 98] on button "Retry Module" at bounding box center [289, 100] width 34 height 9
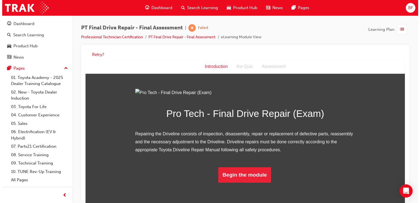
scroll to position [36, 0]
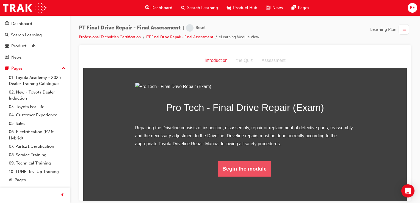
click at [234, 176] on button "Begin the module" at bounding box center [244, 168] width 53 height 15
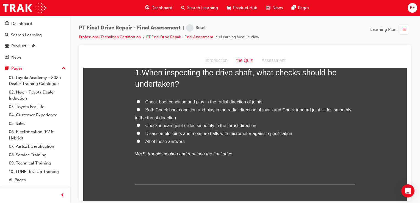
scroll to position [0, 0]
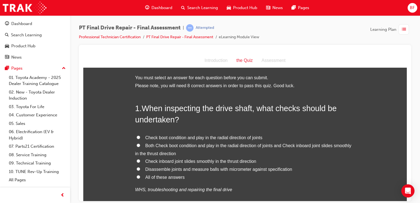
click at [175, 142] on label "Both Check boot condition and play in the radial direction of joints and Check …" at bounding box center [245, 150] width 220 height 16
click at [140, 143] on input "Both Check boot condition and play in the radial direction of joints and Check …" at bounding box center [139, 145] width 4 height 4
click at [160, 173] on label "All of these answers" at bounding box center [245, 177] width 220 height 8
click at [140, 175] on input "All of these answers" at bounding box center [139, 177] width 4 height 4
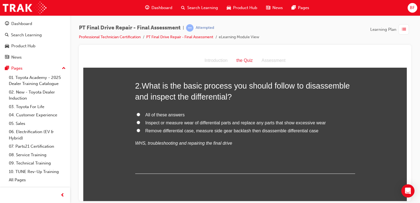
scroll to position [167, 0]
click at [165, 115] on span "All of these answers" at bounding box center [164, 114] width 39 height 5
click at [140, 115] on input "All of these answers" at bounding box center [139, 114] width 4 height 4
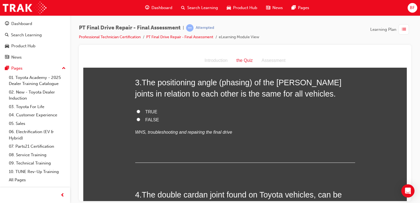
scroll to position [291, 0]
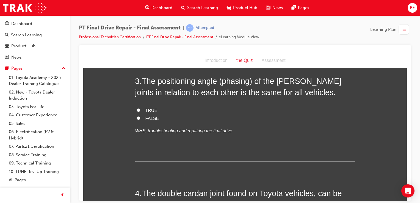
click at [146, 110] on span "TRUE" at bounding box center [151, 110] width 12 height 5
click at [140, 110] on input "TRUE" at bounding box center [139, 110] width 4 height 4
click at [146, 116] on span "FALSE" at bounding box center [152, 118] width 14 height 5
click at [140, 116] on input "FALSE" at bounding box center [139, 118] width 4 height 4
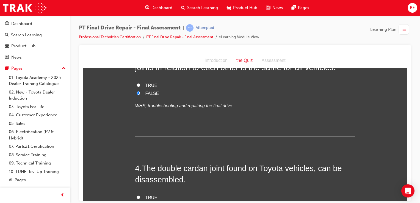
scroll to position [316, 0]
click at [152, 85] on span "TRUE" at bounding box center [151, 84] width 12 height 5
click at [140, 85] on input "TRUE" at bounding box center [139, 85] width 4 height 4
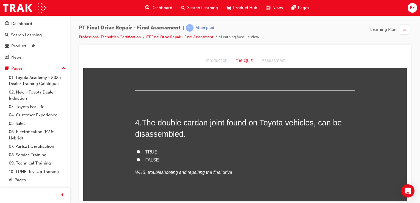
click at [145, 149] on span "TRUE" at bounding box center [151, 151] width 12 height 5
click at [140, 150] on input "TRUE" at bounding box center [139, 152] width 4 height 4
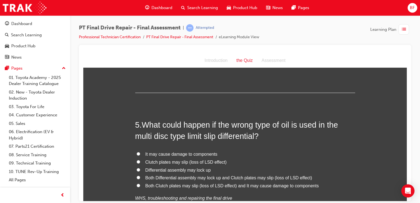
scroll to position [477, 0]
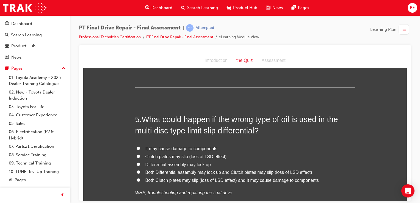
click at [164, 170] on span "Both Differential assembly may lock up and Clutch plates may slip (loss of LSD …" at bounding box center [228, 172] width 167 height 5
click at [140, 170] on input "Both Differential assembly may lock up and Clutch plates may slip (loss of LSD …" at bounding box center [139, 172] width 4 height 4
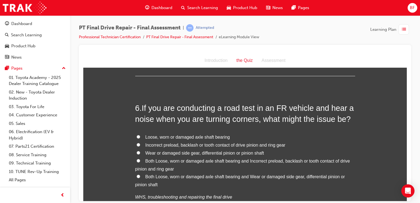
scroll to position [632, 0]
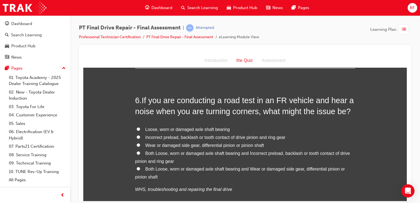
click at [170, 130] on span "Loose, worn or damaged axle shaft bearing" at bounding box center [187, 129] width 85 height 5
click at [140, 130] on input "Loose, worn or damaged axle shaft bearing" at bounding box center [139, 129] width 4 height 4
click at [170, 136] on span "Incorrect preload, backlash or tooth contact of drive pinion and ring gear" at bounding box center [215, 137] width 140 height 5
click at [140, 136] on input "Incorrect preload, backlash or tooth contact of drive pinion and ring gear" at bounding box center [139, 137] width 4 height 4
click at [172, 132] on label "Loose, worn or damaged axle shaft bearing" at bounding box center [245, 129] width 220 height 8
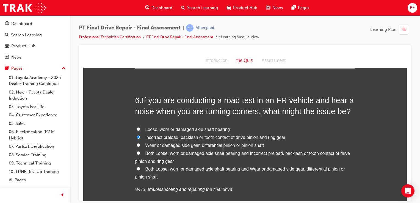
click at [140, 131] on input "Loose, worn or damaged axle shaft bearing" at bounding box center [139, 129] width 4 height 4
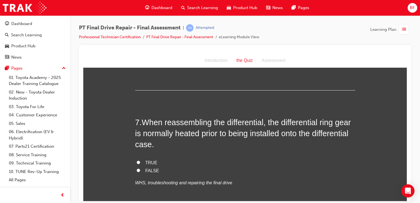
scroll to position [762, 0]
click at [146, 160] on span "TRUE" at bounding box center [151, 162] width 12 height 5
click at [140, 160] on input "TRUE" at bounding box center [139, 162] width 4 height 4
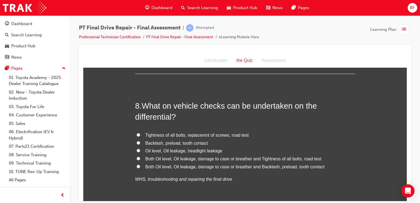
scroll to position [911, 0]
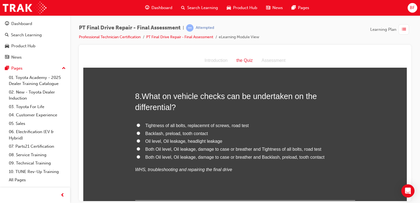
click at [160, 132] on span "Backlash, preload, tooth contact" at bounding box center [176, 133] width 63 height 5
click at [140, 132] on input "Backlash, preload, tooth contact" at bounding box center [139, 133] width 4 height 4
click at [159, 139] on span "Oil level, Oil leakage, headlight leakage" at bounding box center [183, 141] width 77 height 5
click at [140, 139] on input "Oil level, Oil leakage, headlight leakage" at bounding box center [139, 141] width 4 height 4
click at [158, 147] on span "Both Oil level, Oil leakage, damage to case or breather and Tightness of all bo…" at bounding box center [233, 149] width 176 height 5
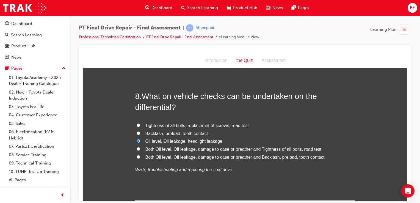
click at [140, 147] on input "Both Oil level, Oil leakage, damage to case or breather and Tightness of all bo…" at bounding box center [139, 149] width 4 height 4
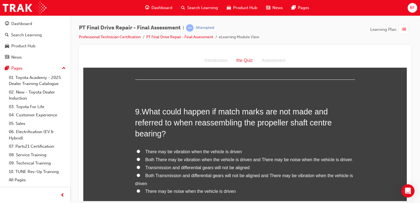
scroll to position [1044, 0]
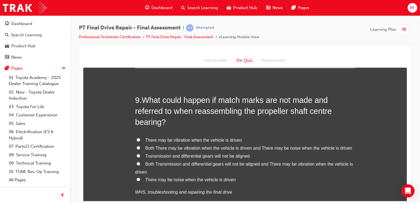
click at [163, 146] on span "Both There may be vibration when the vehicle is driven and There may be noise w…" at bounding box center [248, 147] width 207 height 5
click at [140, 146] on input "Both There may be vibration when the vehicle is driven and There may be noise w…" at bounding box center [139, 148] width 4 height 4
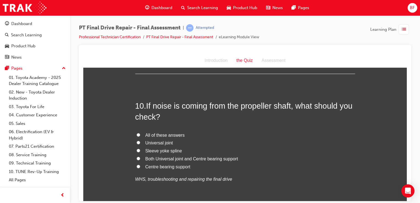
scroll to position [1193, 0]
click at [164, 134] on span "All of these answers" at bounding box center [164, 134] width 39 height 5
click at [140, 134] on input "All of these answers" at bounding box center [139, 135] width 4 height 4
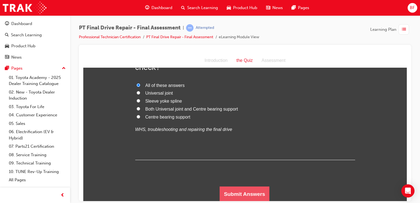
click at [225, 187] on button "Submit Answers" at bounding box center [245, 193] width 50 height 15
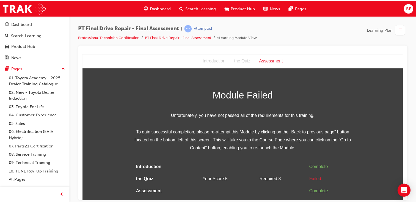
scroll to position [0, 0]
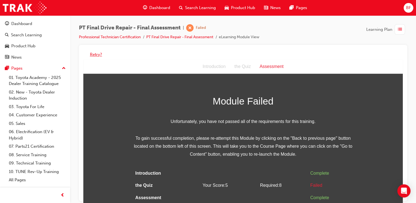
click at [92, 53] on button "Retry?" at bounding box center [96, 54] width 12 height 6
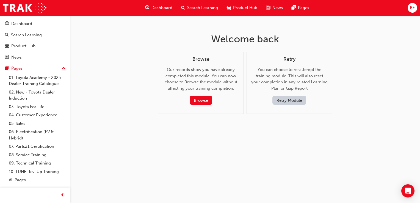
click at [293, 101] on button "Retry Module" at bounding box center [289, 100] width 34 height 9
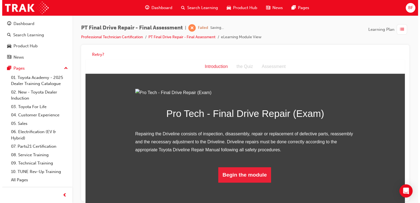
scroll to position [36, 0]
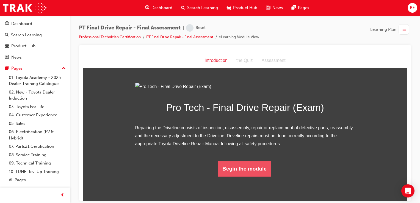
click at [247, 176] on button "Begin the module" at bounding box center [244, 168] width 53 height 15
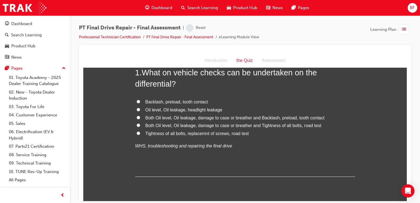
scroll to position [0, 0]
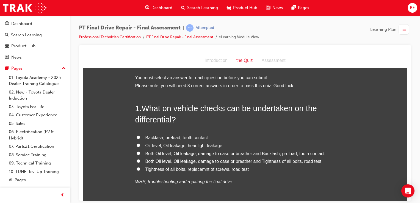
click at [169, 154] on span "Both Oil level, Oil leakage, damage to case or breather and Backlash, preload, …" at bounding box center [234, 153] width 179 height 5
click at [140, 154] on input "Both Oil level, Oil leakage, damage to case or breather and Backlash, preload, …" at bounding box center [139, 153] width 4 height 4
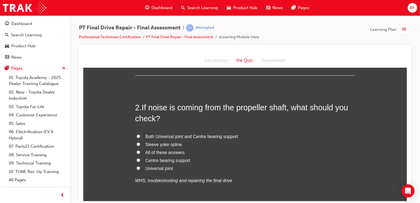
scroll to position [140, 0]
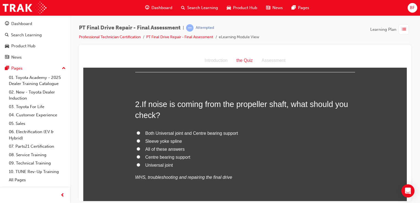
click at [161, 160] on label "Centre bearing support" at bounding box center [245, 157] width 220 height 8
click at [140, 158] on input "Centre bearing support" at bounding box center [139, 157] width 4 height 4
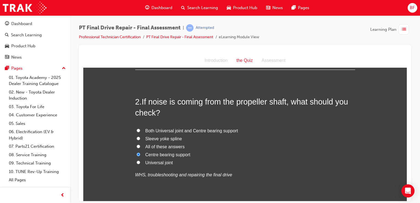
scroll to position [143, 0]
click at [165, 160] on span "Universal joint" at bounding box center [158, 162] width 27 height 5
click at [140, 160] on input "Universal joint" at bounding box center [139, 162] width 4 height 4
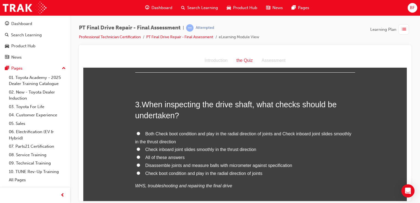
scroll to position [276, 0]
click at [170, 124] on div "3 . When inspecting the drive shaft, what checks should be undertaken? Both Che…" at bounding box center [245, 156] width 220 height 117
click at [165, 132] on span "Both Check boot condition and play in the radial direction of joints and Check …" at bounding box center [243, 137] width 216 height 13
click at [140, 132] on input "Both Check boot condition and play in the radial direction of joints and Check …" at bounding box center [139, 133] width 4 height 4
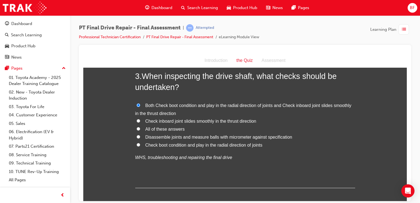
scroll to position [304, 0]
click at [159, 127] on span "All of these answers" at bounding box center [164, 128] width 39 height 5
click at [140, 127] on input "All of these answers" at bounding box center [139, 128] width 4 height 4
click at [169, 120] on span "Check inboard joint slides smoothly in the thrust direction" at bounding box center [200, 120] width 111 height 5
click at [140, 120] on input "Check inboard joint slides smoothly in the thrust direction" at bounding box center [139, 120] width 4 height 4
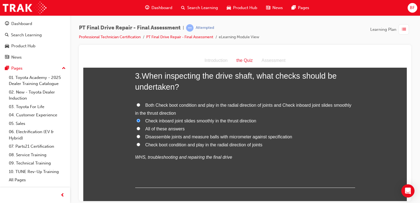
click at [173, 108] on label "Both Check boot condition and play in the radial direction of joints and Check …" at bounding box center [245, 109] width 220 height 16
click at [140, 106] on input "Both Check boot condition and play in the radial direction of joints and Check …" at bounding box center [139, 105] width 4 height 4
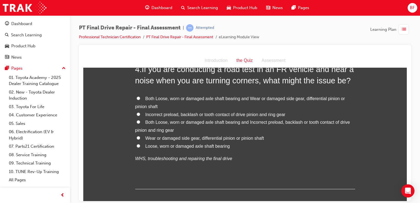
scroll to position [455, 0]
click at [159, 97] on span "Both Loose, worn or damaged axle shaft bearing and Wear or damaged side gear, d…" at bounding box center [240, 102] width 210 height 13
click at [140, 97] on input "Both Loose, worn or damaged axle shaft bearing and Wear or damaged side gear, d…" at bounding box center [139, 98] width 4 height 4
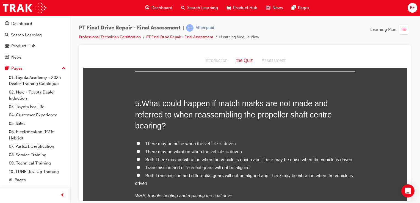
scroll to position [573, 0]
click at [156, 158] on span "Both There may be vibration when the vehicle is driven and There may be noise w…" at bounding box center [248, 159] width 207 height 5
click at [140, 158] on input "Both There may be vibration when the vehicle is driven and There may be noise w…" at bounding box center [139, 159] width 4 height 4
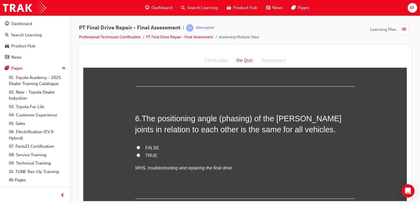
scroll to position [713, 0]
click at [150, 149] on span "FALSE" at bounding box center [152, 147] width 14 height 5
click at [140, 149] on input "FALSE" at bounding box center [139, 147] width 4 height 4
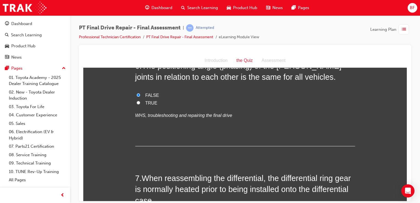
scroll to position [765, 0]
click at [147, 102] on span "TRUE" at bounding box center [151, 102] width 12 height 5
click at [140, 102] on input "TRUE" at bounding box center [139, 102] width 4 height 4
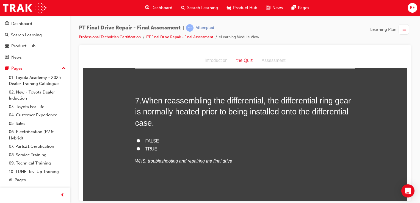
scroll to position [842, 0]
click at [145, 149] on span "TRUE" at bounding box center [151, 148] width 12 height 5
click at [140, 149] on input "TRUE" at bounding box center [139, 149] width 4 height 4
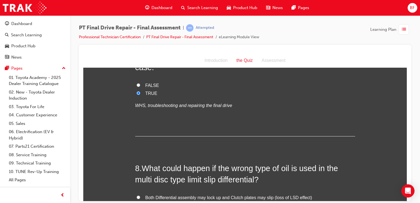
scroll to position [894, 0]
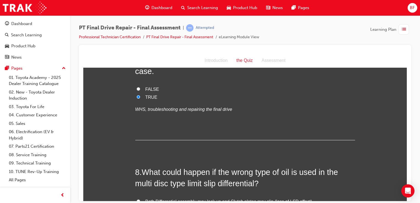
click at [151, 90] on span "FALSE" at bounding box center [152, 89] width 14 height 5
click at [140, 90] on input "FALSE" at bounding box center [139, 89] width 4 height 4
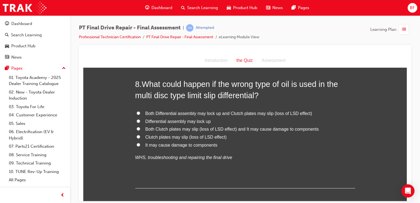
scroll to position [989, 0]
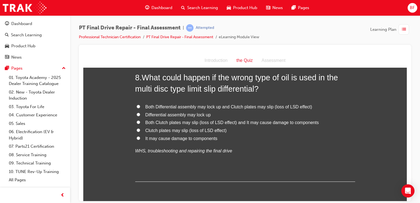
click at [169, 123] on span "Both Clutch plates may slip (loss of LSD effect) and It may cause damage to com…" at bounding box center [231, 122] width 173 height 5
click at [140, 123] on input "Both Clutch plates may slip (loss of LSD effect) and It may cause damage to com…" at bounding box center [139, 122] width 4 height 4
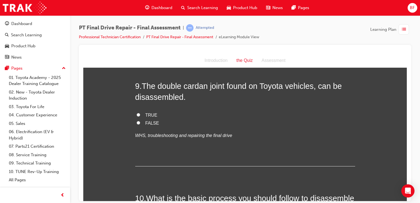
scroll to position [1118, 0]
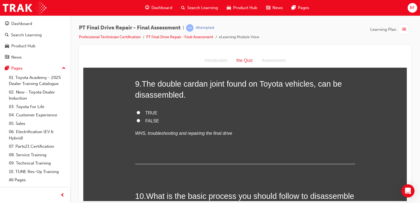
click at [149, 113] on span "TRUE" at bounding box center [151, 112] width 12 height 5
click at [140, 113] on input "TRUE" at bounding box center [139, 113] width 4 height 4
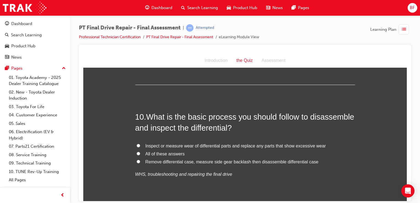
scroll to position [1198, 0]
click at [162, 151] on span "All of these answers" at bounding box center [164, 152] width 39 height 5
click at [140, 151] on input "All of these answers" at bounding box center [139, 153] width 4 height 4
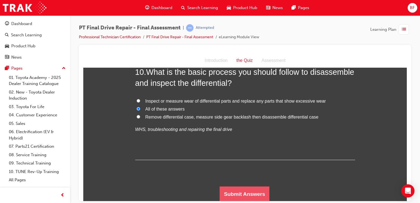
click at [235, 196] on button "Submit Answers" at bounding box center [245, 193] width 50 height 15
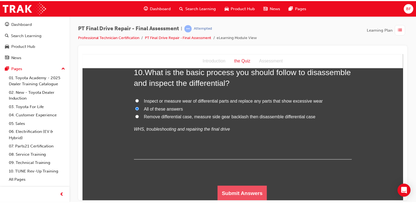
scroll to position [0, 0]
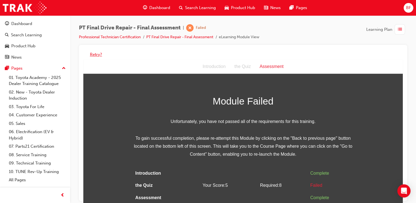
click at [98, 55] on button "Retry?" at bounding box center [96, 54] width 12 height 6
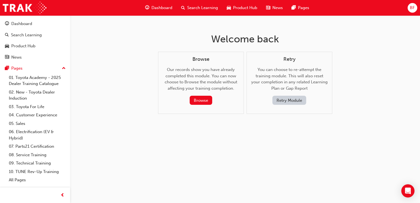
click at [278, 101] on button "Retry Module" at bounding box center [289, 100] width 34 height 9
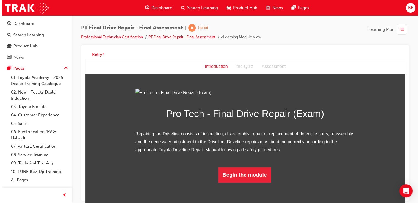
scroll to position [36, 0]
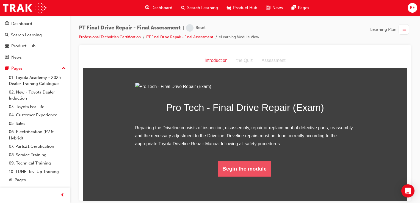
click at [250, 176] on button "Begin the module" at bounding box center [244, 168] width 53 height 15
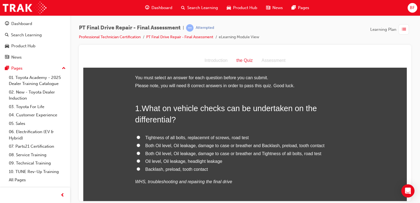
click at [208, 143] on span "Both Oil level, Oil leakage, damage to case or breather and Backlash, preload, …" at bounding box center [234, 145] width 179 height 5
click at [140, 143] on input "Both Oil level, Oil leakage, damage to case or breather and Backlash, preload, …" at bounding box center [139, 145] width 4 height 4
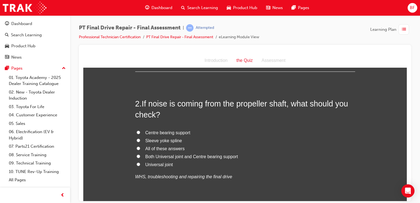
scroll to position [142, 0]
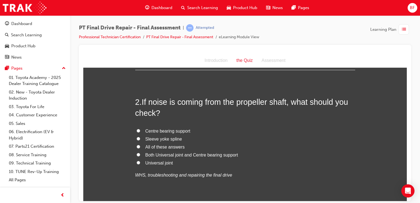
click at [166, 143] on label "All of these answers" at bounding box center [245, 147] width 220 height 8
click at [140, 145] on input "All of these answers" at bounding box center [139, 147] width 4 height 4
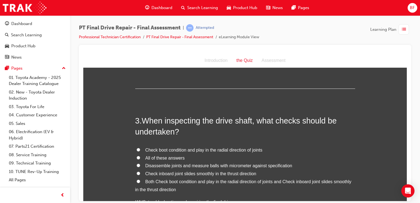
scroll to position [261, 0]
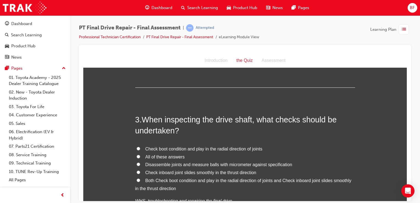
click at [170, 158] on span "All of these answers" at bounding box center [164, 156] width 39 height 5
click at [140, 158] on input "All of these answers" at bounding box center [139, 156] width 4 height 4
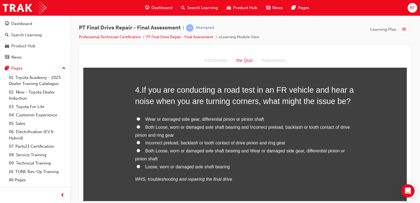
scroll to position [434, 0]
click at [159, 129] on label "Both Loose, worn or damaged axle shaft bearing and Incorrect preload, backlash …" at bounding box center [245, 131] width 220 height 16
click at [140, 128] on input "Both Loose, worn or damaged axle shaft bearing and Incorrect preload, backlash …" at bounding box center [139, 127] width 4 height 4
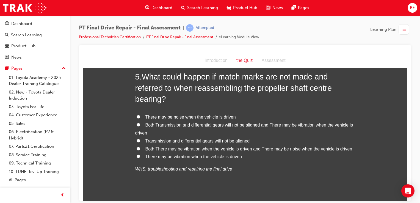
scroll to position [602, 0]
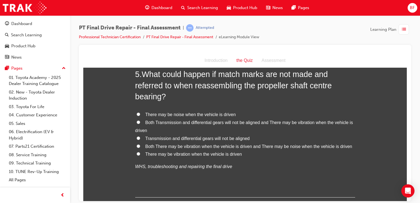
click at [162, 122] on span "Both Transmission and differential gears will not be aligned and There may be v…" at bounding box center [244, 126] width 218 height 13
click at [140, 122] on input "Both Transmission and differential gears will not be aligned and There may be v…" at bounding box center [139, 122] width 4 height 4
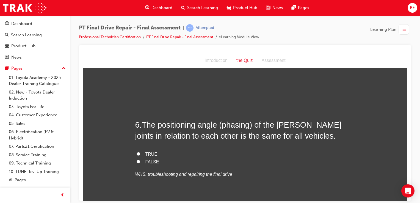
scroll to position [727, 0]
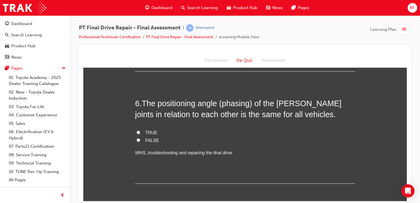
click at [150, 129] on label "TRUE" at bounding box center [245, 133] width 220 height 8
click at [140, 130] on input "TRUE" at bounding box center [139, 132] width 4 height 4
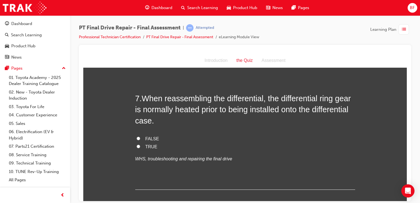
click at [147, 144] on span "TRUE" at bounding box center [151, 146] width 12 height 5
click at [140, 144] on input "TRUE" at bounding box center [139, 146] width 4 height 4
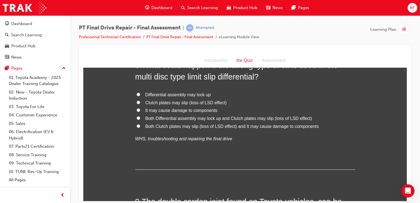
scroll to position [1003, 0]
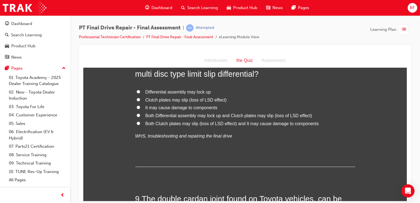
click at [161, 115] on span "Both Differential assembly may lock up and Clutch plates may slip (loss of LSD …" at bounding box center [228, 115] width 167 height 5
click at [140, 115] on input "Both Differential assembly may lock up and Clutch plates may slip (loss of LSD …" at bounding box center [139, 115] width 4 height 4
click at [163, 123] on span "Both Clutch plates may slip (loss of LSD effect) and It may cause damage to com…" at bounding box center [231, 123] width 173 height 5
click at [140, 123] on input "Both Clutch plates may slip (loss of LSD effect) and It may cause damage to com…" at bounding box center [139, 123] width 4 height 4
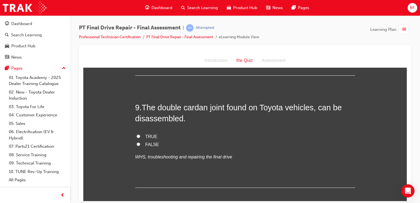
click at [150, 135] on span "TRUE" at bounding box center [151, 136] width 12 height 5
click at [140, 135] on input "TRUE" at bounding box center [139, 136] width 4 height 4
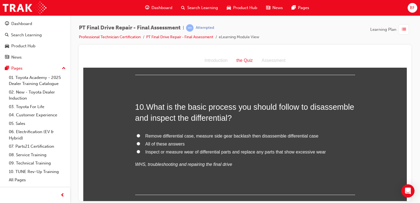
scroll to position [1215, 0]
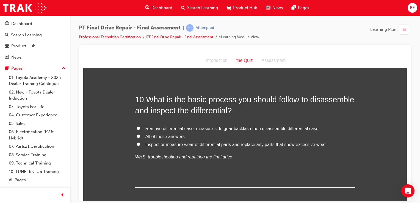
click at [152, 127] on span "Remove differential case, measure side gear backlash then disassemble different…" at bounding box center [231, 128] width 173 height 5
click at [140, 127] on input "Remove differential case, measure side gear backlash then disassemble different…" at bounding box center [139, 128] width 4 height 4
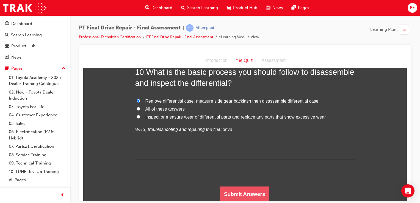
click at [230, 196] on button "Submit Answers" at bounding box center [245, 193] width 50 height 15
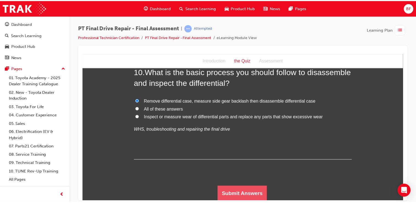
scroll to position [0, 0]
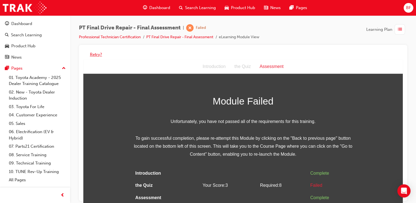
click at [94, 56] on button "Retry?" at bounding box center [96, 54] width 12 height 6
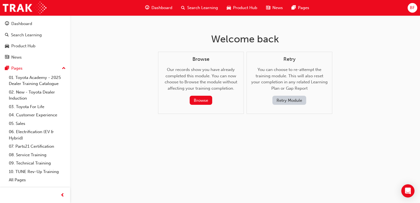
click at [161, 13] on div "Dashboard" at bounding box center [159, 7] width 36 height 11
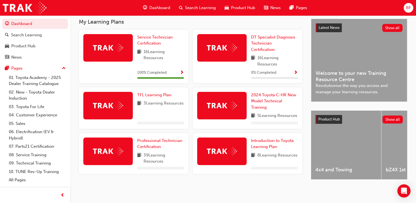
scroll to position [126, 0]
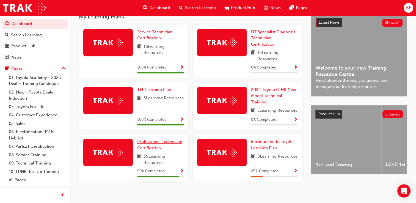
click at [151, 150] on span "Professional Technician Certification" at bounding box center [159, 144] width 45 height 11
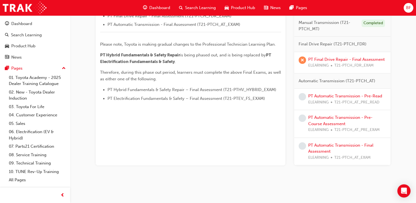
scroll to position [264, 0]
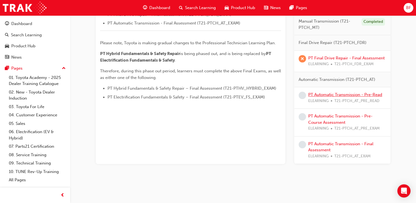
click at [338, 94] on link "PT Automatic Transmission - Pre-Read" at bounding box center [345, 94] width 74 height 5
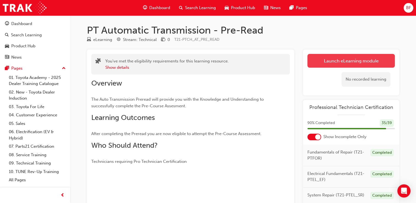
click at [340, 60] on link "Launch eLearning module" at bounding box center [350, 61] width 87 height 14
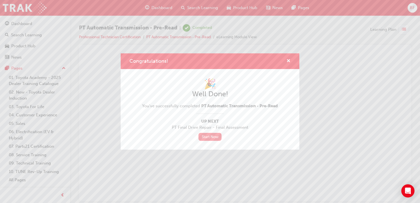
click at [206, 139] on link "Start Now" at bounding box center [209, 137] width 23 height 8
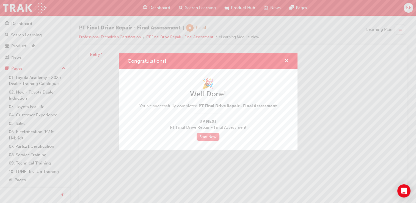
click at [215, 136] on link "Start Now" at bounding box center [208, 137] width 23 height 8
click at [283, 152] on div "Congratulations! 🎉 Well Done! You've successfully completed PT Final Drive Repa…" at bounding box center [208, 101] width 416 height 203
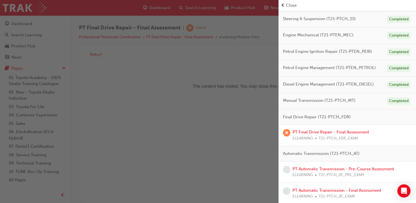
scroll to position [4, 0]
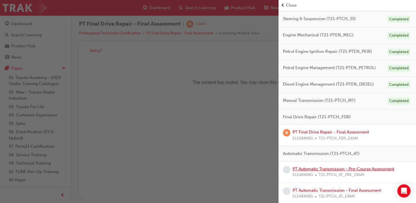
click at [332, 168] on link "PT Automatic Transmission - Pre-Course Assessment" at bounding box center [343, 168] width 101 height 5
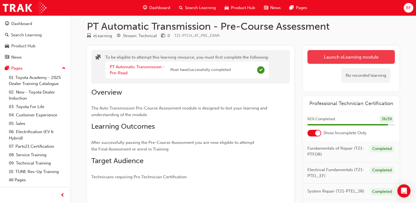
click at [345, 55] on button "Launch eLearning module" at bounding box center [350, 57] width 87 height 14
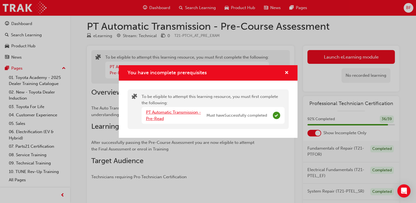
click at [188, 112] on link "PT Automatic Transmission - Pre-Read" at bounding box center [173, 115] width 55 height 11
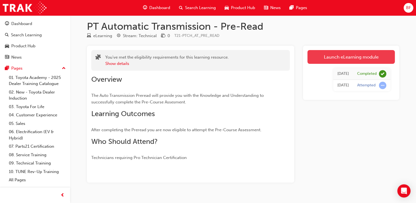
click at [310, 60] on link "Launch eLearning module" at bounding box center [350, 57] width 87 height 14
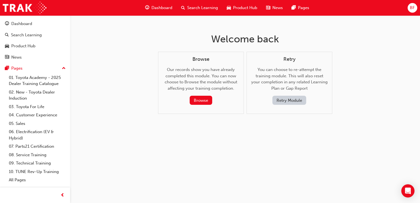
click at [293, 95] on div "Retry You can choose to re-attempt the training module. This will also reset yo…" at bounding box center [289, 80] width 76 height 49
click at [293, 96] on button "Retry Module" at bounding box center [289, 100] width 34 height 9
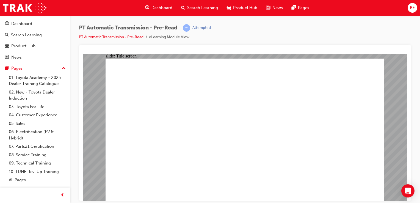
click at [104, 37] on link "PT Automatic Transmission - Pre-Read" at bounding box center [111, 37] width 65 height 5
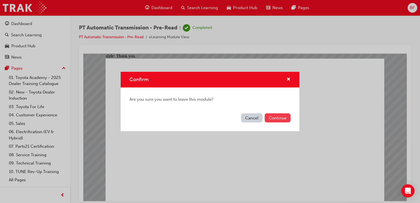
click at [271, 116] on button "Continue" at bounding box center [278, 117] width 26 height 9
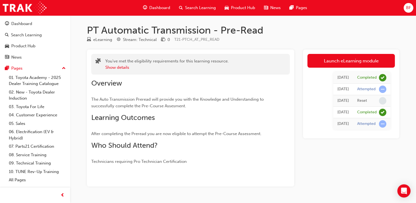
click at [147, 6] on div "Dashboard" at bounding box center [157, 7] width 36 height 11
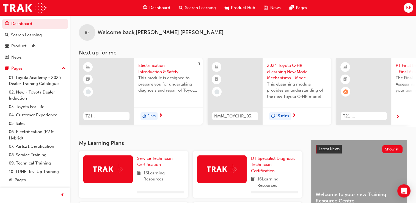
scroll to position [126, 0]
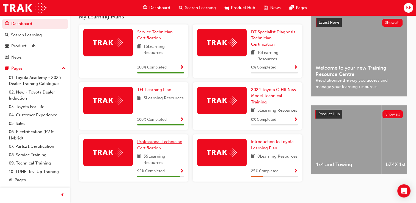
click at [150, 147] on span "Professional Technician Certification" at bounding box center [159, 144] width 45 height 11
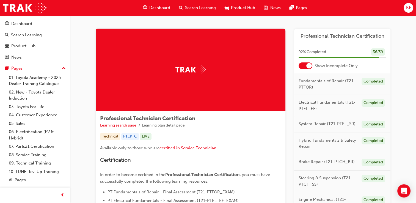
click at [163, 9] on span "Dashboard" at bounding box center [159, 8] width 21 height 6
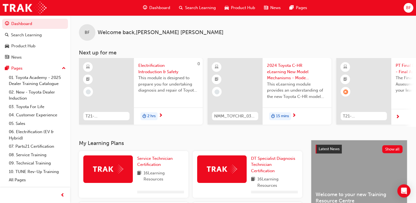
scroll to position [125, 0]
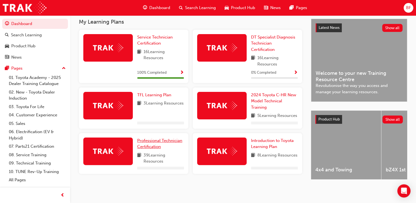
click at [150, 146] on span "Professional Technician Certification" at bounding box center [159, 143] width 45 height 11
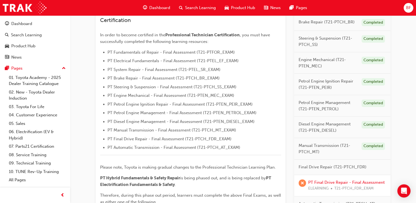
scroll to position [242, 0]
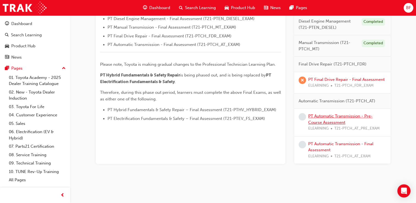
click at [332, 114] on link "PT Automatic Transmission - Pre-Course Assessment" at bounding box center [340, 119] width 64 height 11
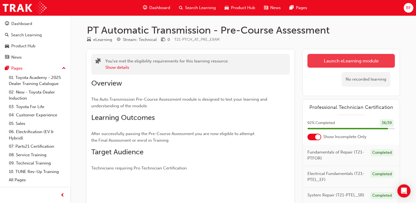
click at [355, 60] on link "Launch eLearning module" at bounding box center [350, 61] width 87 height 14
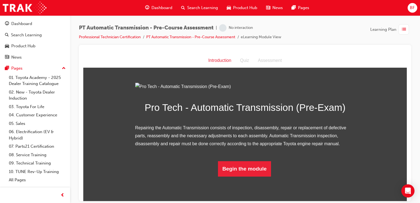
scroll to position [36, 0]
click at [239, 176] on button "Begin the module" at bounding box center [244, 168] width 53 height 15
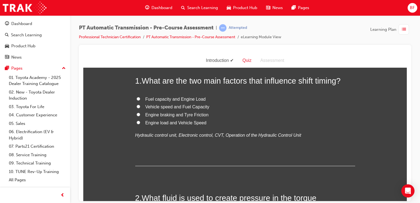
scroll to position [27, 0]
click at [159, 120] on span "Engine load and Vehicle Speed" at bounding box center [175, 122] width 61 height 5
click at [140, 121] on input "Engine load and Vehicle Speed" at bounding box center [139, 123] width 4 height 4
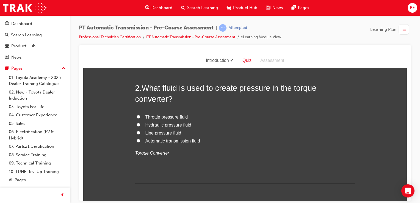
scroll to position [138, 0]
click at [156, 141] on span "Automatic transmission fluid" at bounding box center [172, 140] width 55 height 5
click at [140, 141] on input "Automatic transmission fluid" at bounding box center [139, 140] width 4 height 4
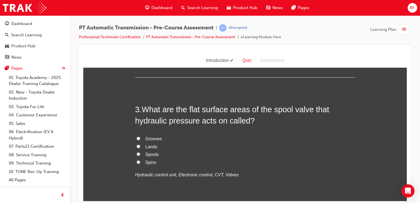
scroll to position [247, 0]
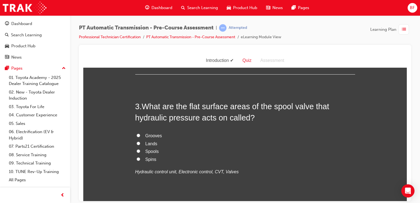
click at [152, 141] on span "Lands" at bounding box center [151, 143] width 12 height 5
click at [140, 141] on input "Lands" at bounding box center [139, 143] width 4 height 4
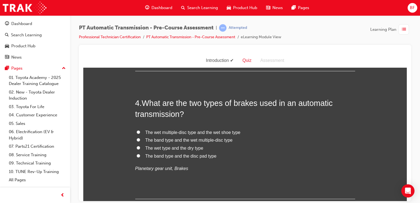
scroll to position [380, 0]
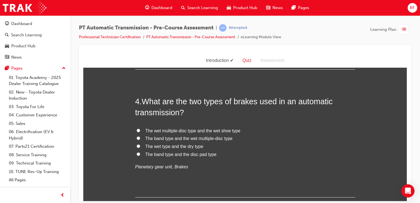
click at [183, 138] on span "The band type and the wet multiple-disc type" at bounding box center [188, 138] width 87 height 5
click at [140, 138] on input "The band type and the wet multiple-disc type" at bounding box center [139, 138] width 4 height 4
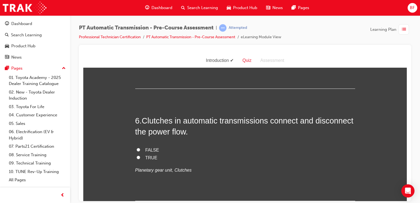
scroll to position [630, 0]
click at [147, 23] on span "1.7" at bounding box center [148, 21] width 6 height 5
click at [140, 23] on input "1.7" at bounding box center [139, 21] width 4 height 4
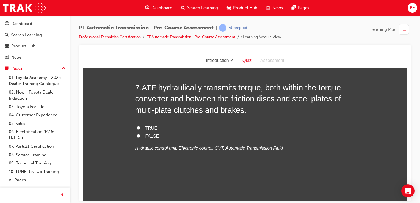
scroll to position [775, 0]
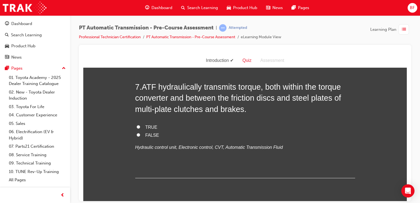
click at [146, 6] on span "FALSE" at bounding box center [152, 3] width 14 height 5
click at [140, 5] on input "FALSE" at bounding box center [139, 4] width 4 height 4
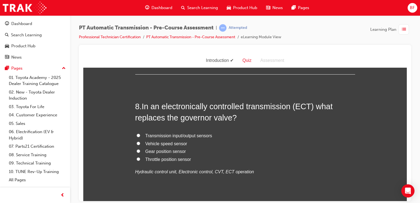
scroll to position [829, 0]
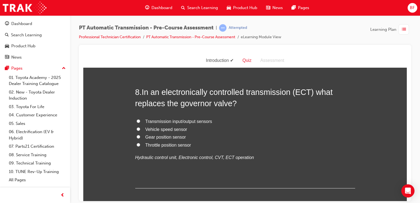
scroll to position [898, 0]
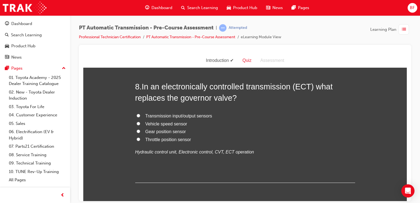
click at [147, 6] on span "TRUE" at bounding box center [151, 3] width 12 height 5
click at [140, 5] on input "TRUE" at bounding box center [139, 3] width 4 height 4
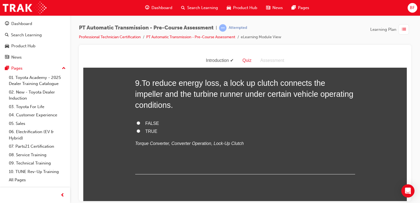
scroll to position [1030, 0]
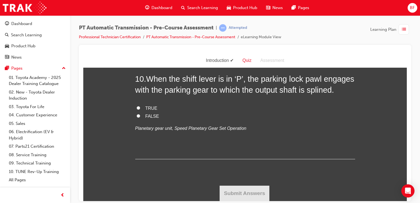
scroll to position [1161, 0]
click at [148, 6] on span "TRUE" at bounding box center [151, 3] width 12 height 5
click at [140, 5] on input "TRUE" at bounding box center [139, 4] width 4 height 4
click at [147, 110] on span "TRUE" at bounding box center [151, 108] width 12 height 5
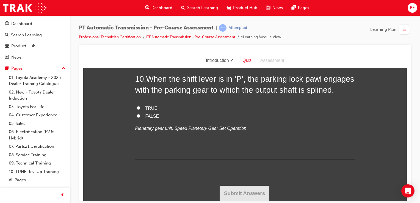
click at [140, 109] on input "TRUE" at bounding box center [139, 108] width 4 height 4
click at [233, 187] on button "Submit Answers" at bounding box center [245, 192] width 50 height 15
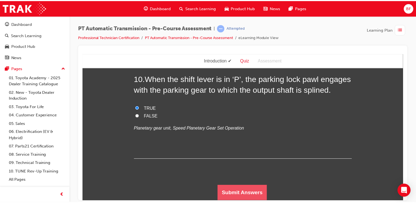
scroll to position [0, 0]
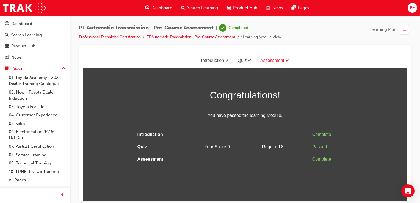
click at [109, 36] on link "Professional Technician Certification" at bounding box center [110, 37] width 62 height 5
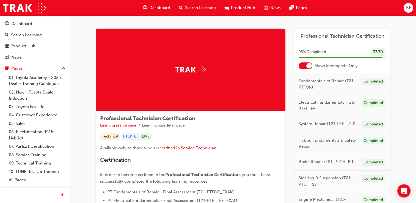
scroll to position [215, 0]
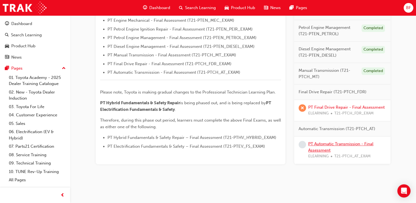
click at [331, 144] on link "PT Automatic Transmission - Final Assessment" at bounding box center [340, 146] width 65 height 11
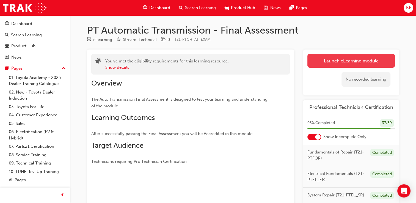
click at [360, 55] on link "Launch eLearning module" at bounding box center [350, 61] width 87 height 14
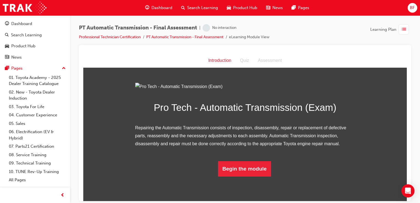
scroll to position [36, 0]
click at [240, 176] on button "Begin the module" at bounding box center [244, 168] width 53 height 15
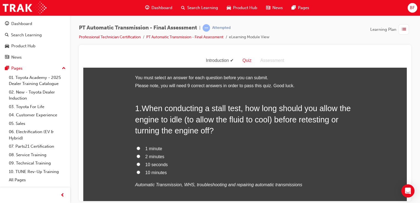
click at [150, 159] on label "2 minutes" at bounding box center [245, 157] width 220 height 8
click at [140, 158] on input "2 minutes" at bounding box center [139, 156] width 4 height 4
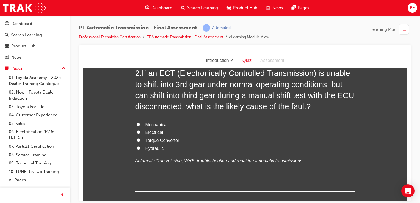
scroll to position [175, 0]
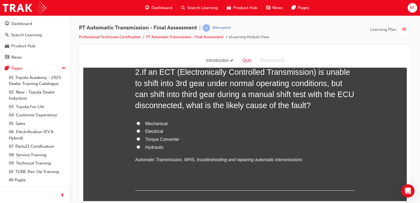
click at [155, 132] on span "Electrical" at bounding box center [154, 131] width 18 height 5
click at [140, 132] on input "Electrical" at bounding box center [139, 131] width 4 height 4
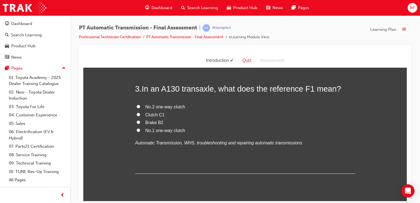
scroll to position [309, 0]
click at [159, 130] on span "No.1 one-way clutch" at bounding box center [165, 130] width 40 height 5
click at [140, 130] on input "No.1 one-way clutch" at bounding box center [139, 130] width 4 height 4
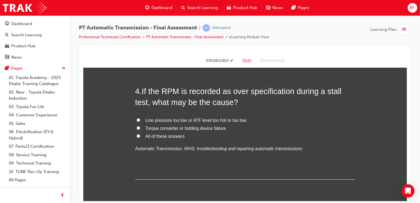
scroll to position [426, 0]
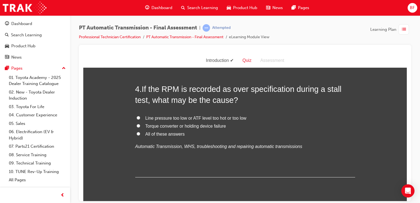
click at [172, 131] on span "All of these answers" at bounding box center [164, 133] width 39 height 5
click at [140, 132] on input "All of these answers" at bounding box center [139, 134] width 4 height 4
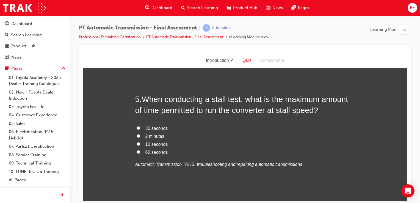
scroll to position [550, 0]
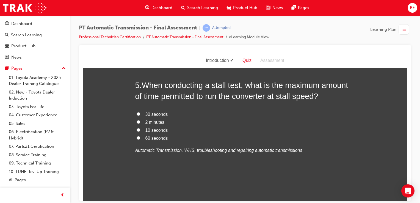
click at [151, 112] on span "30 seconds" at bounding box center [156, 114] width 23 height 5
click at [140, 112] on input "30 seconds" at bounding box center [139, 114] width 4 height 4
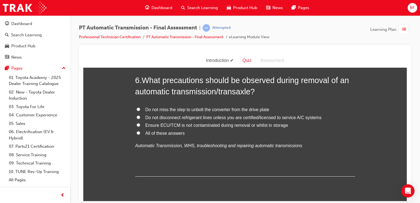
scroll to position [683, 0]
click at [182, 131] on label "All of these answers" at bounding box center [245, 133] width 220 height 8
click at [140, 131] on input "All of these answers" at bounding box center [139, 133] width 4 height 4
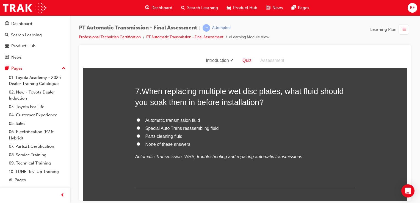
scroll to position [800, 0]
click at [158, 117] on span "Automatic transmission fluid" at bounding box center [172, 119] width 55 height 5
click at [140, 117] on input "Automatic transmission fluid" at bounding box center [139, 119] width 4 height 4
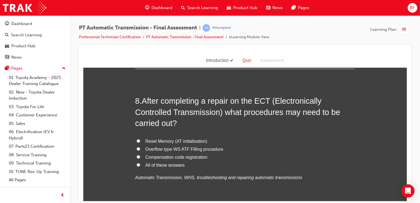
scroll to position [929, 0]
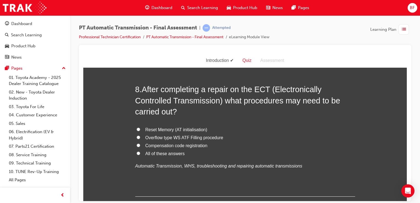
click at [161, 152] on span "All of these answers" at bounding box center [164, 153] width 39 height 5
click at [140, 152] on input "All of these answers" at bounding box center [139, 153] width 4 height 4
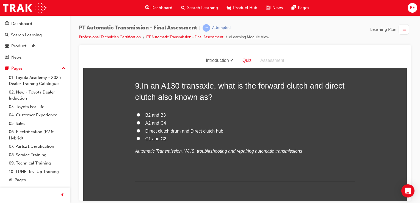
scroll to position [1072, 0]
click at [151, 137] on span "C1 and C2" at bounding box center [155, 138] width 21 height 5
click at [140, 137] on input "C1 and C2" at bounding box center [139, 138] width 4 height 4
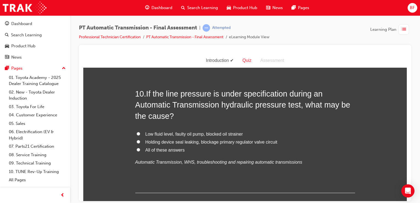
scroll to position [1192, 0]
click at [161, 152] on span "All of these answers" at bounding box center [164, 150] width 39 height 5
click at [140, 151] on input "All of these answers" at bounding box center [139, 150] width 4 height 4
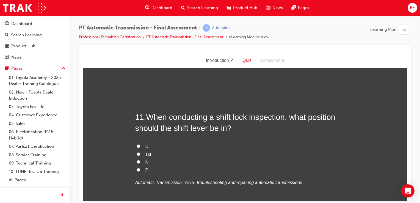
scroll to position [1301, 0]
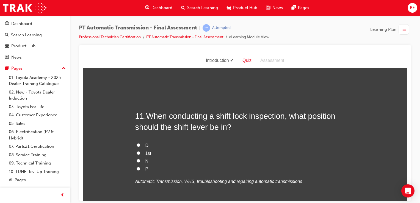
click at [143, 175] on div "D 1st N P Automatic Transmission, WHS, troubleshooting and repairing automatic …" at bounding box center [245, 163] width 220 height 44
click at [141, 168] on label "P" at bounding box center [245, 169] width 220 height 8
click at [140, 168] on input "P" at bounding box center [139, 169] width 4 height 4
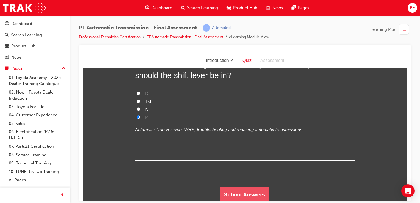
click at [235, 189] on button "Submit Answers" at bounding box center [245, 194] width 50 height 15
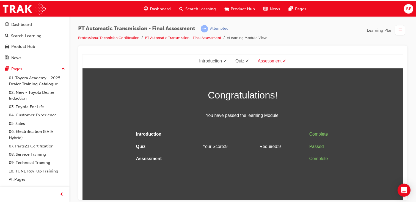
scroll to position [0, 0]
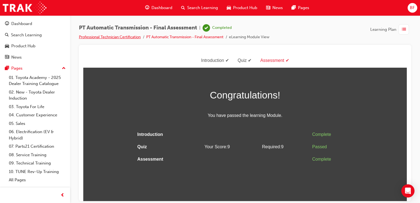
click at [110, 35] on link "Professional Technician Certification" at bounding box center [110, 37] width 62 height 5
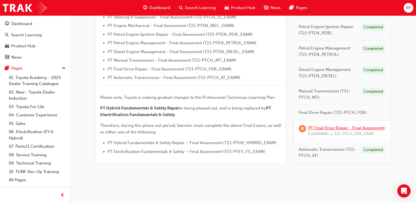
click at [340, 125] on link "PT Final Drive Repair - Final Assessment" at bounding box center [346, 127] width 76 height 5
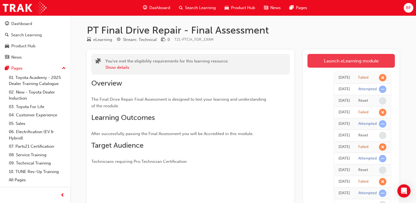
click at [351, 59] on link "Launch eLearning module" at bounding box center [350, 61] width 87 height 14
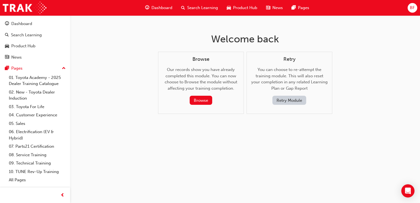
click at [291, 98] on button "Retry Module" at bounding box center [289, 100] width 34 height 9
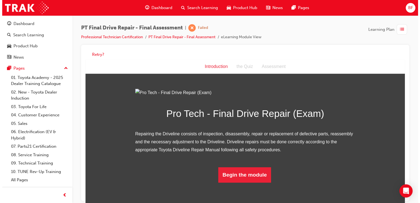
scroll to position [36, 0]
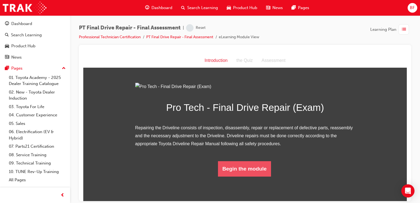
click at [230, 176] on button "Begin the module" at bounding box center [244, 168] width 53 height 15
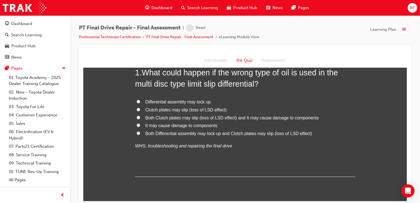
scroll to position [0, 0]
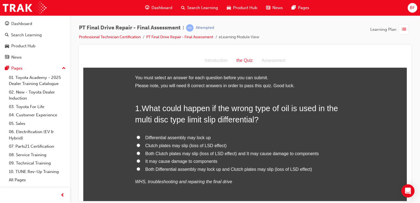
click at [235, 151] on span "Both Clutch plates may slip (loss of LSD effect) and It may cause damage to com…" at bounding box center [231, 153] width 173 height 5
click at [140, 151] on input "Both Clutch plates may slip (loss of LSD effect) and It may cause damage to com…" at bounding box center [139, 153] width 4 height 4
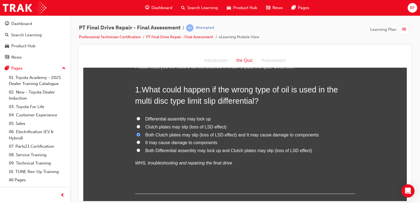
click at [234, 151] on span "Both Differential assembly may lock up and Clutch plates may slip (loss of LSD …" at bounding box center [228, 150] width 167 height 5
click at [140, 151] on input "Both Differential assembly may lock up and Clutch plates may slip (loss of LSD …" at bounding box center [139, 150] width 4 height 4
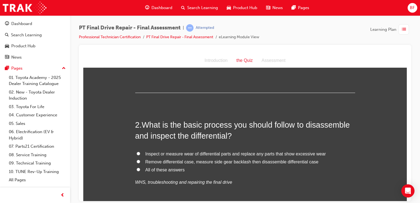
scroll to position [119, 0]
click at [177, 167] on span "All of these answers" at bounding box center [164, 169] width 39 height 5
click at [140, 168] on input "All of these answers" at bounding box center [139, 170] width 4 height 4
click at [181, 153] on span "Inspect or measure wear of differential parts and replace any parts that show e…" at bounding box center [235, 153] width 181 height 5
click at [140, 153] on input "Inspect or measure wear of differential parts and replace any parts that show e…" at bounding box center [139, 154] width 4 height 4
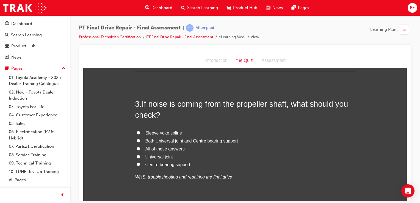
scroll to position [261, 0]
click at [169, 140] on span "Both Universal joint and Centre bearing support" at bounding box center [191, 140] width 93 height 5
click at [140, 140] on input "Both Universal joint and Centre bearing support" at bounding box center [139, 141] width 4 height 4
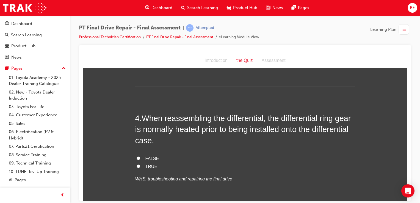
scroll to position [382, 0]
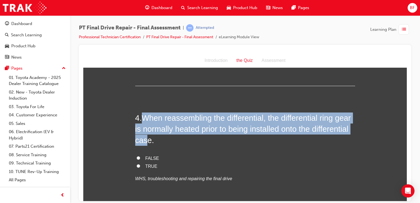
drag, startPoint x: 142, startPoint y: 115, endPoint x: 187, endPoint y: 143, distance: 53.1
click at [187, 143] on span "When reassembling the differential, the differential ring gear is normally heat…" at bounding box center [243, 128] width 216 height 31
copy span "When reassembling the differential, the differential ring gear is normally heat…"
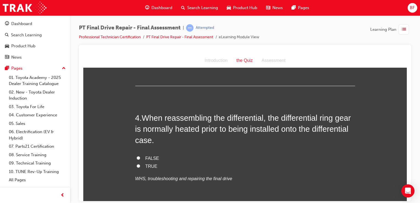
click at [145, 165] on span "TRUE" at bounding box center [151, 166] width 12 height 5
click at [140, 165] on input "TRUE" at bounding box center [139, 166] width 4 height 4
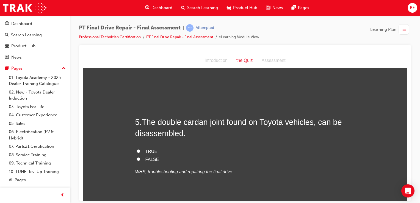
scroll to position [503, 0]
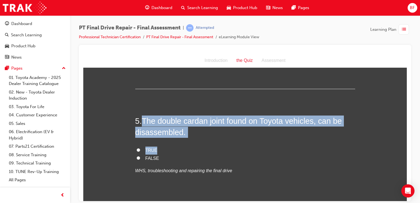
drag, startPoint x: 141, startPoint y: 118, endPoint x: 183, endPoint y: 140, distance: 47.7
click at [183, 140] on div "5 . The double cardan joint found on Toyota vehicles, can be disassembled. TRUE…" at bounding box center [245, 158] width 220 height 86
drag, startPoint x: 183, startPoint y: 140, endPoint x: 180, endPoint y: 133, distance: 7.5
click at [180, 133] on span "The double cardan joint found on Toyota vehicles, can be disassembled." at bounding box center [238, 126] width 207 height 20
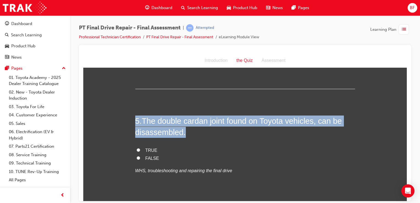
click at [180, 133] on span "The double cardan joint found on Toyota vehicles, can be disassembled." at bounding box center [238, 126] width 207 height 20
copy div "5 . The double cardan joint found on Toyota vehicles, can be disassembled."
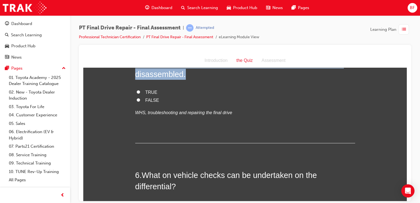
scroll to position [561, 0]
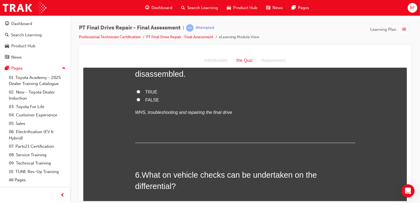
click at [178, 128] on div "5 . The double cardan joint found on Toyota vehicles, can be disassembled. TRUE…" at bounding box center [245, 100] width 220 height 86
click at [147, 91] on span "TRUE" at bounding box center [151, 91] width 12 height 5
click at [140, 91] on input "TRUE" at bounding box center [139, 92] width 4 height 4
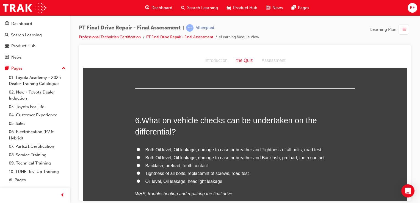
scroll to position [618, 0]
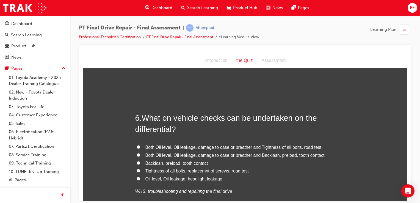
click at [246, 148] on span "Both Oil level, Oil leakage, damage to case or breather and Tightness of all bo…" at bounding box center [233, 147] width 176 height 5
click at [140, 148] on input "Both Oil level, Oil leakage, damage to case or breather and Tightness of all bo…" at bounding box center [139, 147] width 4 height 4
click at [215, 159] on label "Backlash, preload, tooth contact" at bounding box center [245, 163] width 220 height 8
click at [140, 161] on input "Backlash, preload, tooth contact" at bounding box center [139, 163] width 4 height 4
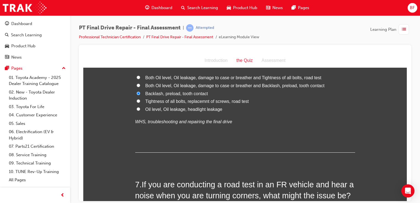
scroll to position [687, 0]
click at [215, 84] on span "Both Oil level, Oil leakage, damage to case or breather and Backlash, preload, …" at bounding box center [234, 85] width 179 height 5
click at [140, 84] on input "Both Oil level, Oil leakage, damage to case or breather and Backlash, preload, …" at bounding box center [139, 85] width 4 height 4
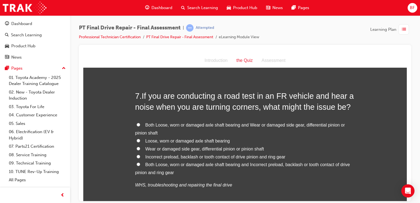
scroll to position [777, 0]
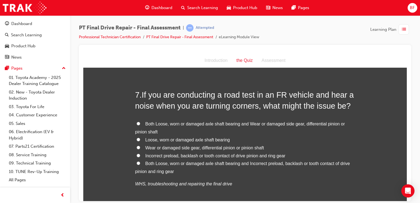
click at [223, 165] on span "Both Loose, worn or damaged axle shaft bearing and Incorrect preload, backlash …" at bounding box center [242, 167] width 215 height 13
click at [140, 165] on input "Both Loose, worn or damaged axle shaft bearing and Incorrect preload, backlash …" at bounding box center [139, 163] width 4 height 4
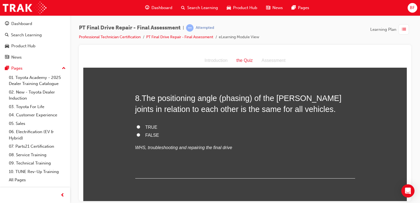
scroll to position [926, 0]
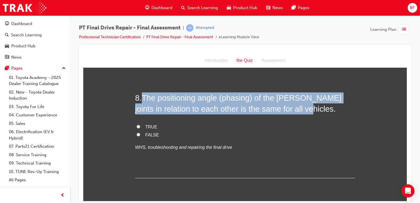
drag, startPoint x: 142, startPoint y: 95, endPoint x: 300, endPoint y: 113, distance: 159.6
click at [300, 113] on h2 "8 . The positioning angle (phasing) of the [PERSON_NAME] joints in relation to …" at bounding box center [245, 103] width 220 height 22
copy span "The positioning angle (phasing) of the [PERSON_NAME] joints in relation to each…"
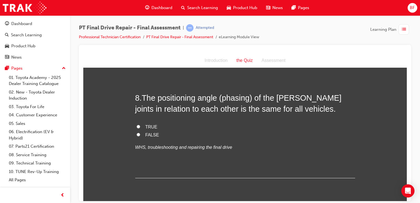
click at [159, 124] on label "TRUE" at bounding box center [245, 127] width 220 height 8
click at [140, 125] on input "TRUE" at bounding box center [139, 127] width 4 height 4
click at [151, 126] on span "TRUE" at bounding box center [151, 126] width 12 height 5
click at [140, 126] on input "TRUE" at bounding box center [139, 127] width 4 height 4
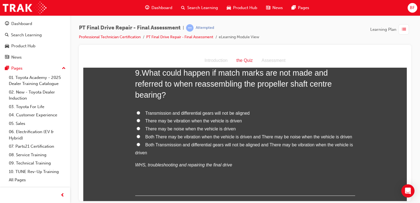
scroll to position [1063, 0]
click at [214, 127] on span "There may be noise when the vehicle is driven" at bounding box center [190, 128] width 90 height 5
click at [140, 127] on input "There may be noise when the vehicle is driven" at bounding box center [139, 128] width 4 height 4
click at [222, 134] on span "Both There may be vibration when the vehicle is driven and There may be noise w…" at bounding box center [248, 136] width 207 height 5
click at [140, 134] on input "Both There may be vibration when the vehicle is driven and There may be noise w…" at bounding box center [139, 136] width 4 height 4
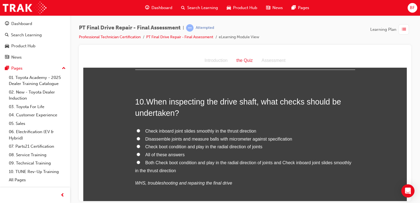
scroll to position [1197, 0]
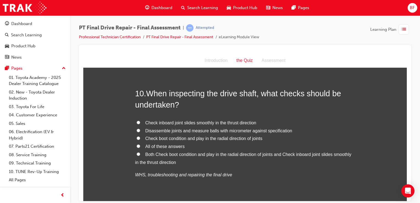
click at [224, 154] on span "Both Check boot condition and play in the radial direction of joints and Check …" at bounding box center [243, 158] width 216 height 13
click at [140, 154] on input "Both Check boot condition and play in the radial direction of joints and Check …" at bounding box center [139, 154] width 4 height 4
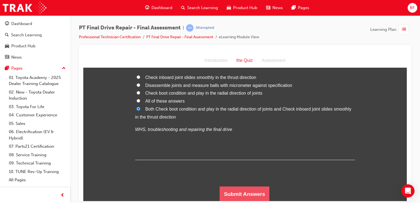
click at [234, 192] on button "Submit Answers" at bounding box center [245, 193] width 50 height 15
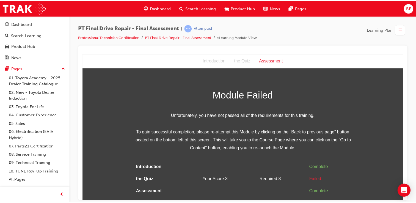
scroll to position [0, 0]
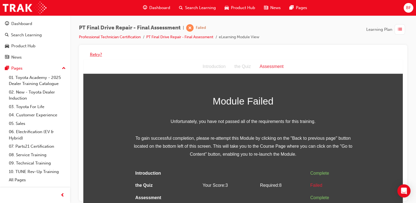
click at [96, 57] on button "Retry?" at bounding box center [96, 54] width 12 height 6
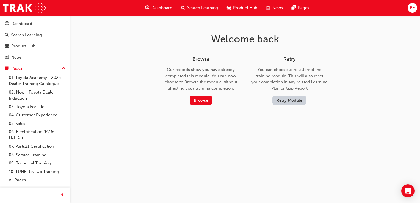
click at [294, 99] on button "Retry Module" at bounding box center [289, 100] width 34 height 9
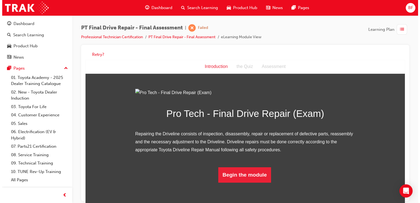
scroll to position [36, 0]
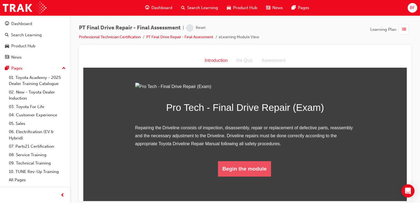
click at [236, 176] on button "Begin the module" at bounding box center [244, 168] width 53 height 15
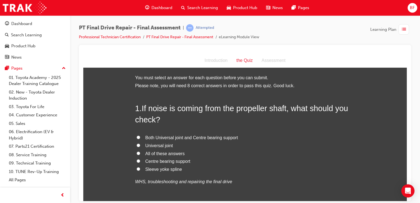
click at [171, 153] on span "All of these answers" at bounding box center [164, 153] width 39 height 5
click at [140, 153] on input "All of these answers" at bounding box center [139, 153] width 4 height 4
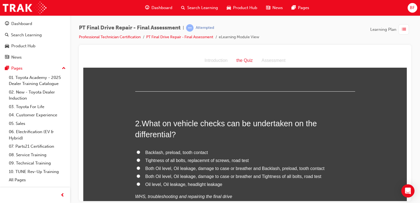
scroll to position [122, 0]
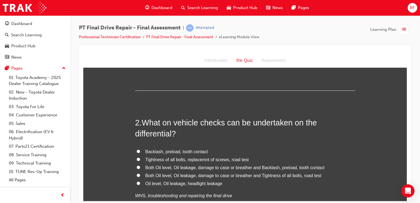
click at [167, 173] on span "Both Oil level, Oil leakage, damage to case or breather and Tightness of all bo…" at bounding box center [233, 175] width 176 height 5
click at [140, 173] on input "Both Oil level, Oil leakage, damage to case or breather and Tightness of all bo…" at bounding box center [139, 175] width 4 height 4
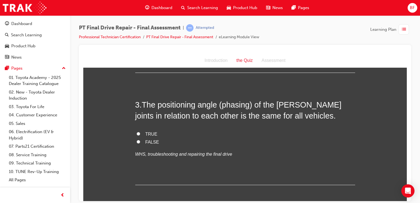
scroll to position [276, 0]
click at [145, 128] on div "3 . The positioning angle (phasing) of the [PERSON_NAME] joints in relation to …" at bounding box center [245, 142] width 220 height 86
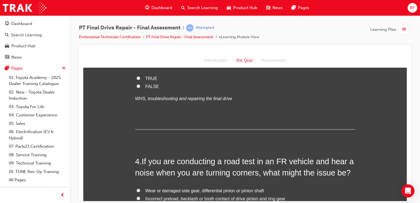
scroll to position [306, 0]
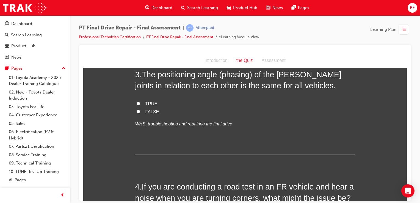
click at [145, 102] on span "TRUE" at bounding box center [151, 103] width 12 height 5
click at [140, 102] on input "TRUE" at bounding box center [139, 103] width 4 height 4
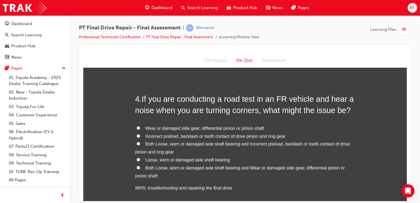
scroll to position [402, 0]
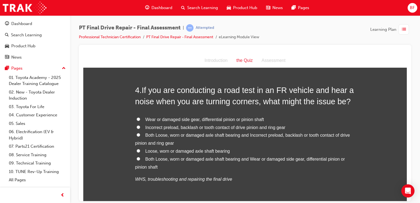
click at [151, 134] on span "Both Loose, worn or damaged axle shaft bearing and Incorrect preload, backlash …" at bounding box center [242, 139] width 215 height 13
click at [140, 134] on input "Both Loose, worn or damaged axle shaft bearing and Incorrect preload, backlash …" at bounding box center [139, 135] width 4 height 4
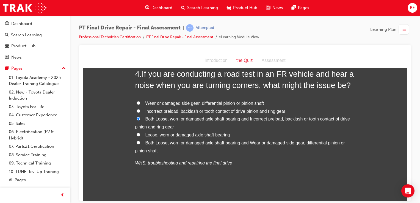
scroll to position [420, 0]
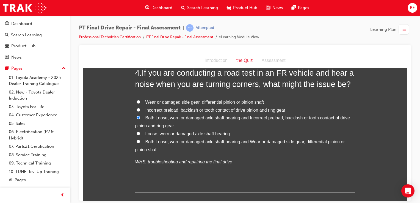
click at [178, 102] on span "Wear or damaged side gear, differential pinion or pinion shaft" at bounding box center [204, 102] width 119 height 5
click at [140, 102] on input "Wear or damaged side gear, differential pinion or pinion shaft" at bounding box center [139, 102] width 4 height 4
click at [165, 143] on span "Both Loose, worn or damaged axle shaft bearing and Wear or damaged side gear, d…" at bounding box center [240, 145] width 210 height 13
click at [140, 143] on input "Both Loose, worn or damaged axle shaft bearing and Wear or damaged side gear, d…" at bounding box center [139, 141] width 4 height 4
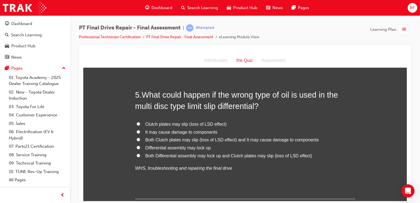
scroll to position [551, 0]
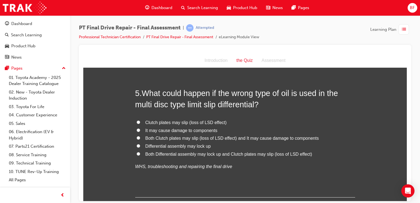
click at [169, 138] on span "Both Clutch plates may slip (loss of LSD effect) and It may cause damage to com…" at bounding box center [231, 138] width 173 height 5
click at [140, 138] on input "Both Clutch plates may slip (loss of LSD effect) and It may cause damage to com…" at bounding box center [139, 138] width 4 height 4
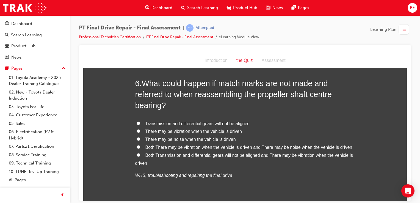
scroll to position [697, 0]
click at [183, 145] on span "Both There may be vibration when the vehicle is driven and There may be noise w…" at bounding box center [248, 146] width 207 height 5
click at [140, 145] on input "Both There may be vibration when the vehicle is driven and There may be noise w…" at bounding box center [139, 147] width 4 height 4
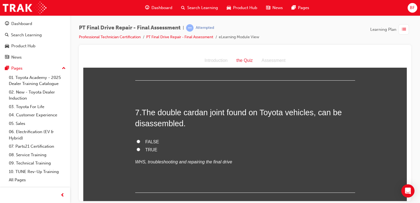
scroll to position [823, 0]
click at [145, 147] on span "TRUE" at bounding box center [151, 149] width 12 height 5
click at [140, 147] on input "TRUE" at bounding box center [139, 149] width 4 height 4
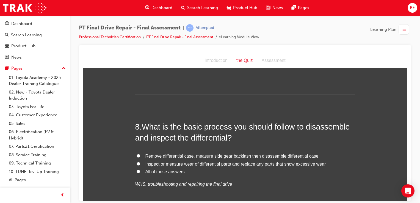
scroll to position [921, 0]
click at [150, 166] on label "Inspect or measure wear of differential parts and replace any parts that show e…" at bounding box center [245, 163] width 220 height 8
click at [140, 165] on input "Inspect or measure wear of differential parts and replace any parts that show e…" at bounding box center [139, 163] width 4 height 4
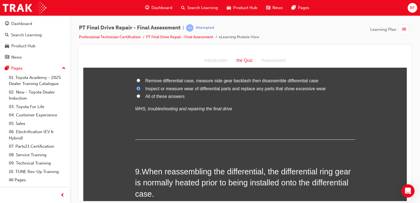
scroll to position [1009, 0]
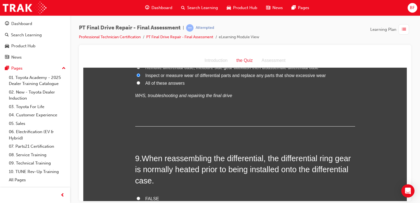
click at [150, 166] on span "When reassembling the differential, the differential ring gear is normally heat…" at bounding box center [243, 169] width 216 height 31
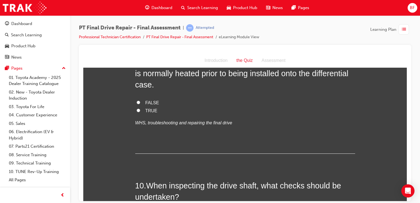
scroll to position [1110, 0]
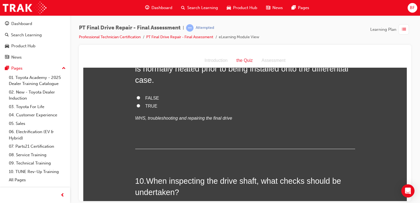
click at [145, 103] on span "TRUE" at bounding box center [151, 105] width 12 height 5
click at [140, 104] on input "TRUE" at bounding box center [139, 106] width 4 height 4
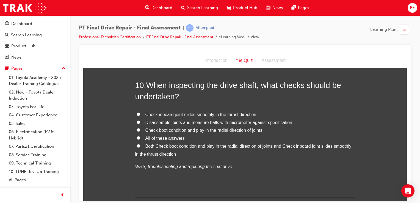
scroll to position [1206, 0]
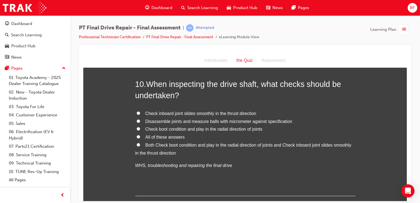
click at [163, 134] on span "All of these answers" at bounding box center [164, 136] width 39 height 5
click at [140, 135] on input "All of these answers" at bounding box center [139, 137] width 4 height 4
click at [165, 129] on span "Check boot condition and play in the radial direction of joints" at bounding box center [203, 128] width 117 height 5
click at [140, 129] on input "Check boot condition and play in the radial direction of joints" at bounding box center [139, 129] width 4 height 4
click at [169, 120] on span "Disassemble joints and measure balls with micrometer against specification" at bounding box center [218, 121] width 147 height 5
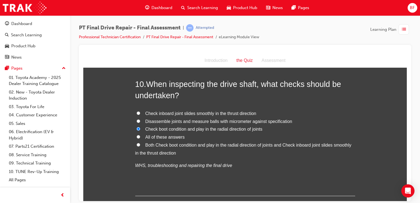
click at [140, 120] on input "Disassemble joints and measure balls with micrometer against specification" at bounding box center [139, 121] width 4 height 4
click at [176, 112] on span "Check inboard joint slides smoothly in the thrust direction" at bounding box center [200, 113] width 111 height 5
click at [140, 112] on input "Check inboard joint slides smoothly in the thrust direction" at bounding box center [139, 113] width 4 height 4
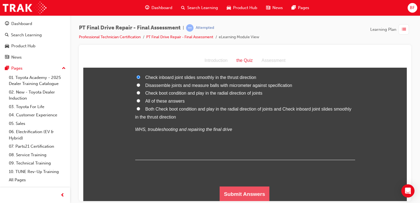
click at [225, 190] on button "Submit Answers" at bounding box center [245, 193] width 50 height 15
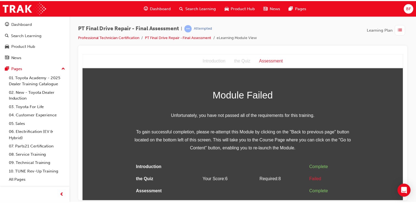
scroll to position [0, 0]
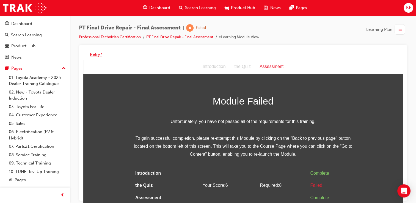
click at [96, 54] on button "Retry?" at bounding box center [96, 54] width 12 height 6
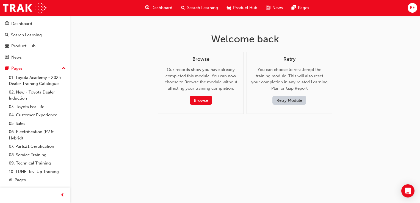
click at [156, 9] on span "Dashboard" at bounding box center [161, 8] width 21 height 6
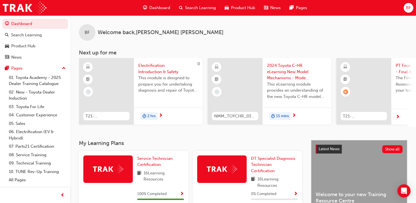
scroll to position [126, 0]
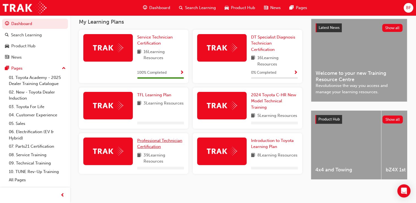
click at [145, 147] on span "Professional Technician Certification" at bounding box center [159, 143] width 45 height 11
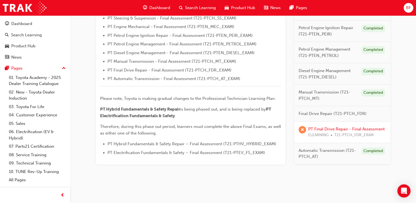
scroll to position [209, 0]
click at [322, 129] on link "PT Final Drive Repair - Final Assessment" at bounding box center [346, 128] width 76 height 5
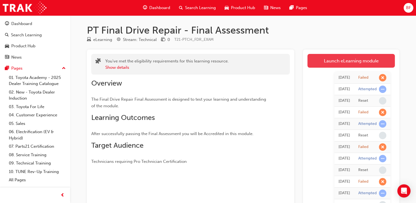
click at [333, 62] on link "Launch eLearning module" at bounding box center [350, 61] width 87 height 14
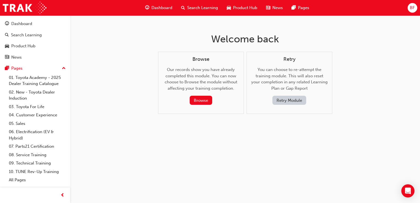
click at [278, 104] on button "Retry Module" at bounding box center [289, 100] width 34 height 9
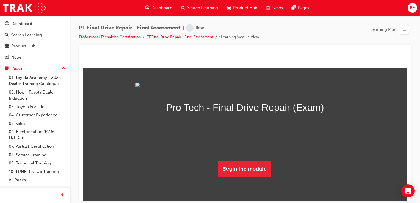
scroll to position [36, 0]
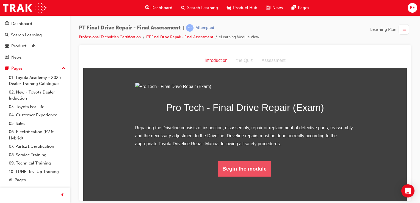
click at [241, 176] on button "Begin the module" at bounding box center [244, 168] width 53 height 15
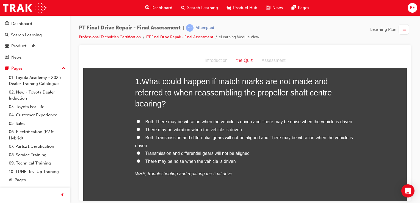
scroll to position [27, 0]
click at [222, 123] on span "Both There may be vibration when the vehicle is driven and There may be noise w…" at bounding box center [248, 121] width 207 height 5
click at [140, 123] on input "Both There may be vibration when the vehicle is driven and There may be noise w…" at bounding box center [139, 121] width 4 height 4
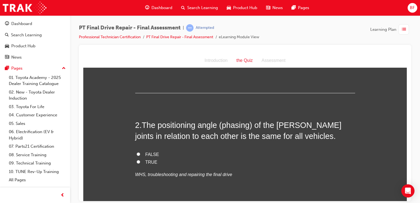
scroll to position [141, 0]
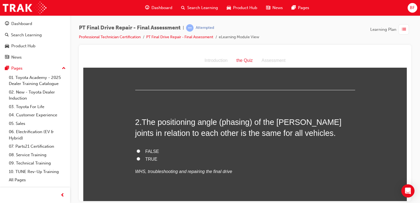
click at [150, 158] on span "TRUE" at bounding box center [151, 158] width 12 height 5
click at [140, 158] on input "TRUE" at bounding box center [139, 159] width 4 height 4
click at [147, 151] on span "FALSE" at bounding box center [152, 151] width 14 height 5
click at [140, 151] on input "FALSE" at bounding box center [139, 151] width 4 height 4
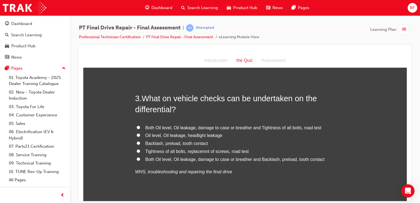
scroll to position [277, 0]
click at [212, 126] on span "Both Oil level, Oil leakage, damage to case or breather and Tightness of all bo…" at bounding box center [233, 127] width 176 height 5
click at [140, 126] on input "Both Oil level, Oil leakage, damage to case or breather and Tightness of all bo…" at bounding box center [139, 127] width 4 height 4
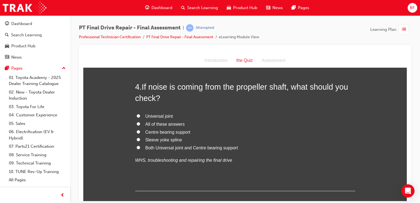
scroll to position [425, 0]
click at [153, 121] on span "All of these answers" at bounding box center [164, 123] width 39 height 5
click at [140, 121] on input "All of these answers" at bounding box center [139, 123] width 4 height 4
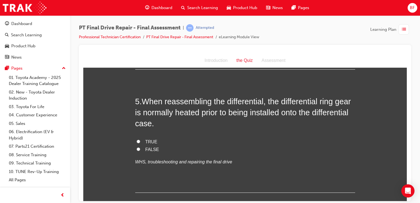
scroll to position [546, 0]
click at [145, 139] on span "TRUE" at bounding box center [151, 141] width 12 height 5
click at [140, 139] on input "TRUE" at bounding box center [139, 141] width 4 height 4
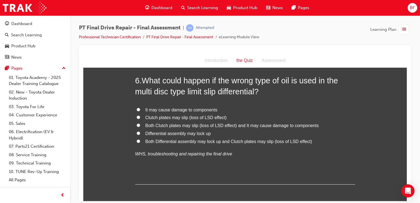
scroll to position [690, 0]
click at [154, 125] on span "Both Clutch plates may slip (loss of LSD effect) and It may cause damage to com…" at bounding box center [231, 125] width 173 height 5
click at [140, 125] on input "Both Clutch plates may slip (loss of LSD effect) and It may cause damage to com…" at bounding box center [139, 125] width 4 height 4
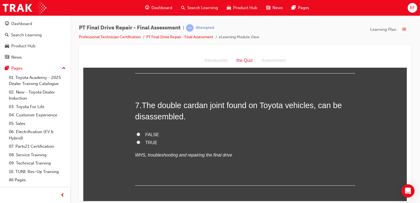
scroll to position [801, 0]
click at [145, 140] on span "TRUE" at bounding box center [151, 142] width 12 height 5
click at [140, 140] on input "TRUE" at bounding box center [139, 142] width 4 height 4
click at [149, 134] on span "FALSE" at bounding box center [152, 134] width 14 height 5
click at [140, 134] on input "FALSE" at bounding box center [139, 134] width 4 height 4
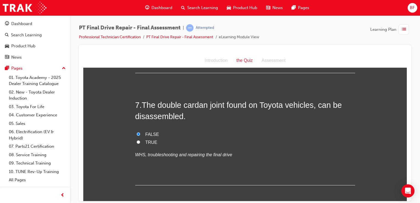
click at [148, 143] on span "TRUE" at bounding box center [151, 142] width 12 height 5
click at [140, 143] on input "TRUE" at bounding box center [139, 142] width 4 height 4
click at [151, 135] on span "FALSE" at bounding box center [152, 134] width 14 height 5
click at [140, 135] on input "FALSE" at bounding box center [139, 134] width 4 height 4
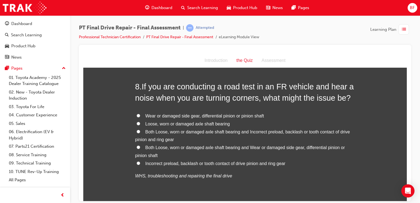
scroll to position [931, 0]
click at [151, 135] on label "Both Loose, worn or damaged axle shaft bearing and Incorrect preload, backlash …" at bounding box center [245, 136] width 220 height 16
click at [140, 134] on input "Both Loose, worn or damaged axle shaft bearing and Incorrect preload, backlash …" at bounding box center [139, 132] width 4 height 4
click at [151, 135] on label "Both Loose, worn or damaged axle shaft bearing and Incorrect preload, backlash …" at bounding box center [245, 136] width 220 height 16
click at [140, 134] on input "Both Loose, worn or damaged axle shaft bearing and Incorrect preload, backlash …" at bounding box center [139, 132] width 4 height 4
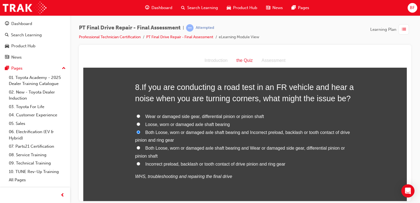
click at [153, 132] on span "Both Loose, worn or damaged axle shaft bearing and Incorrect preload, backlash …" at bounding box center [242, 136] width 215 height 13
click at [140, 132] on input "Both Loose, worn or damaged axle shaft bearing and Incorrect preload, backlash …" at bounding box center [139, 132] width 4 height 4
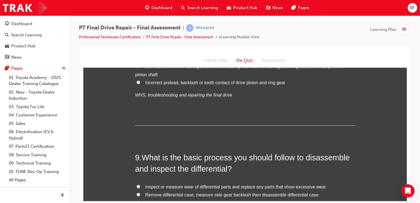
scroll to position [1066, 0]
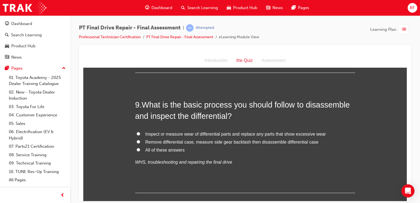
click at [170, 149] on span "All of these answers" at bounding box center [164, 149] width 39 height 5
click at [140, 149] on input "All of these answers" at bounding box center [139, 150] width 4 height 4
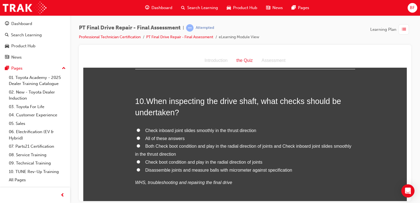
scroll to position [1190, 0]
click at [168, 147] on span "Both Check boot condition and play in the radial direction of joints and Check …" at bounding box center [243, 149] width 216 height 13
click at [140, 147] on input "Both Check boot condition and play in the radial direction of joints and Check …" at bounding box center [139, 146] width 4 height 4
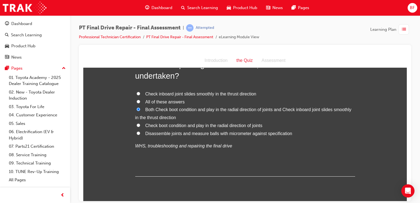
scroll to position [1242, 0]
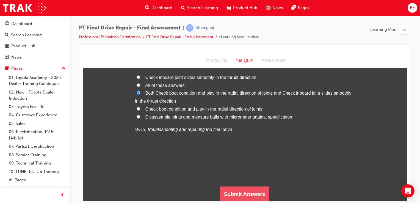
click at [240, 191] on button "Submit Answers" at bounding box center [245, 193] width 50 height 15
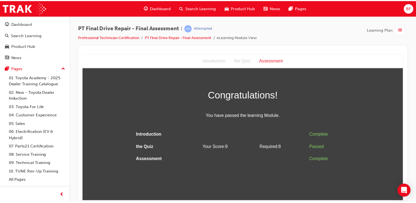
scroll to position [0, 0]
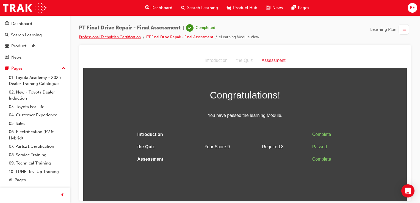
click at [107, 38] on link "Professional Technician Certification" at bounding box center [110, 37] width 62 height 5
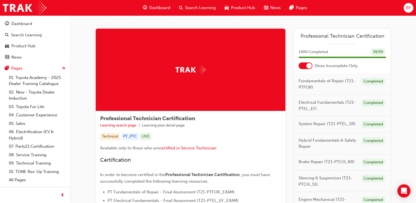
click at [156, 7] on span "Dashboard" at bounding box center [159, 8] width 21 height 6
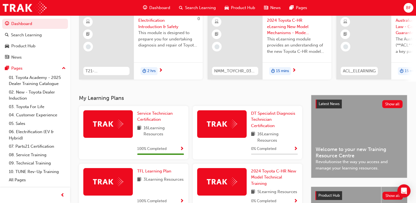
scroll to position [34, 0]
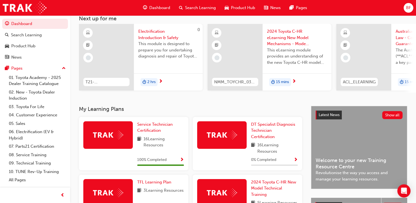
click at [411, 6] on div "BF" at bounding box center [409, 8] width 10 height 10
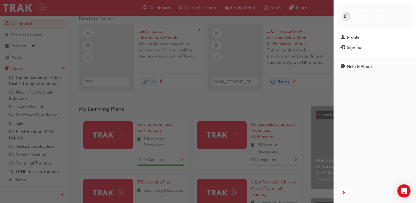
click at [300, 91] on div "button" at bounding box center [166, 101] width 333 height 203
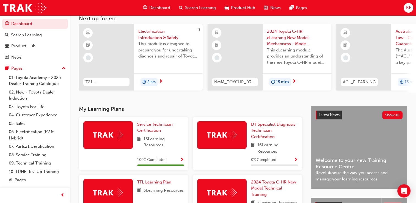
click at [407, 12] on div "BF" at bounding box center [409, 8] width 10 height 10
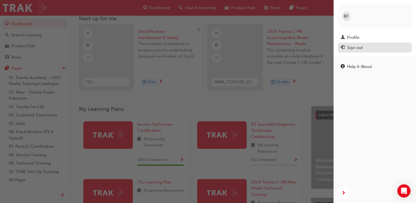
click at [355, 45] on div "Sign out" at bounding box center [355, 48] width 16 height 6
